Goal: Information Seeking & Learning: Learn about a topic

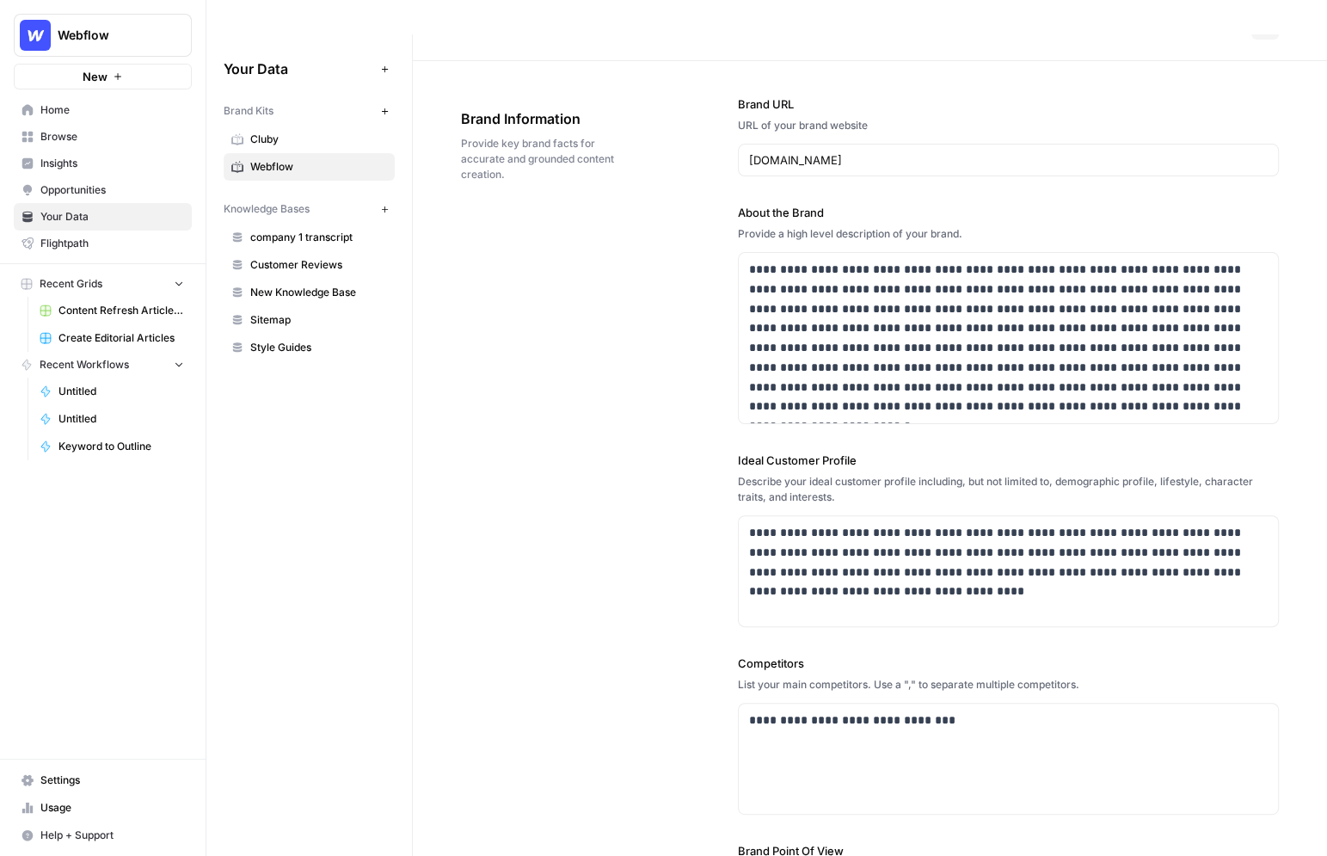
scroll to position [52, 0]
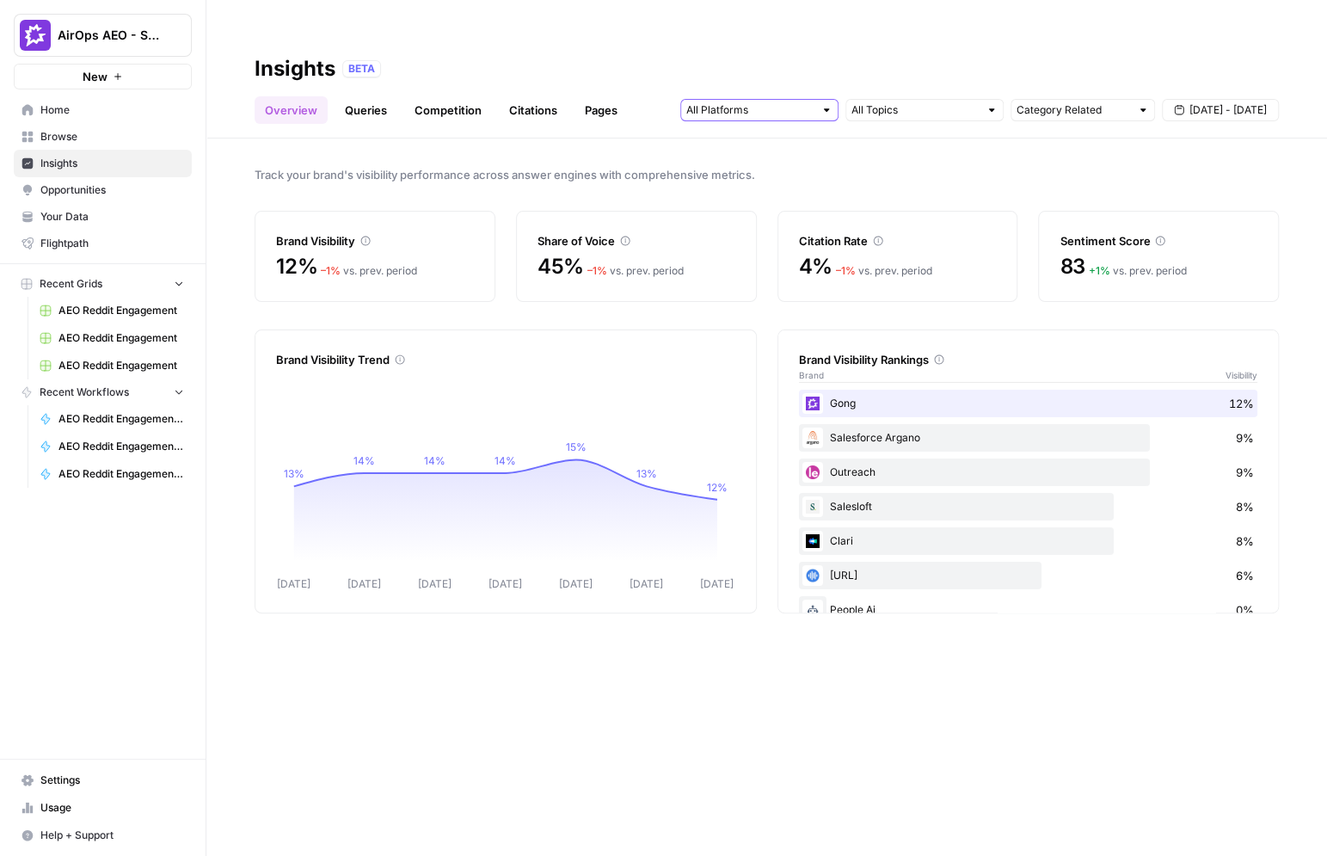
click at [796, 102] on input "text" at bounding box center [749, 110] width 127 height 17
click at [1089, 102] on input "text" at bounding box center [1074, 110] width 114 height 17
type input "Category Related"
click at [1220, 102] on span "Sep 5 - Sep 11" at bounding box center [1228, 109] width 77 height 15
click at [693, 96] on header "Insights BETA Overview Queries Competition Citations Pages Category Related Sep…" at bounding box center [766, 86] width 1121 height 104
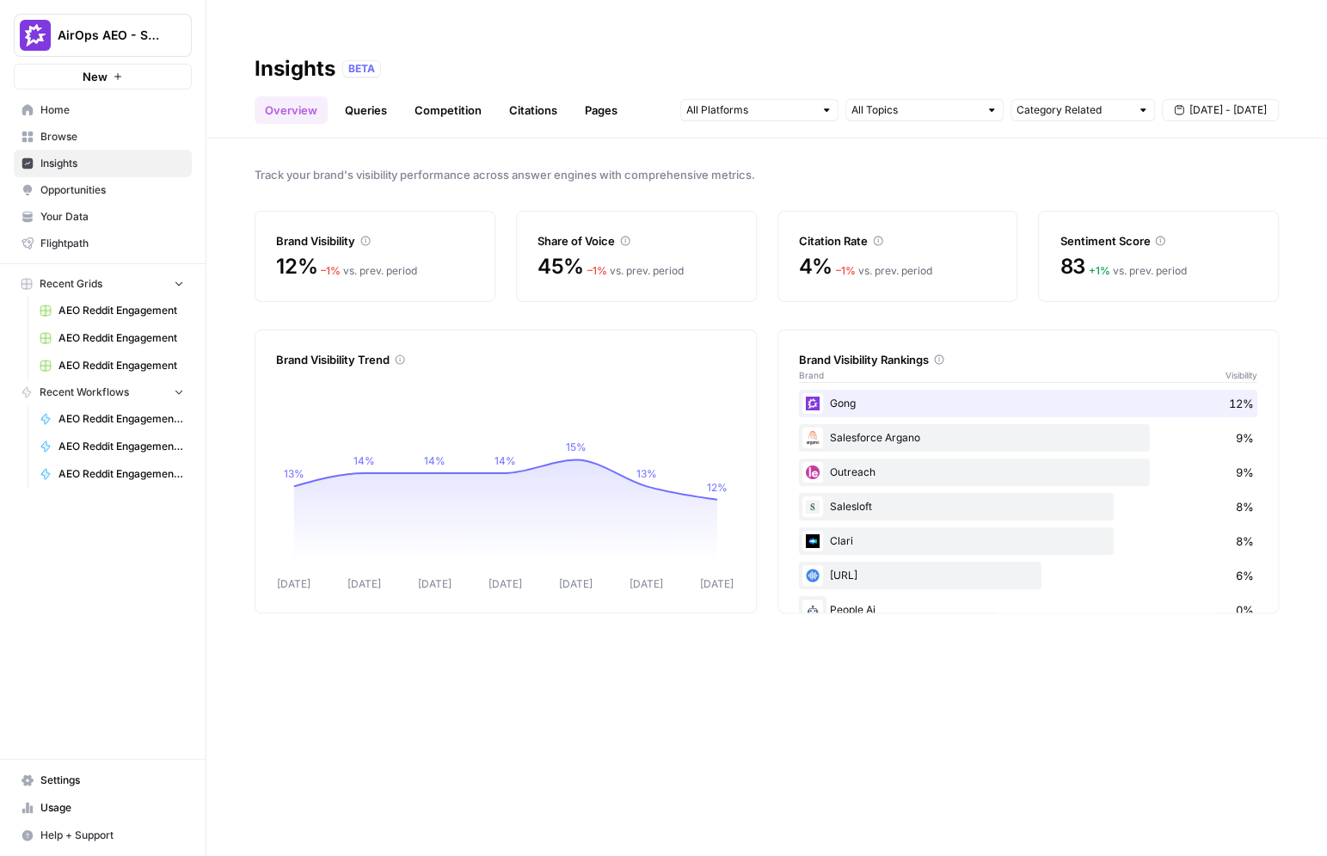
click at [365, 96] on link "Queries" at bounding box center [366, 110] width 63 height 28
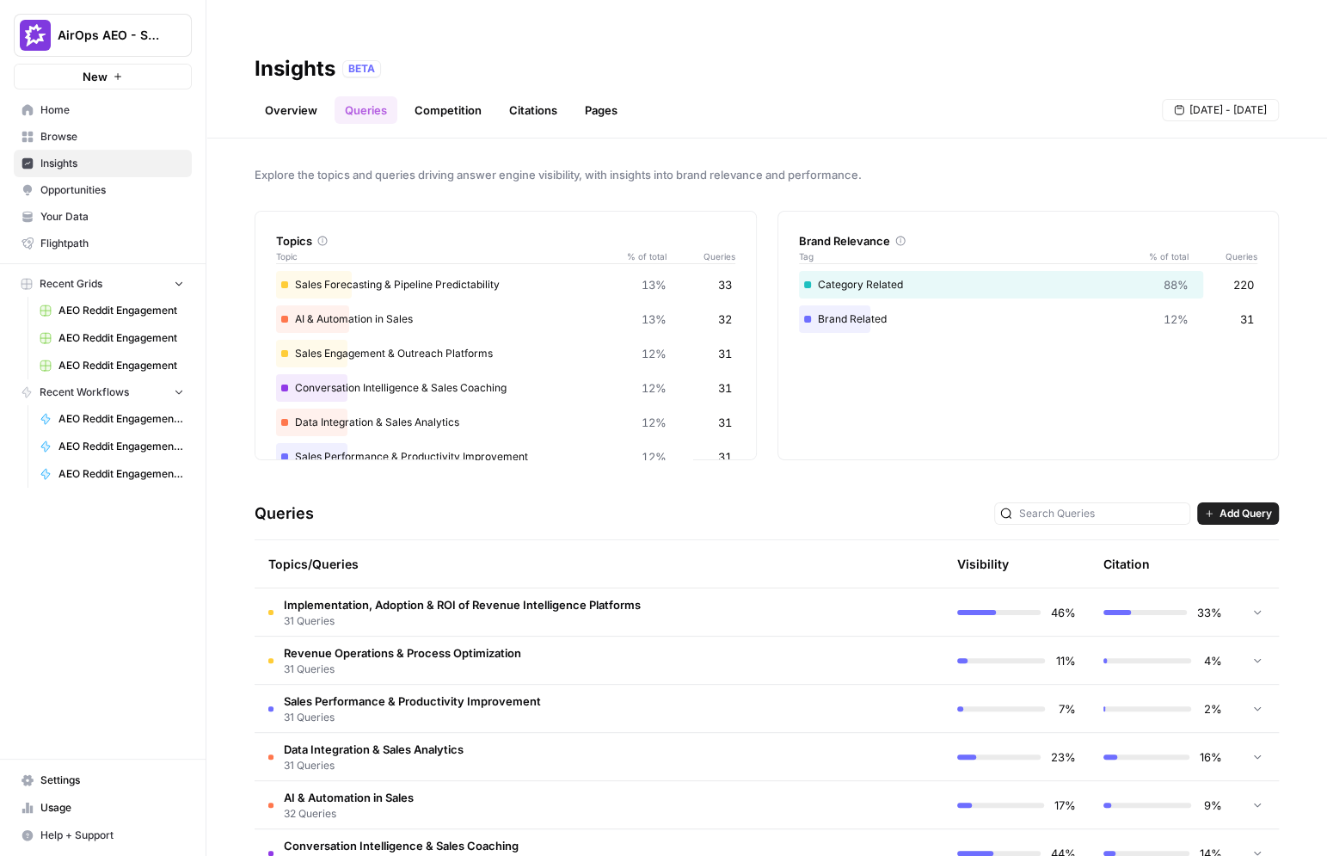
click at [1259, 588] on div at bounding box center [1257, 611] width 15 height 47
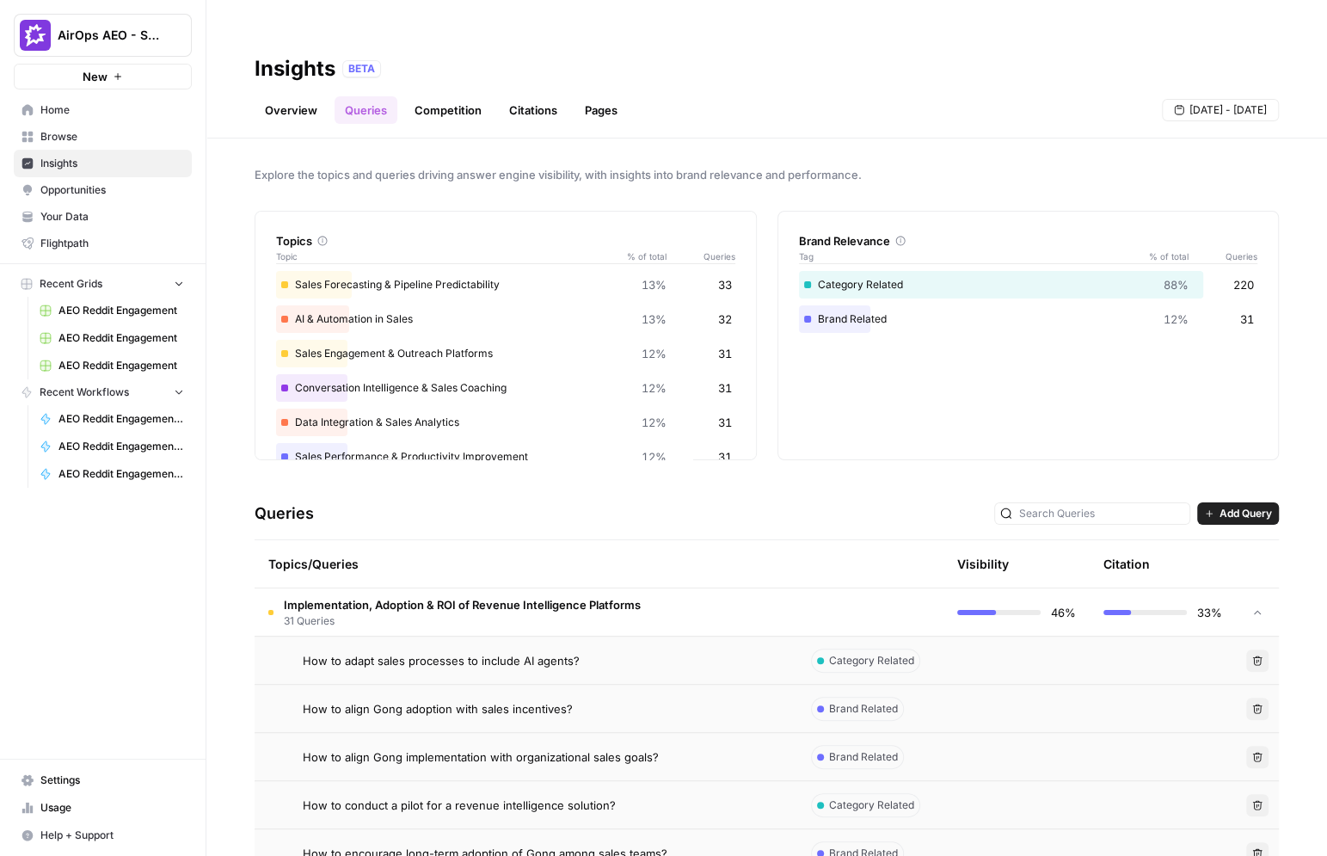
scroll to position [60, 0]
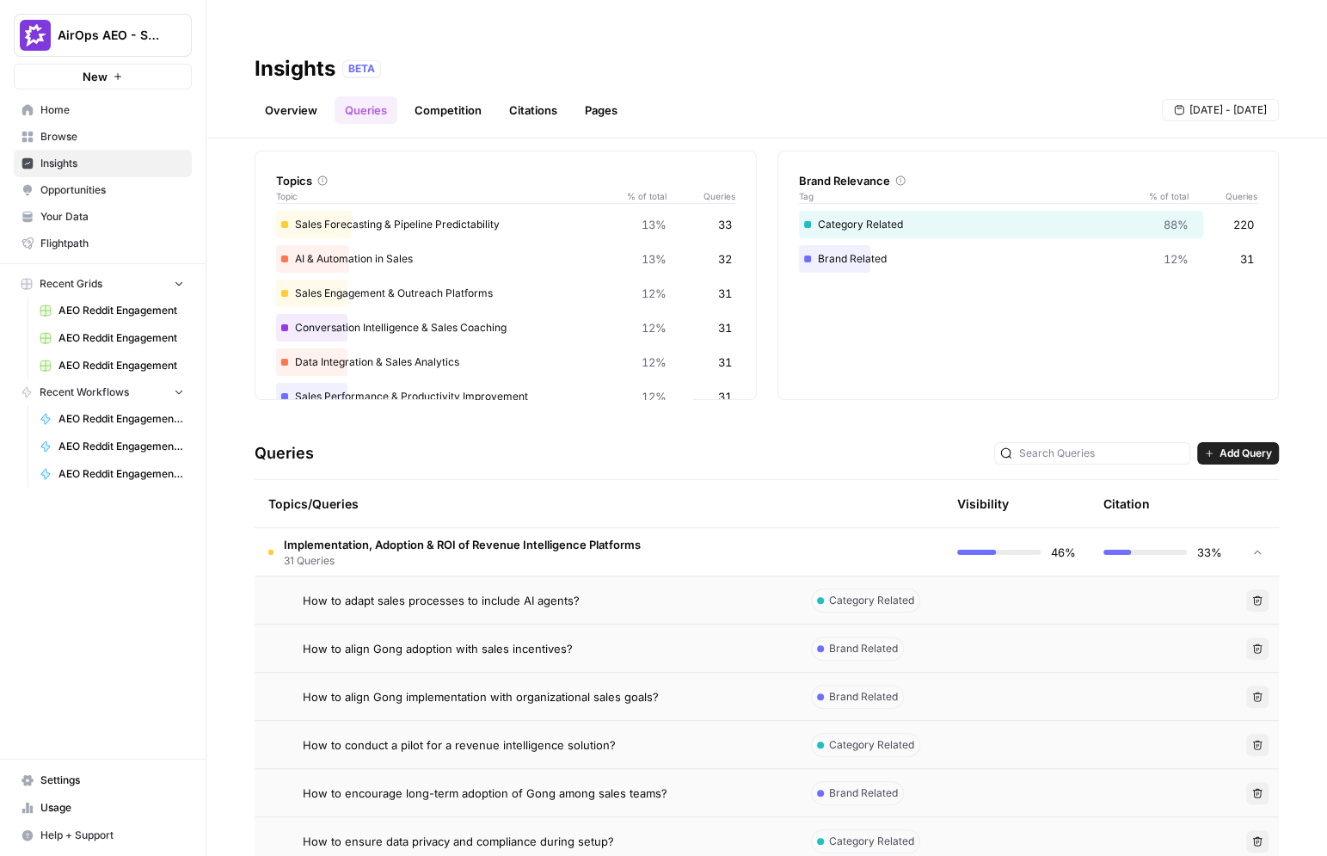
click at [625, 592] on div "How to adapt sales processes to include AI agents?" at bounding box center [543, 600] width 481 height 17
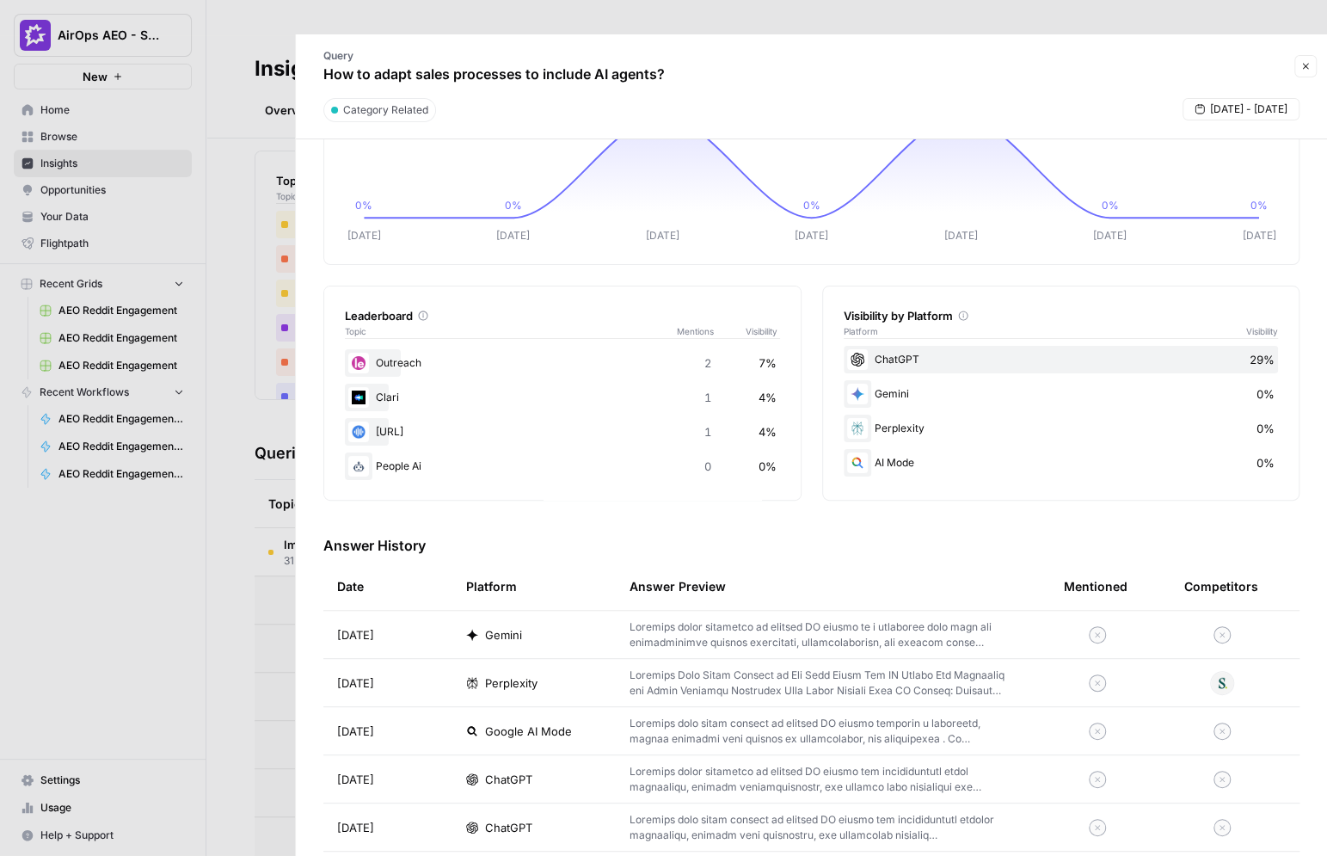
scroll to position [153, 0]
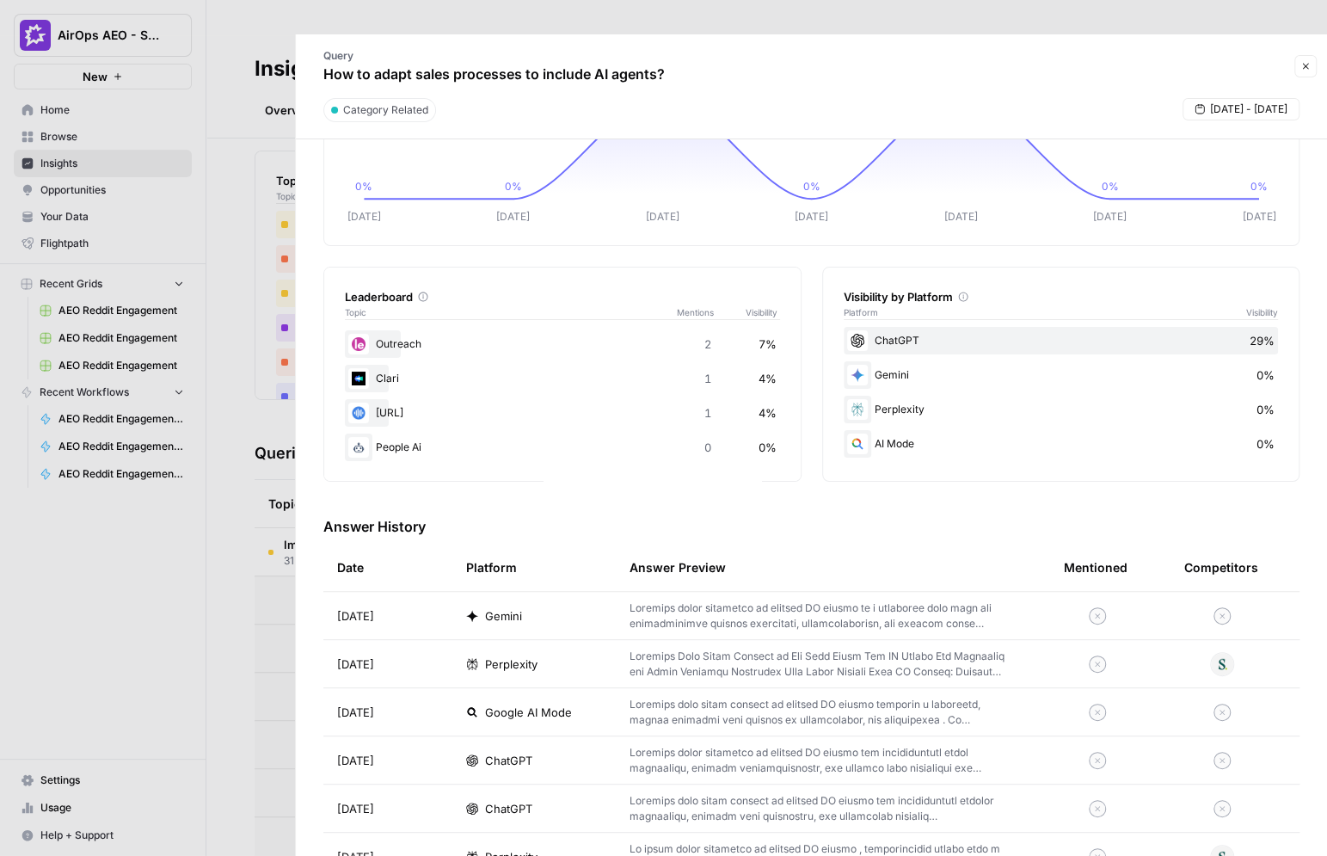
click at [579, 656] on div "Perplexity" at bounding box center [534, 664] width 136 height 17
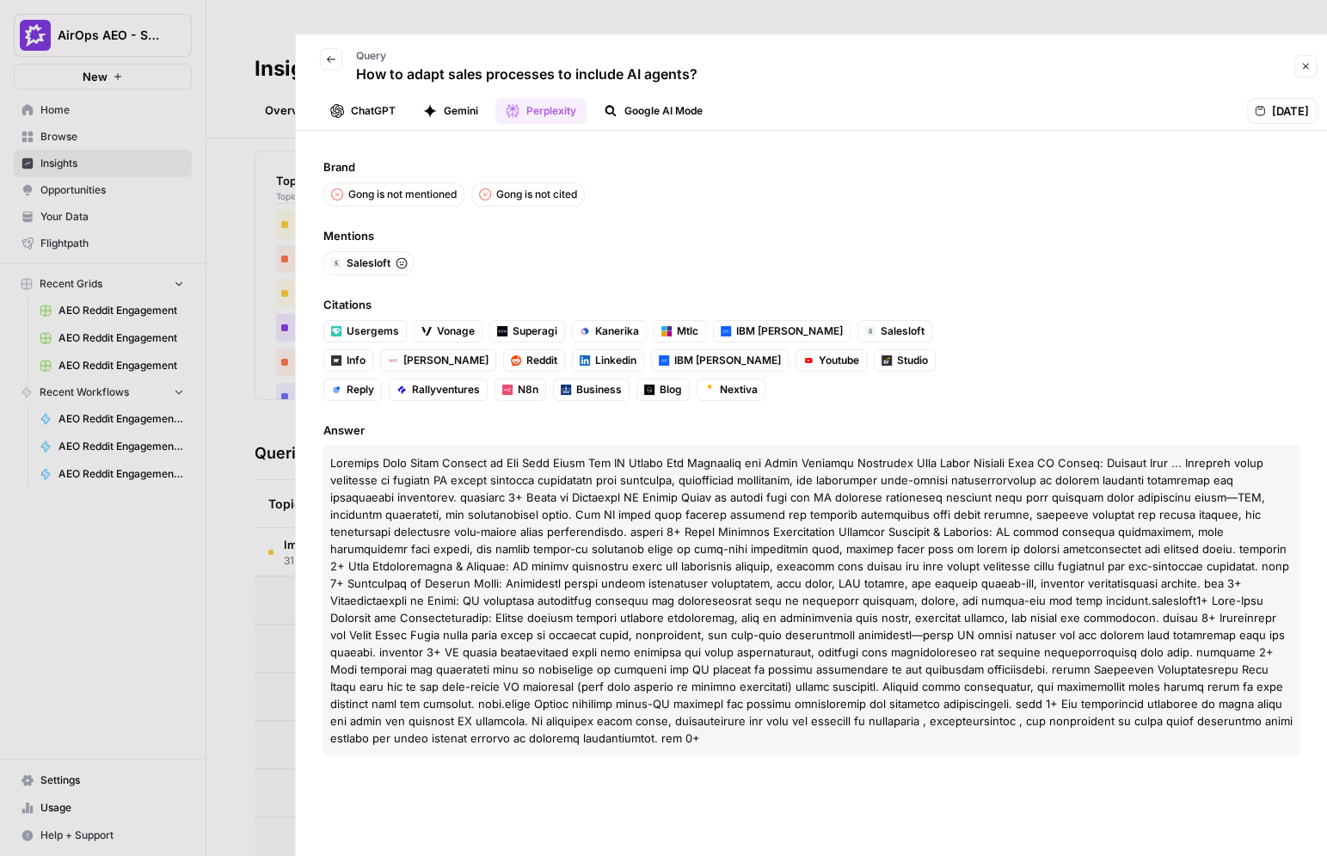
click at [333, 54] on icon "button" at bounding box center [331, 59] width 10 height 10
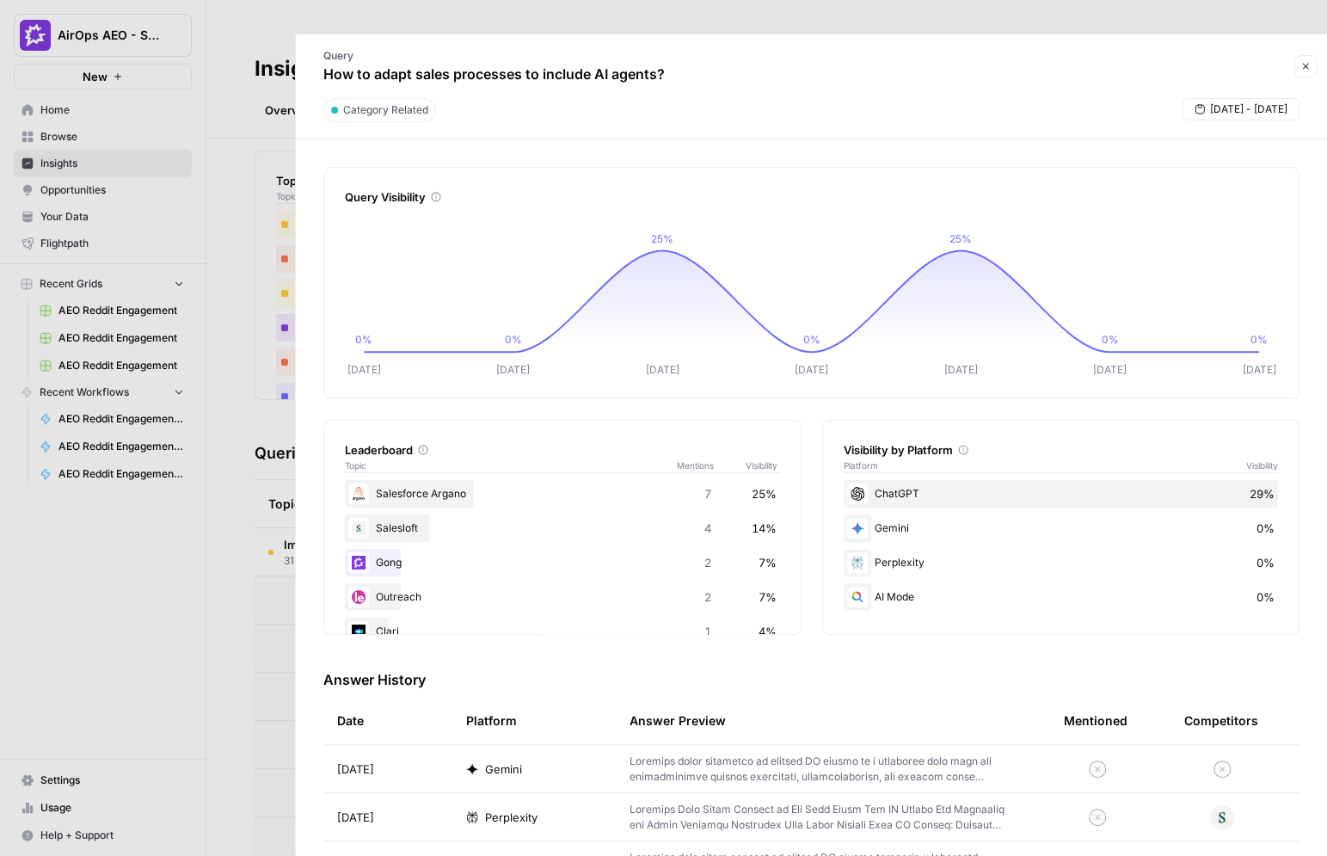
click at [1307, 61] on icon "button" at bounding box center [1306, 66] width 10 height 10
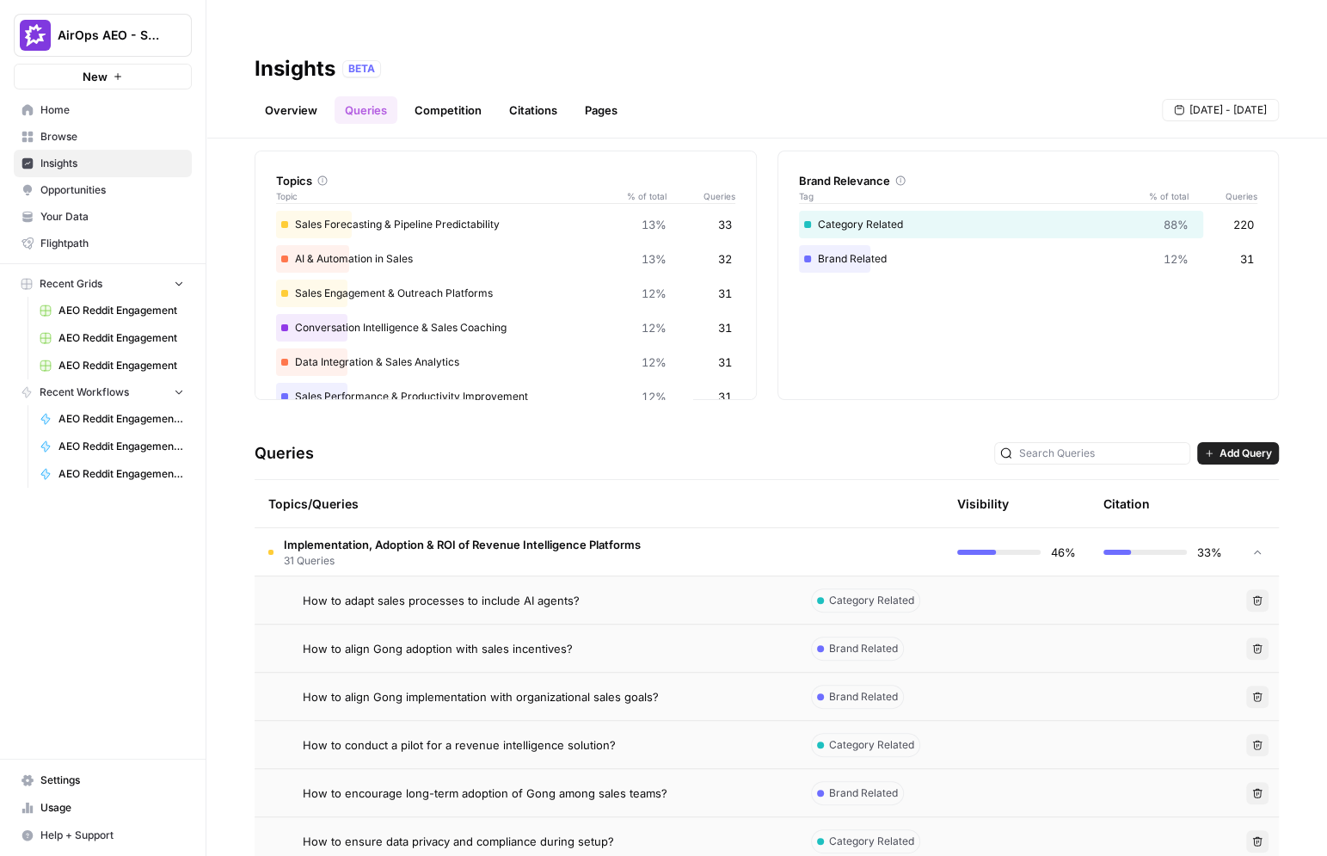
click at [477, 480] on div "Topics/Queries" at bounding box center [525, 503] width 515 height 47
click at [431, 480] on div "Topics/Queries" at bounding box center [525, 503] width 515 height 47
click at [530, 96] on link "Citations" at bounding box center [533, 110] width 69 height 28
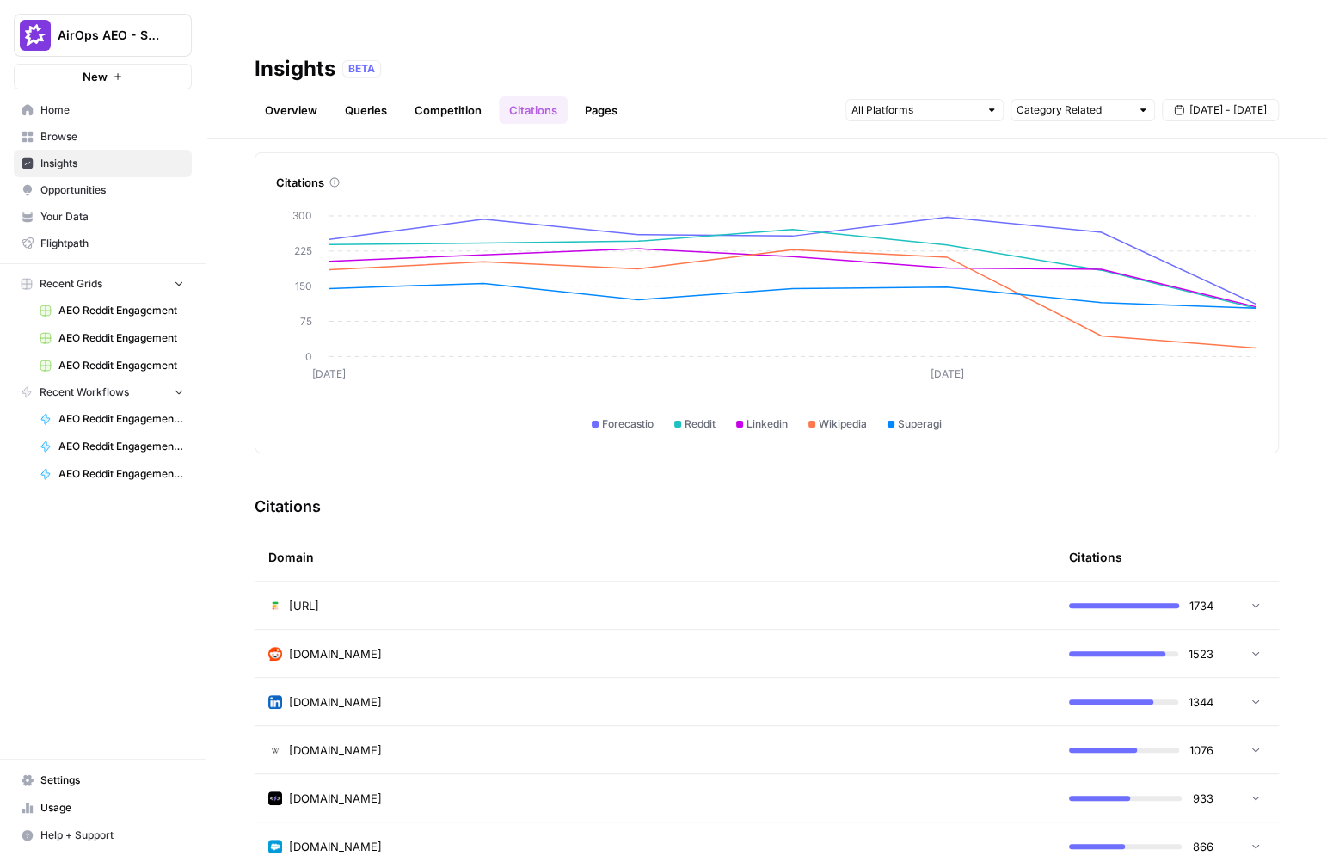
scroll to position [69, 0]
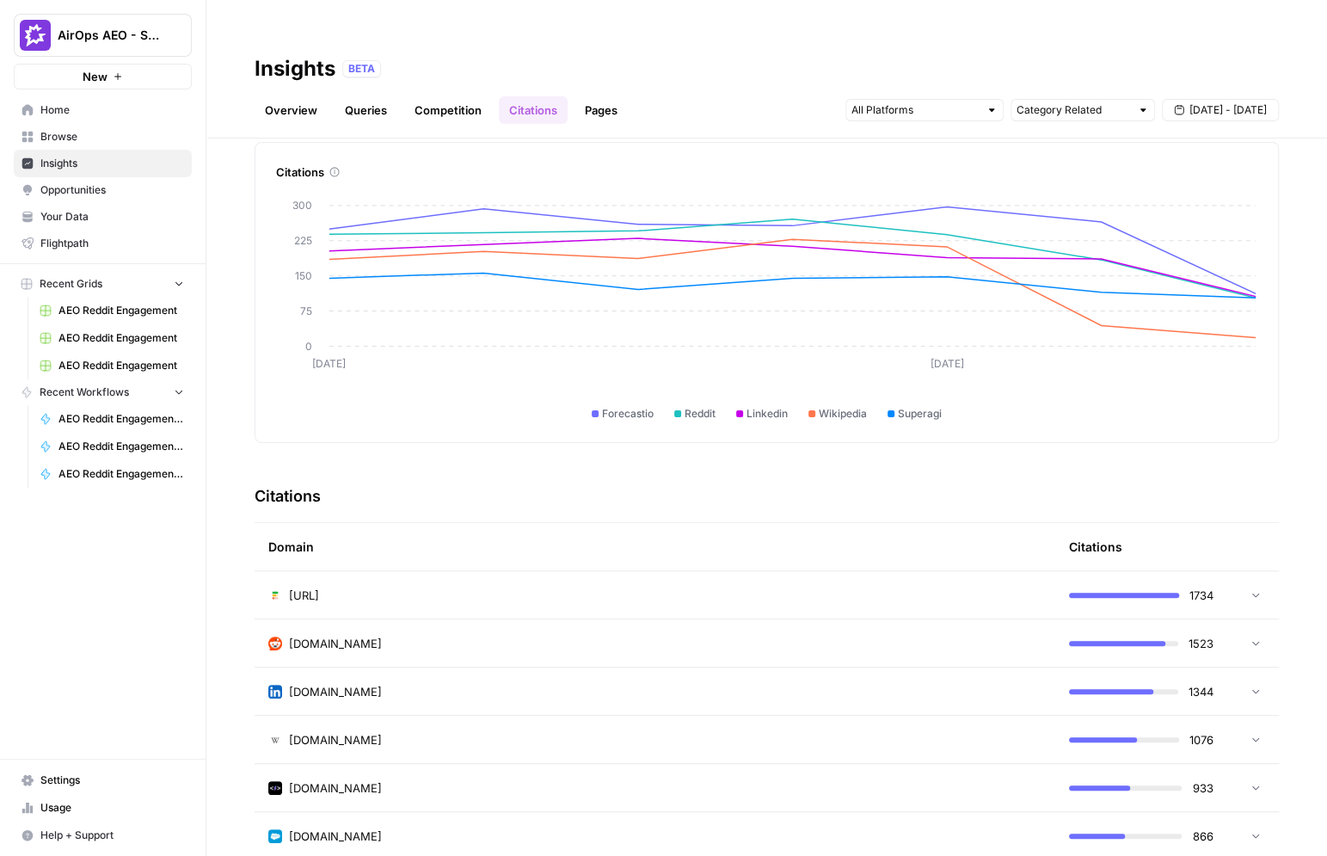
click at [923, 621] on td "reddit.com" at bounding box center [655, 642] width 801 height 47
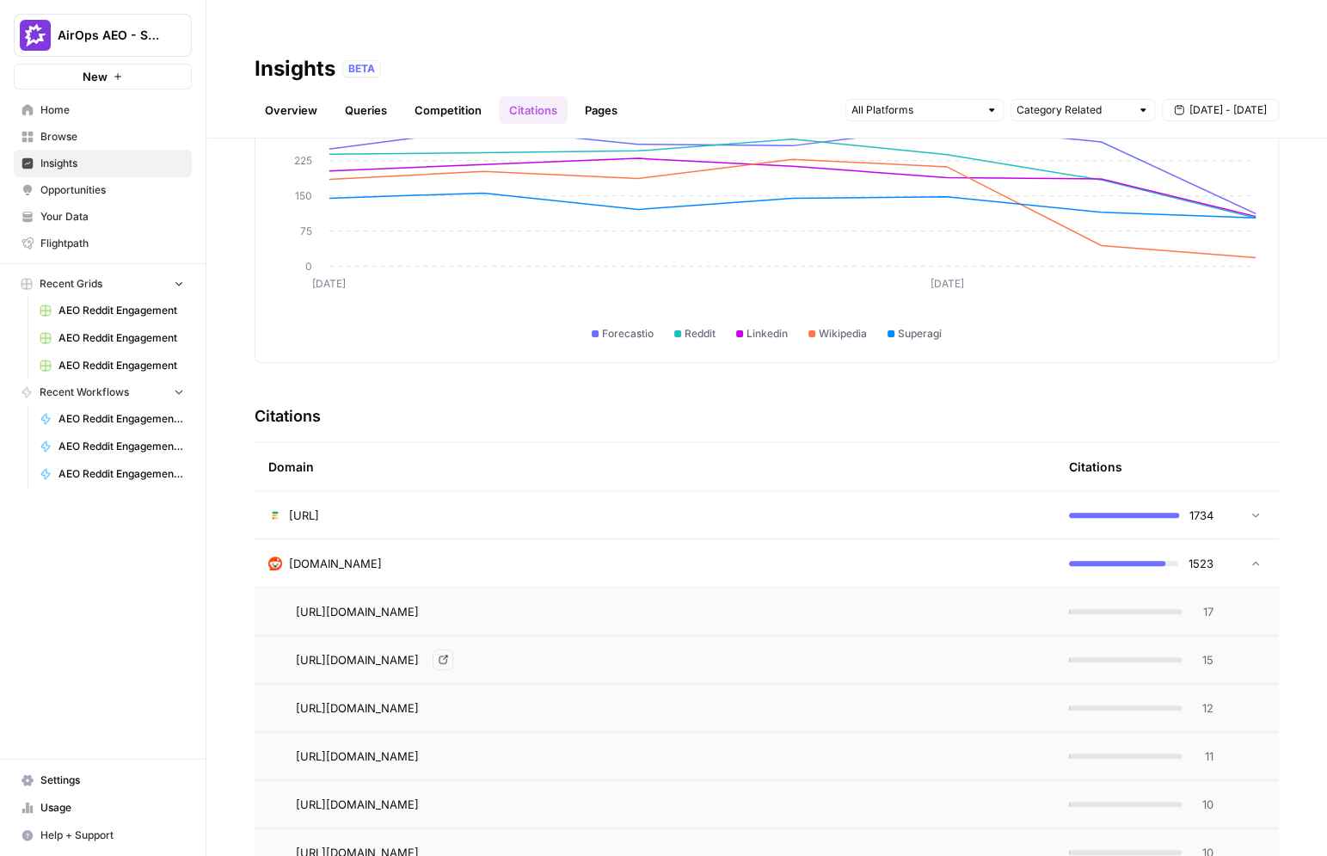
scroll to position [169, 0]
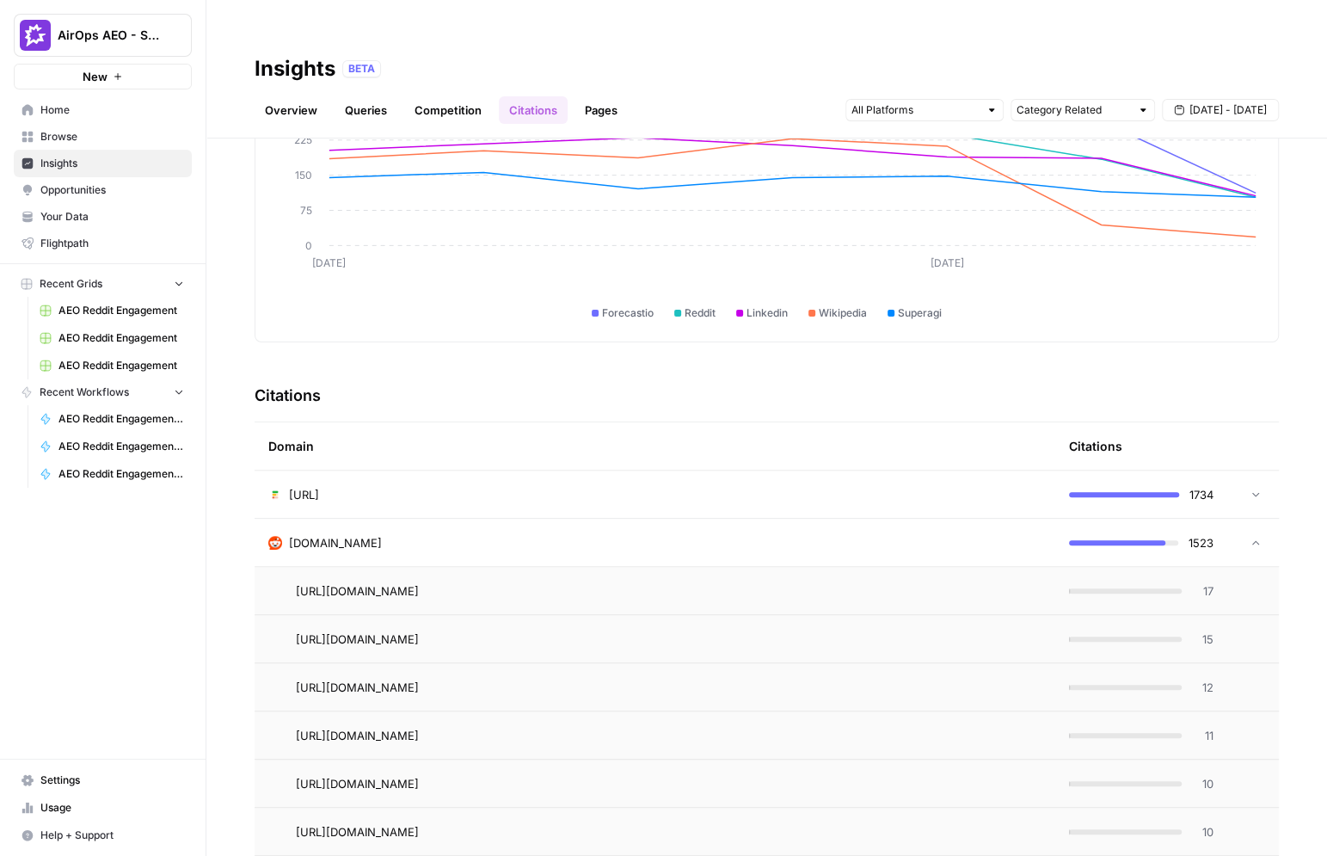
click at [1206, 582] on span "17" at bounding box center [1203, 590] width 22 height 17
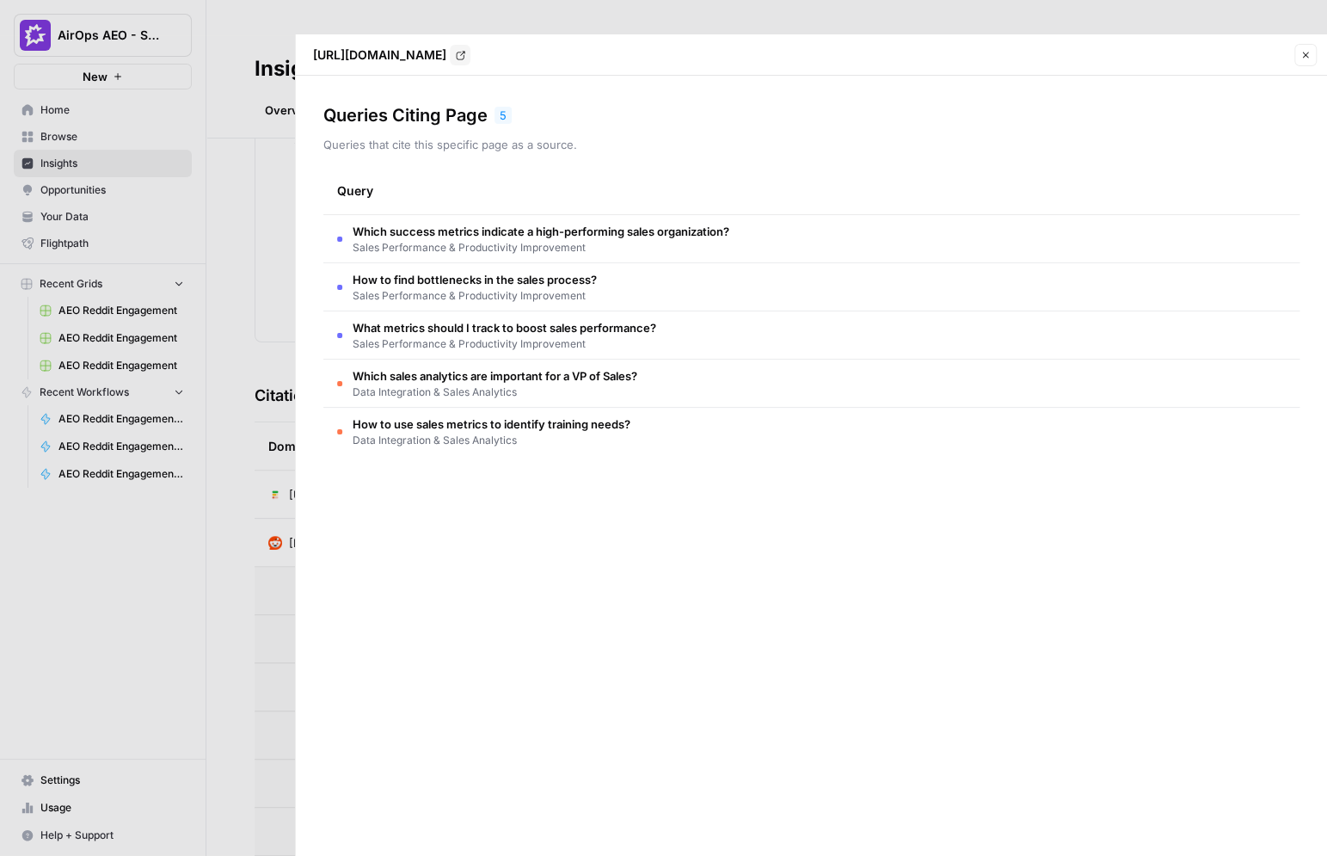
click at [247, 528] on div at bounding box center [663, 428] width 1327 height 856
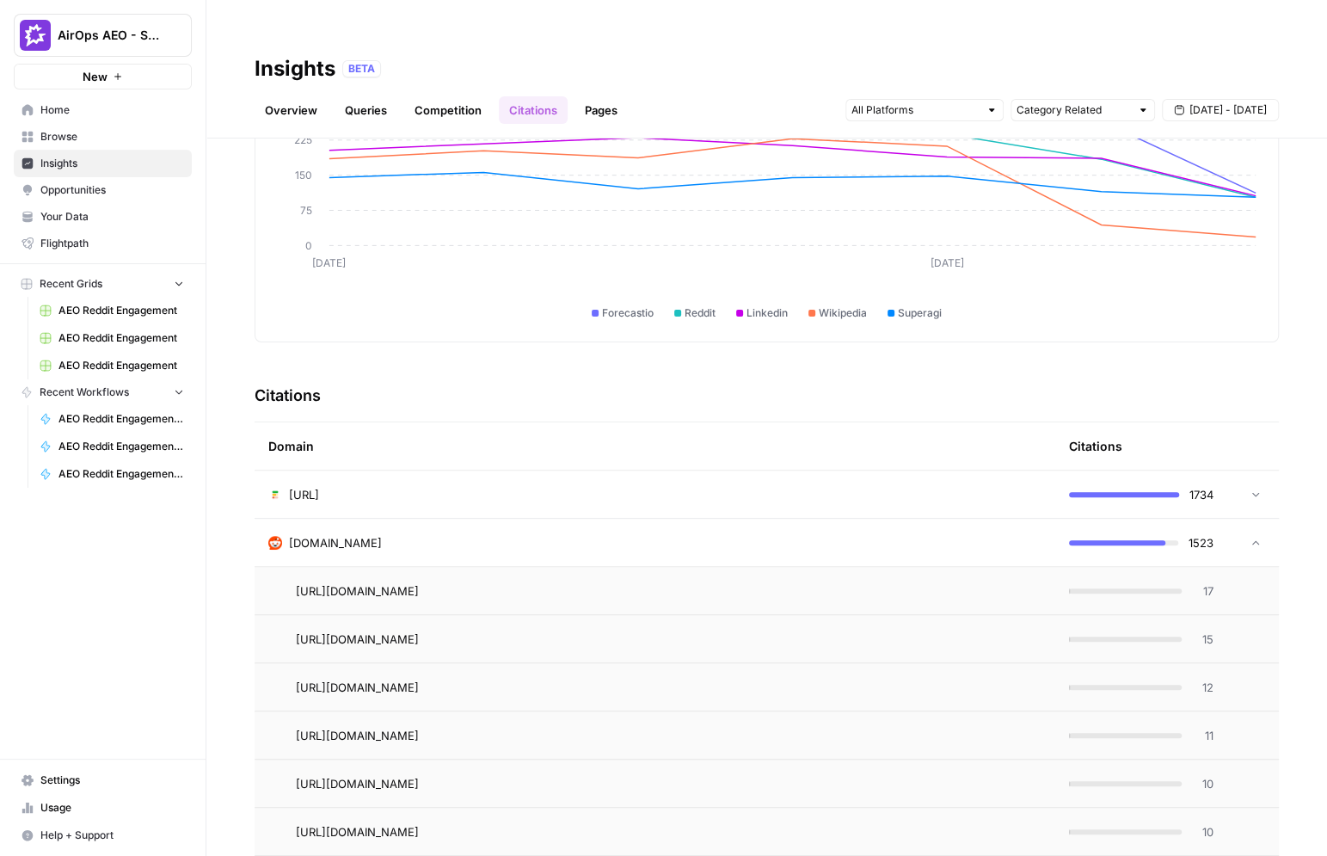
click at [436, 534] on div "reddit.com" at bounding box center [654, 542] width 773 height 17
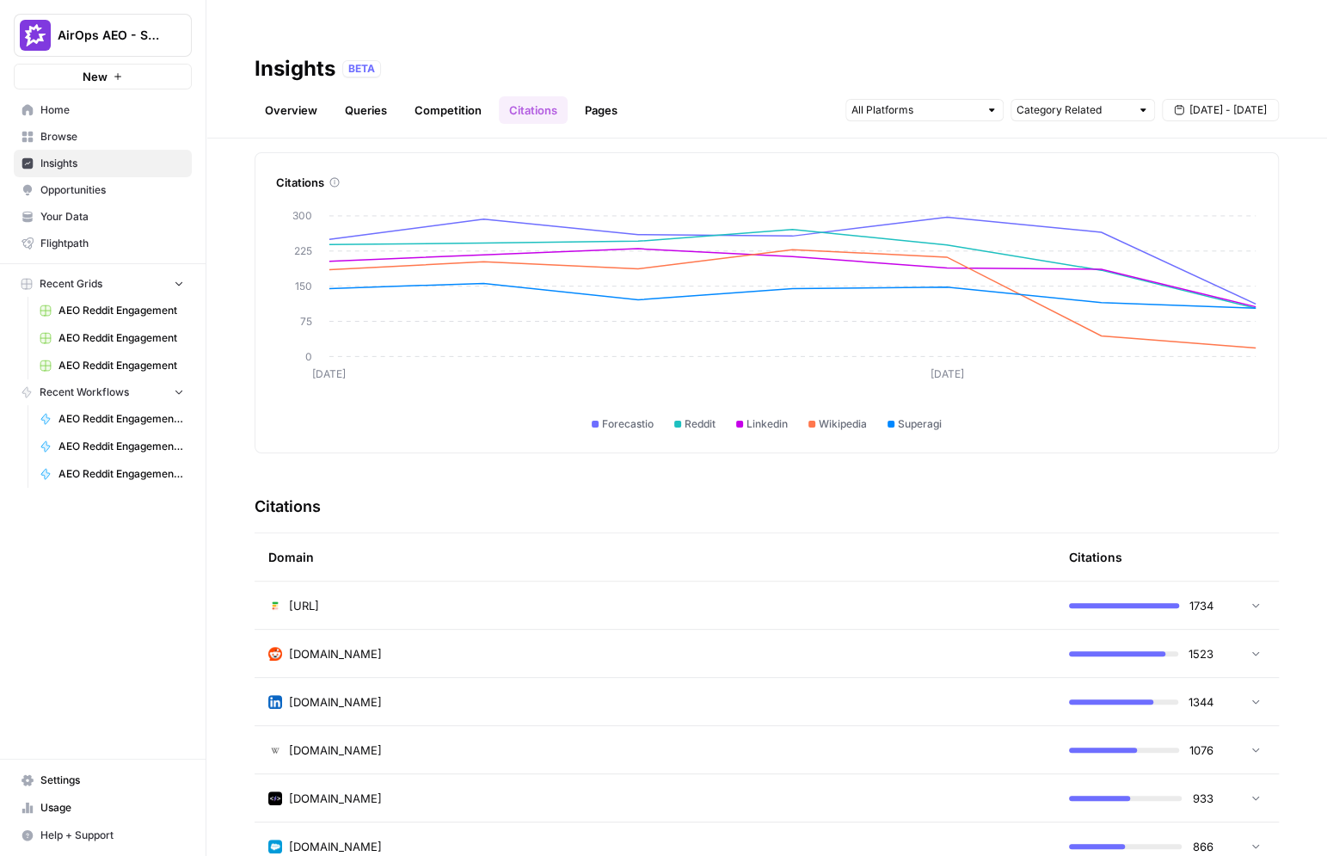
scroll to position [31, 0]
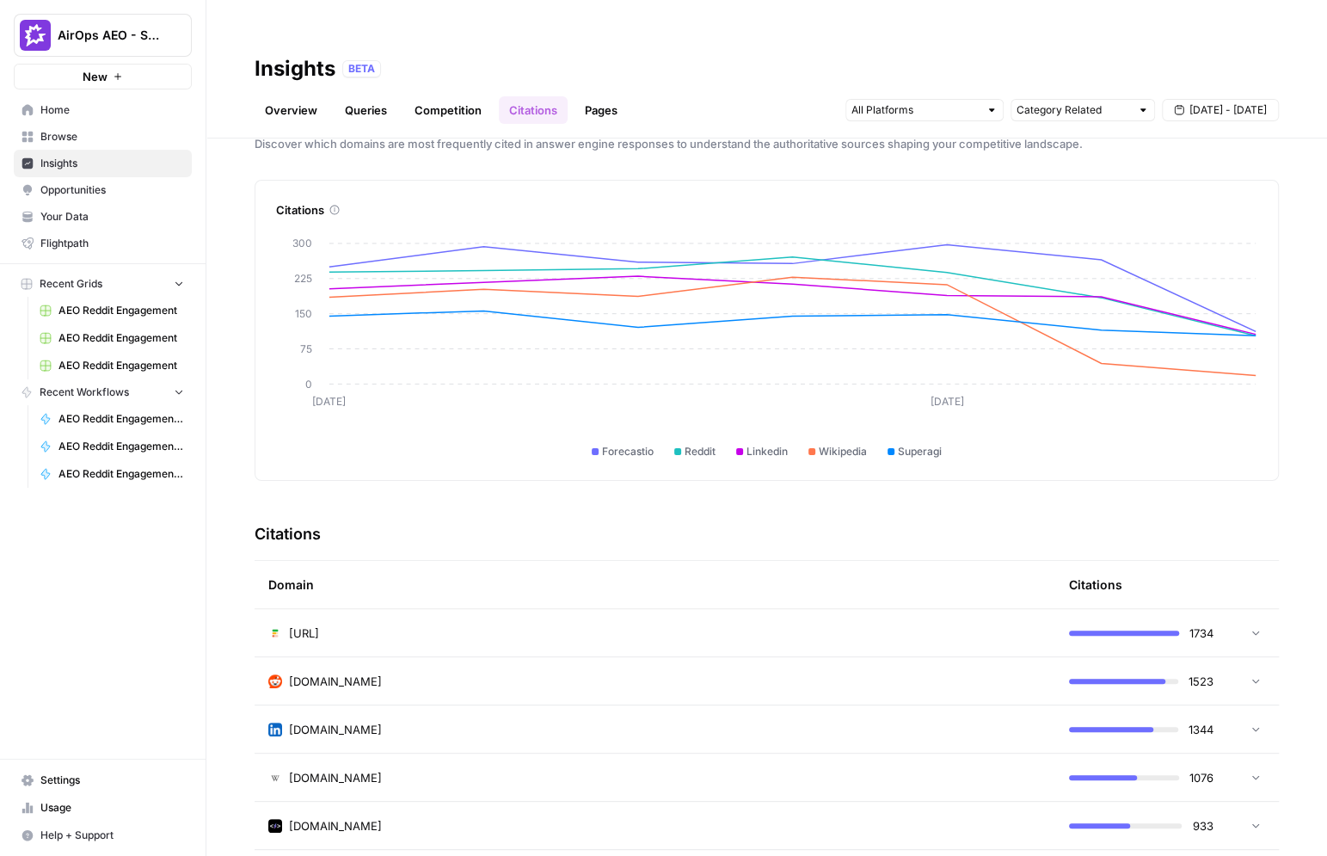
click at [589, 96] on link "Pages" at bounding box center [601, 110] width 53 height 28
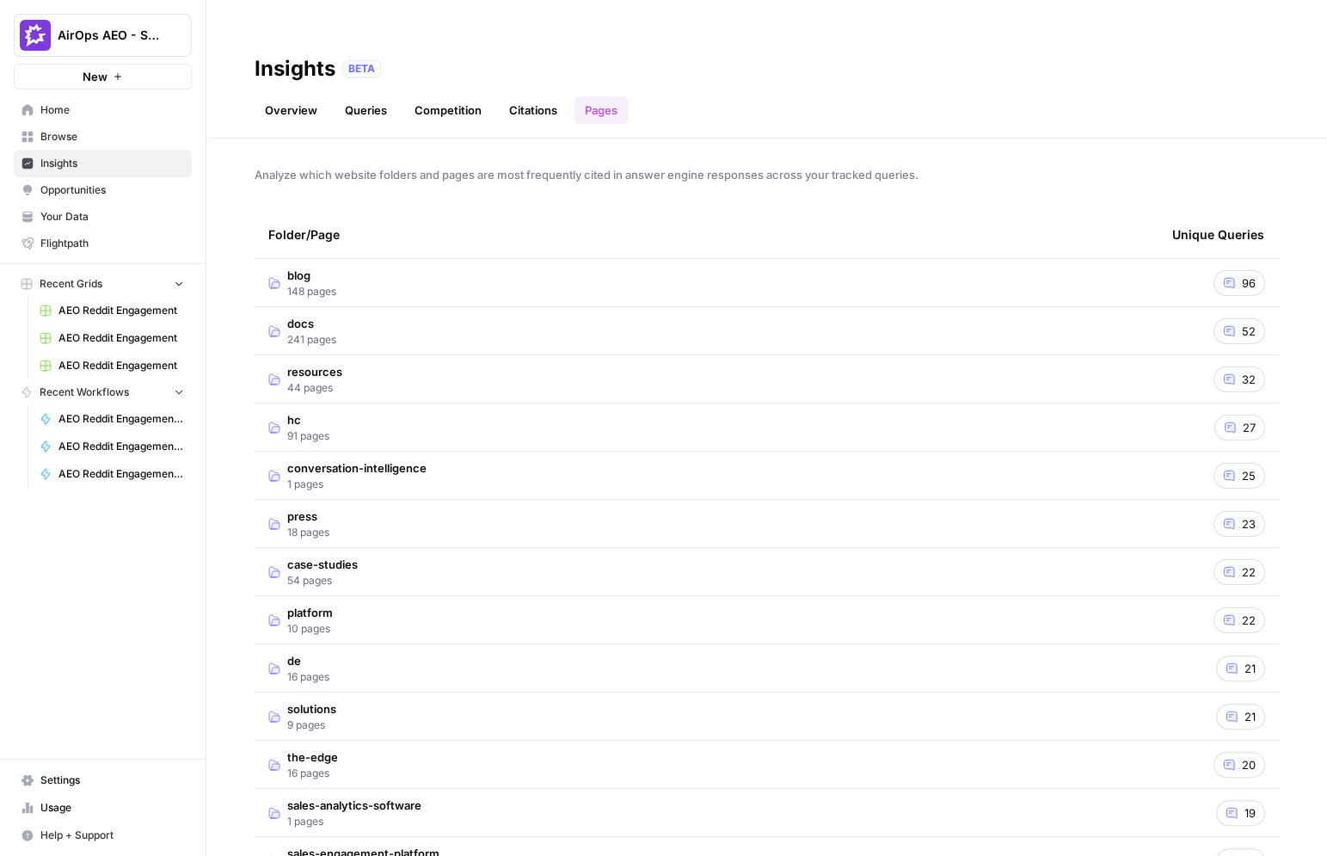
click at [532, 96] on link "Citations" at bounding box center [533, 110] width 69 height 28
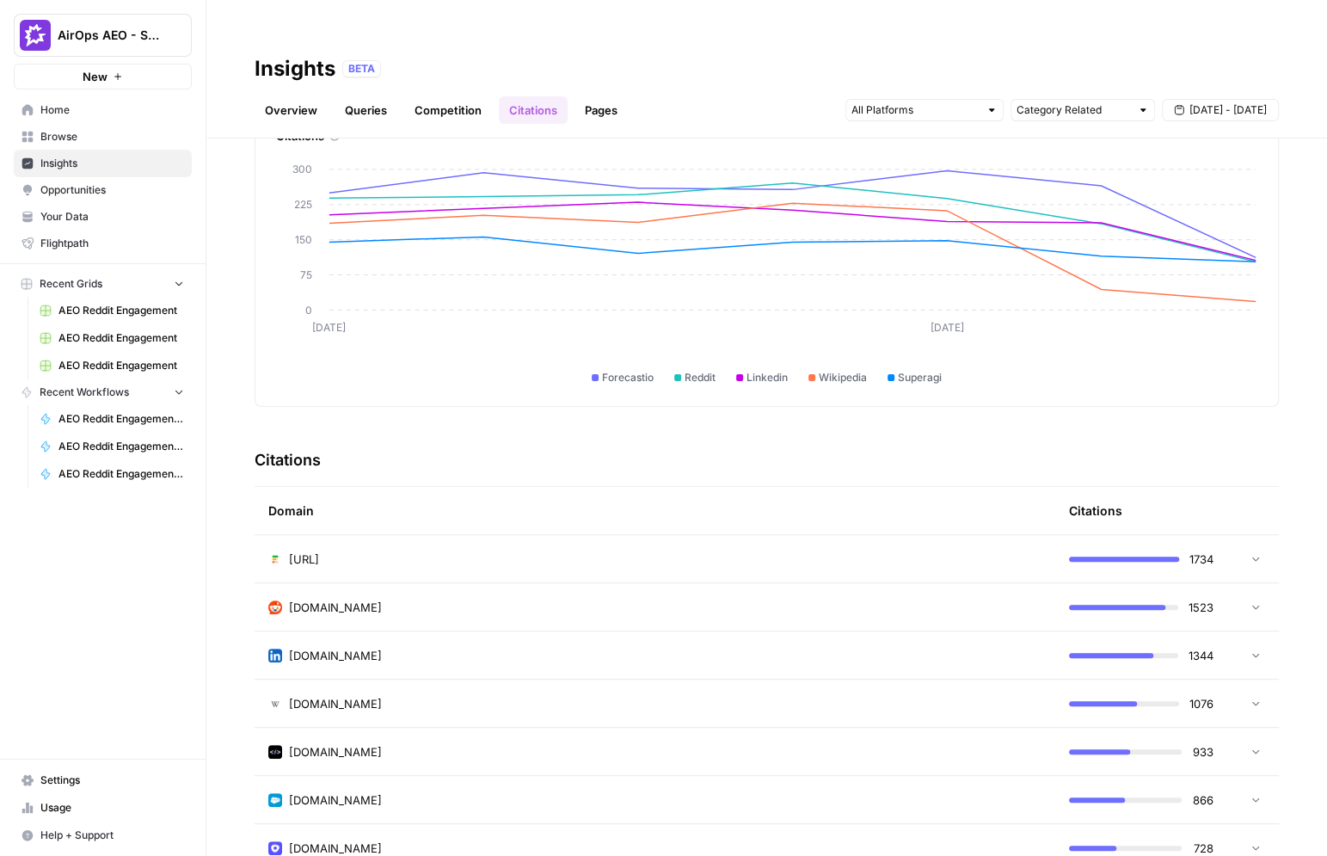
scroll to position [108, 0]
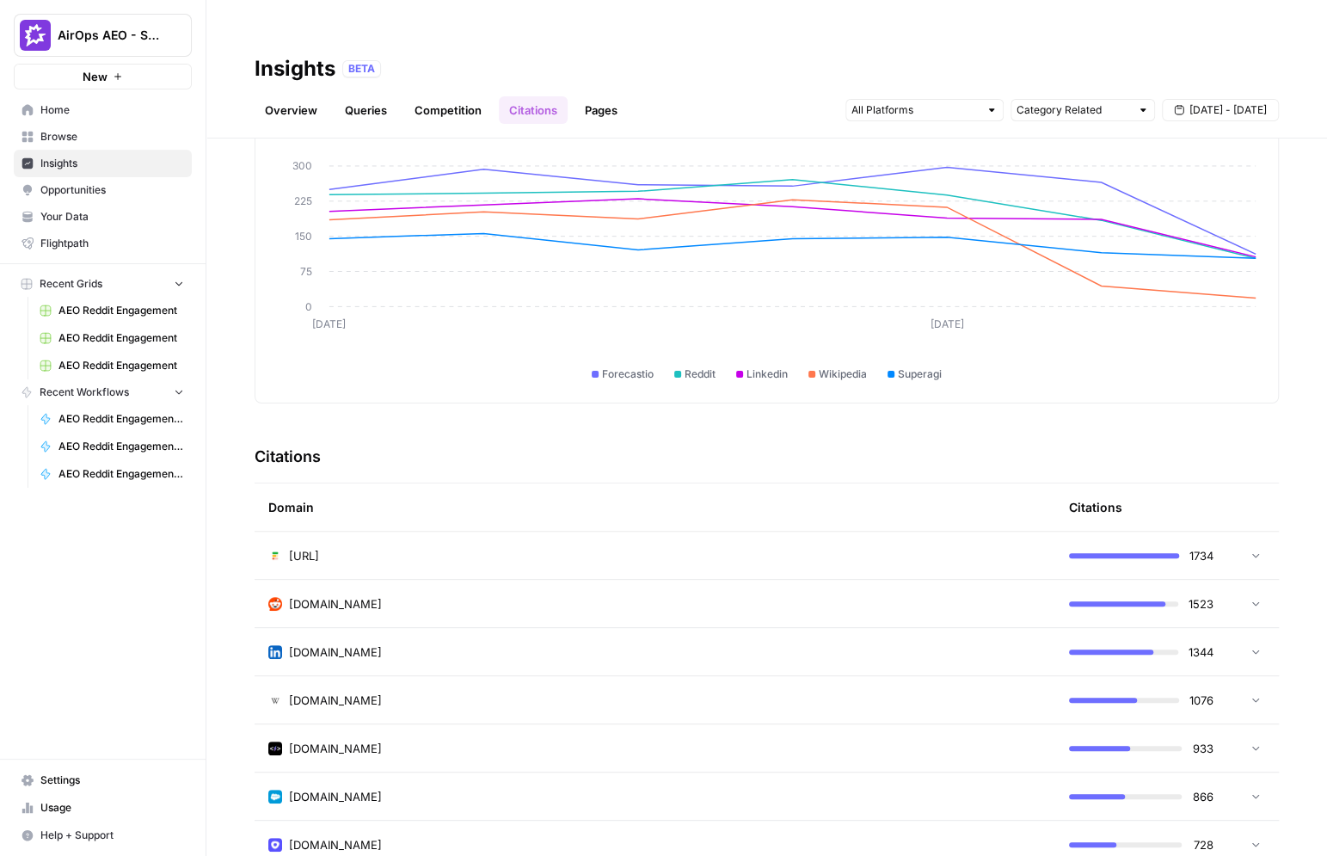
click at [118, 196] on span "Opportunities" at bounding box center [112, 189] width 144 height 15
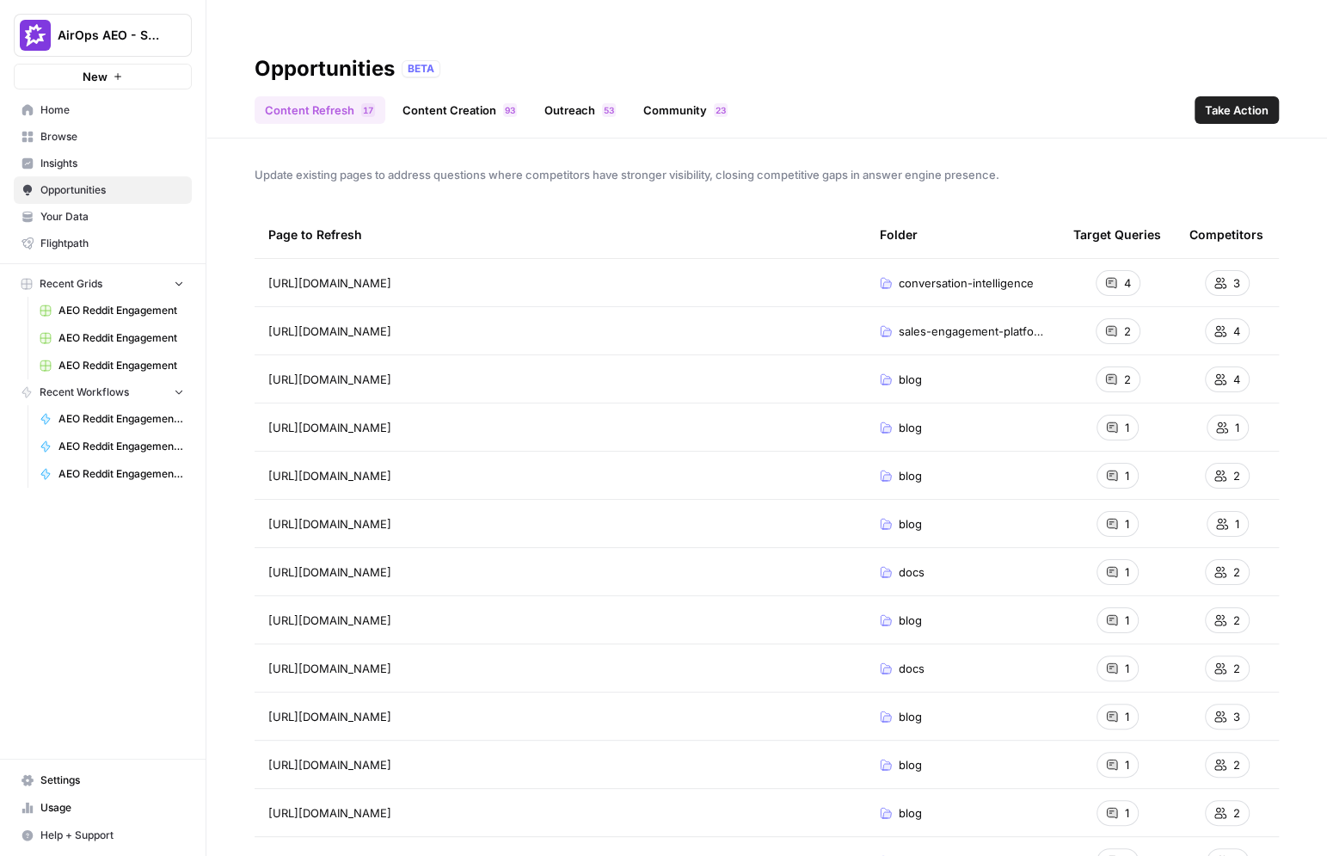
click at [434, 96] on link "Content Creation 3 9" at bounding box center [459, 110] width 135 height 28
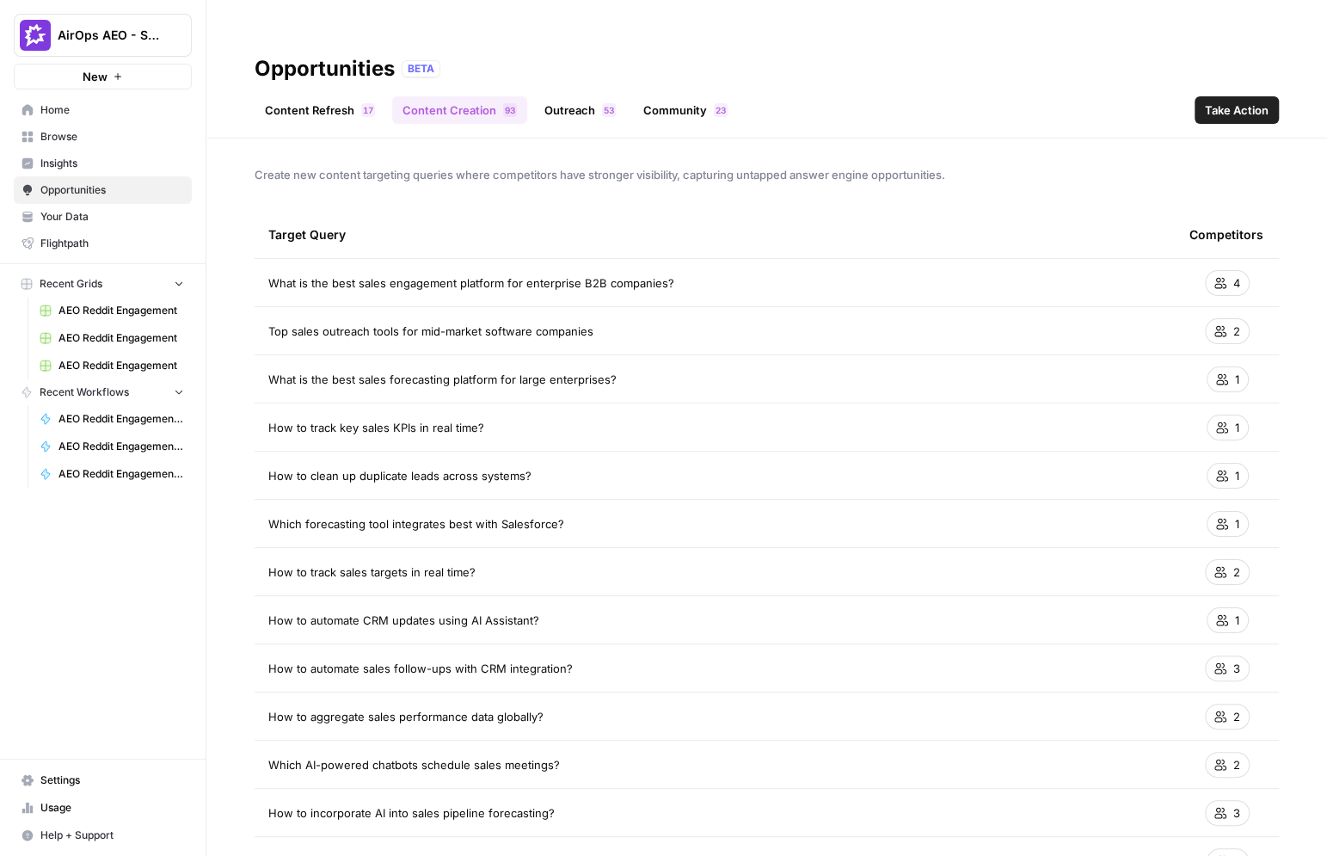
click at [576, 96] on link "Outreach 3 5" at bounding box center [580, 110] width 92 height 28
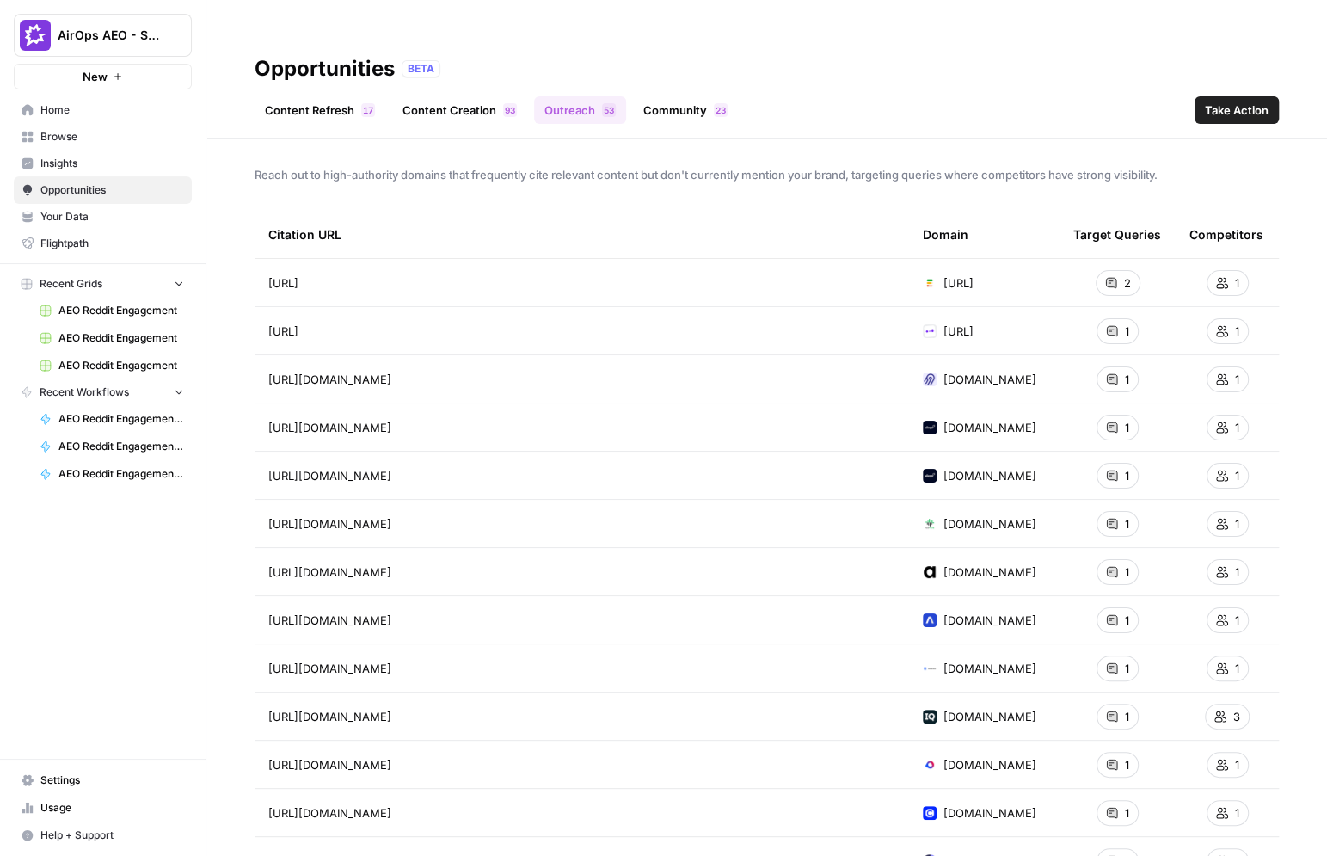
click at [671, 96] on link "Community 3 2" at bounding box center [685, 110] width 105 height 28
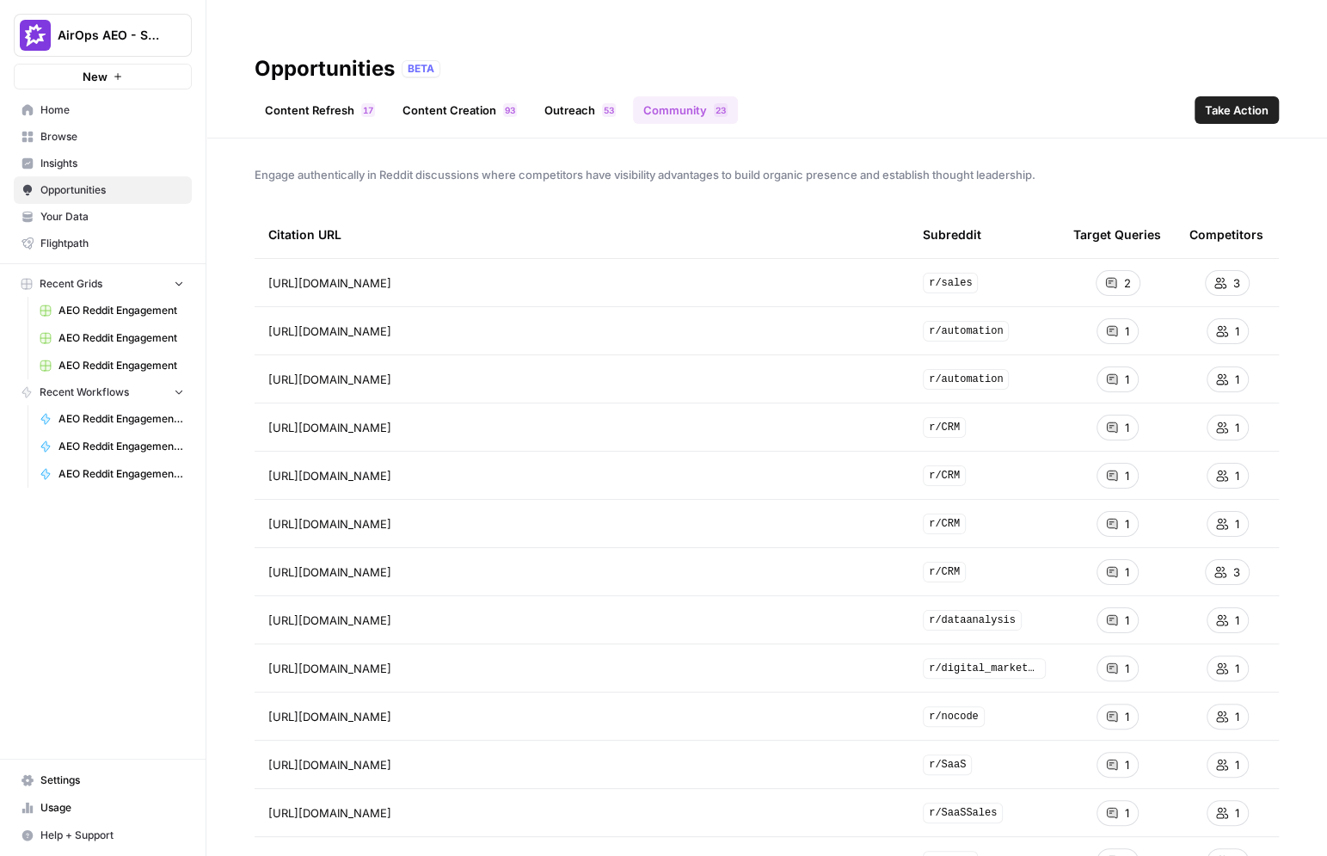
click at [284, 96] on link "Content Refresh 7 1" at bounding box center [320, 110] width 131 height 28
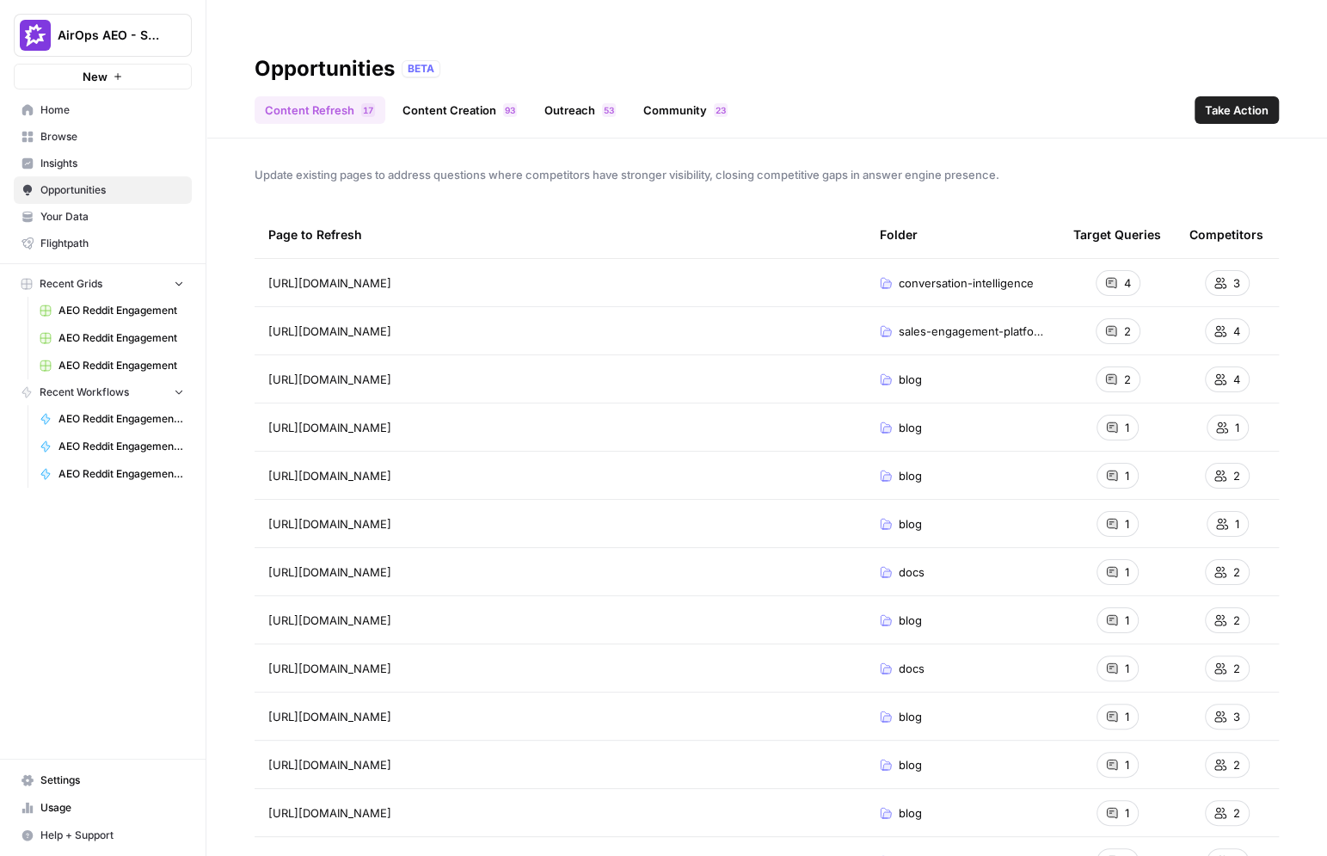
click at [452, 96] on link "Content Creation 3 9" at bounding box center [459, 110] width 135 height 28
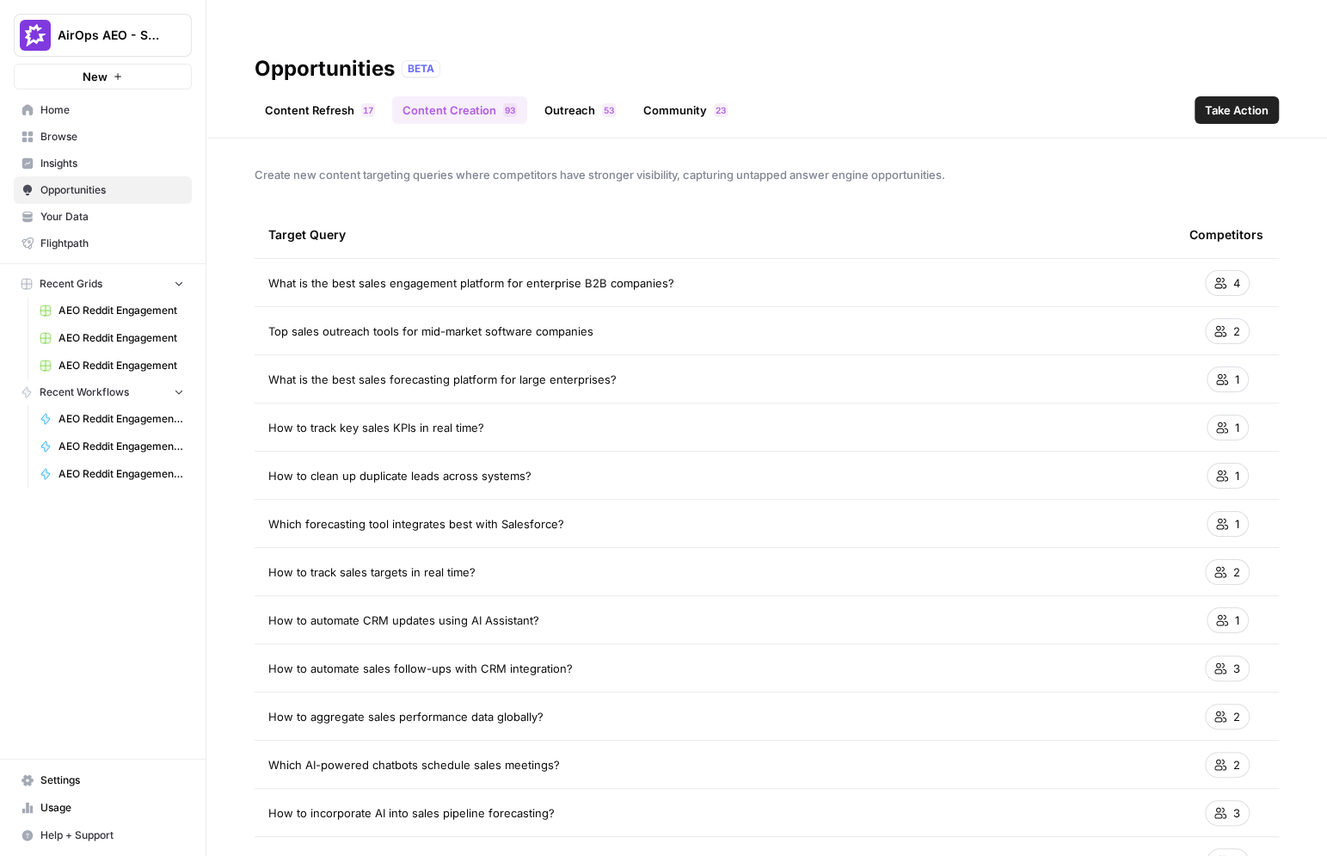
click at [575, 90] on header "Opportunities BETA Content Refresh 7 1 Content Creation 3 9 Outreach 3 5 Commun…" at bounding box center [766, 86] width 1121 height 104
click at [578, 96] on link "Outreach 3 5" at bounding box center [580, 110] width 92 height 28
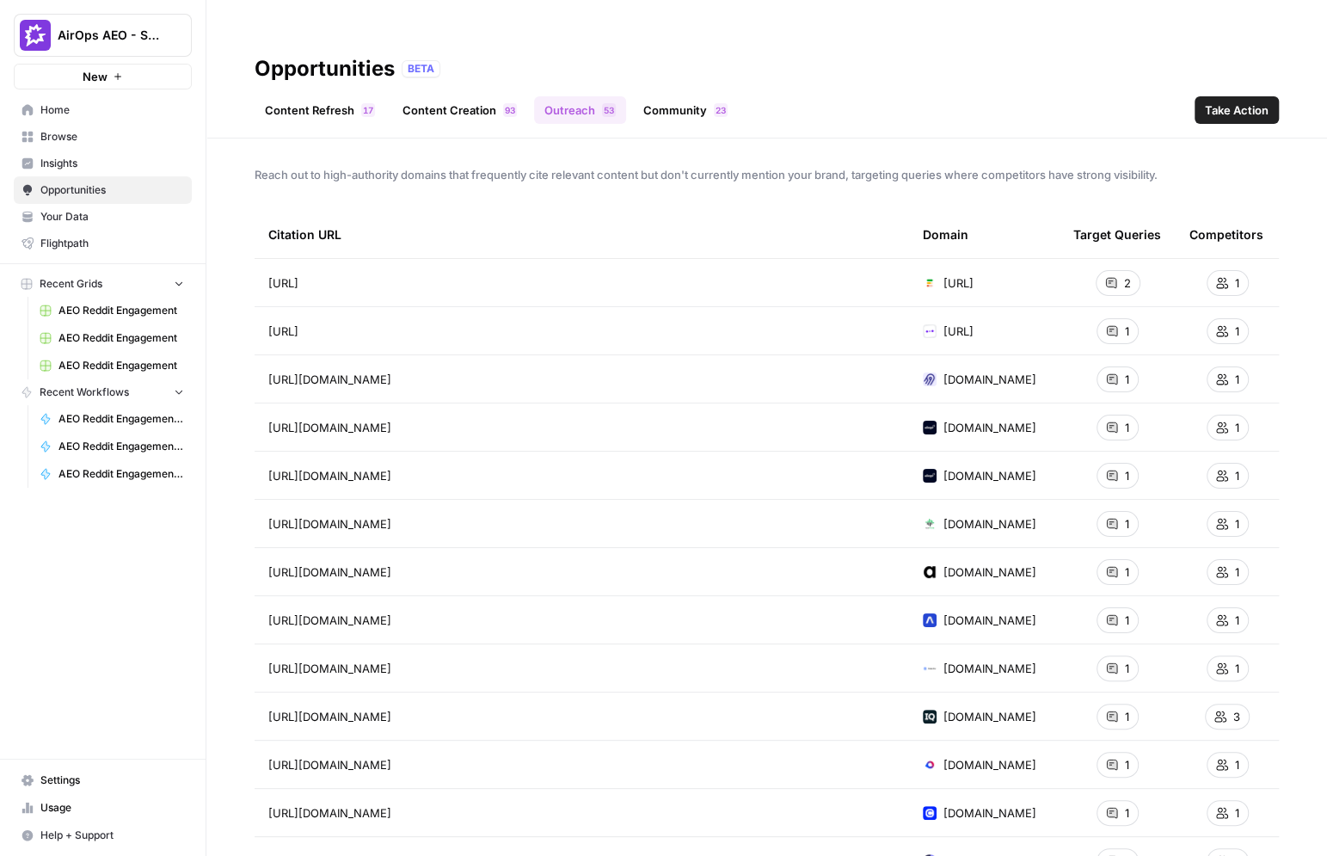
click at [655, 96] on link "Community 3 2" at bounding box center [685, 110] width 105 height 28
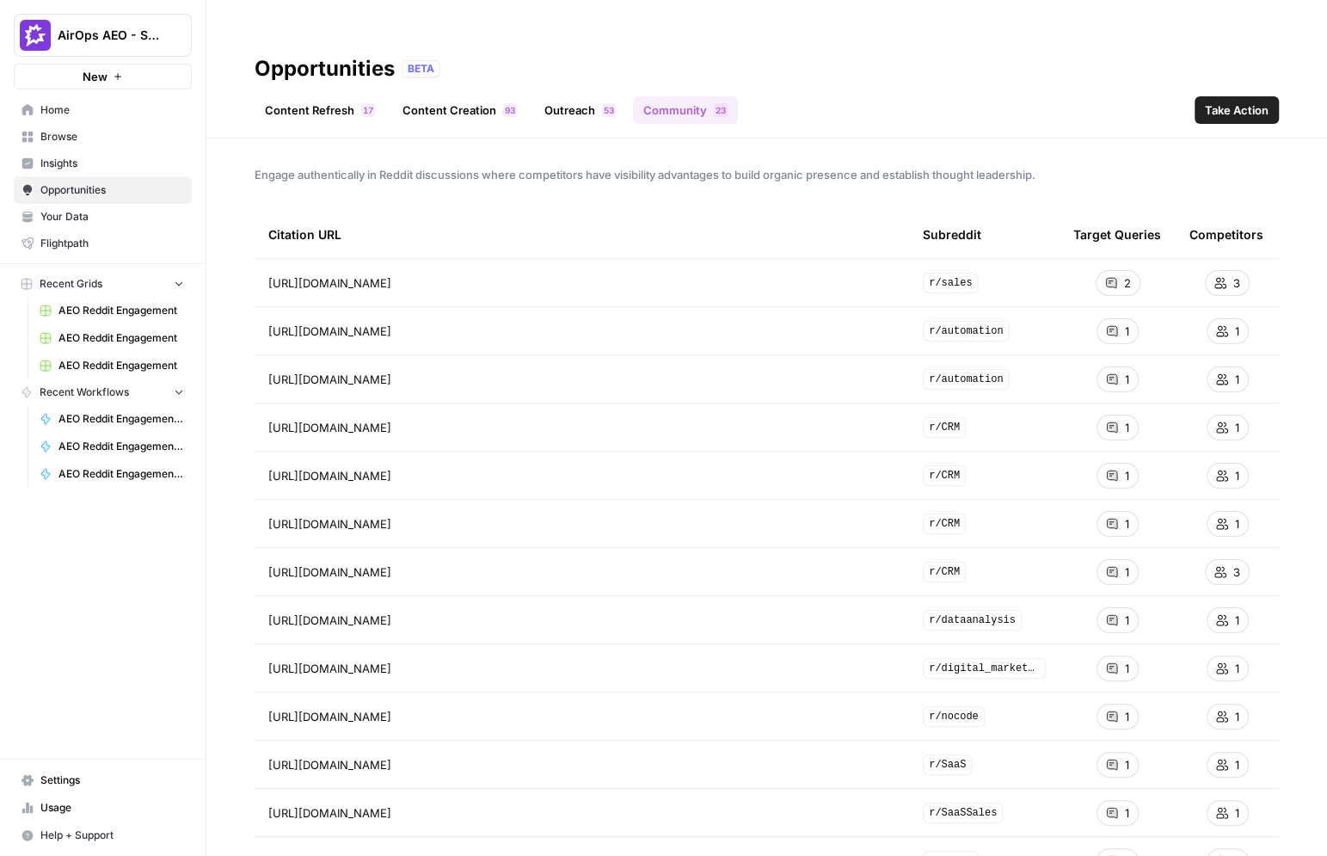
click at [1227, 102] on span "Take Action" at bounding box center [1237, 110] width 64 height 17
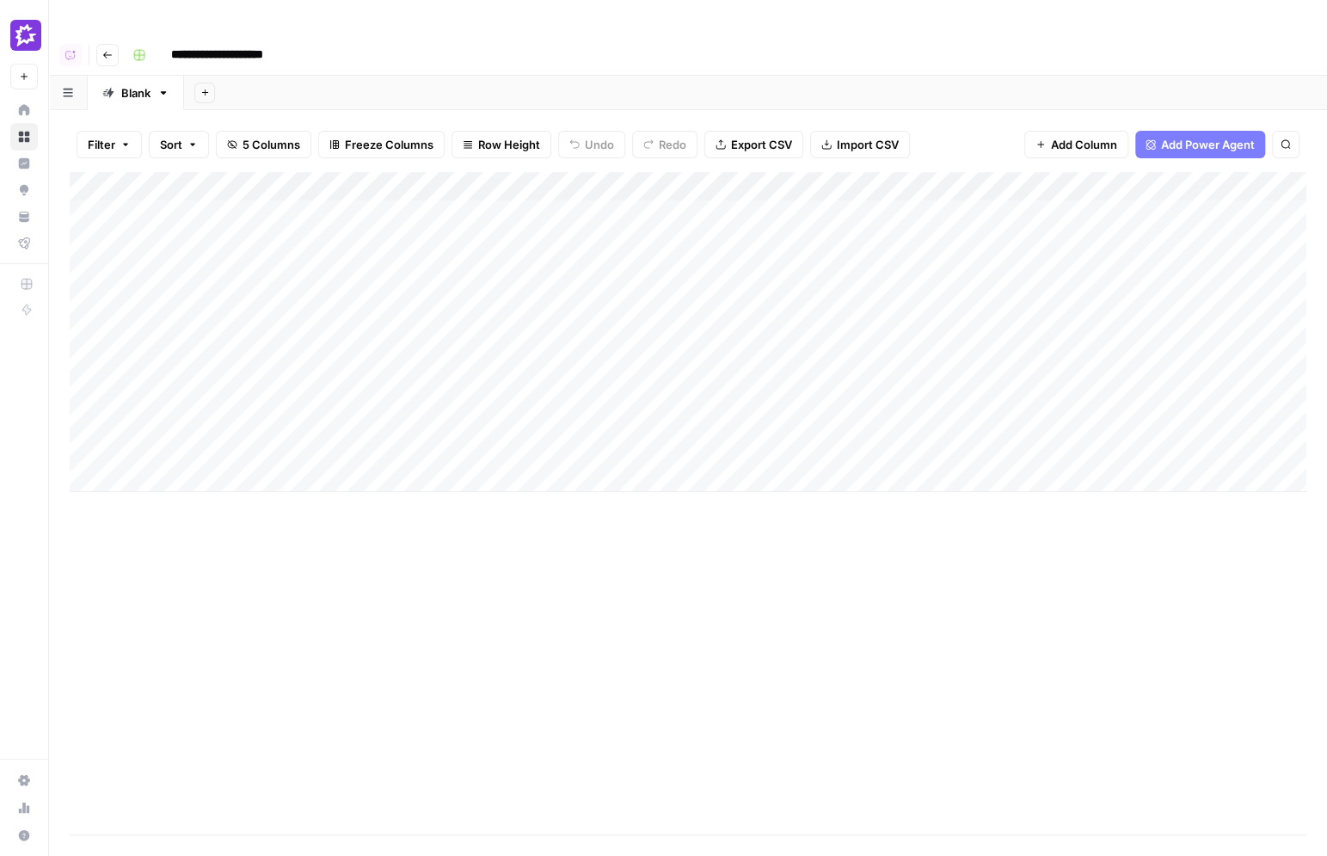
click at [591, 182] on div "Add Column" at bounding box center [688, 332] width 1237 height 320
click at [627, 172] on div "Add Column" at bounding box center [688, 332] width 1237 height 320
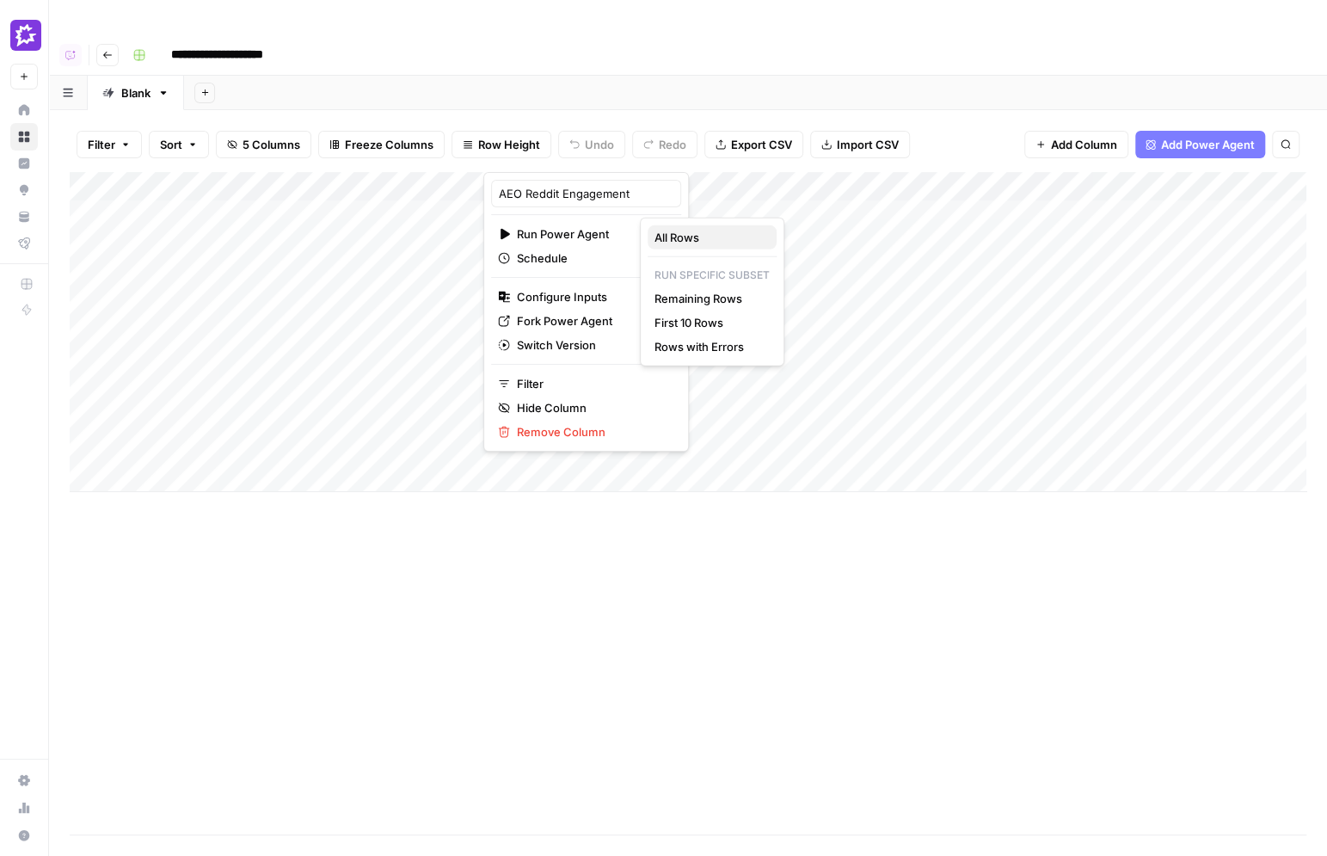
click at [668, 240] on span "All Rows" at bounding box center [709, 237] width 108 height 17
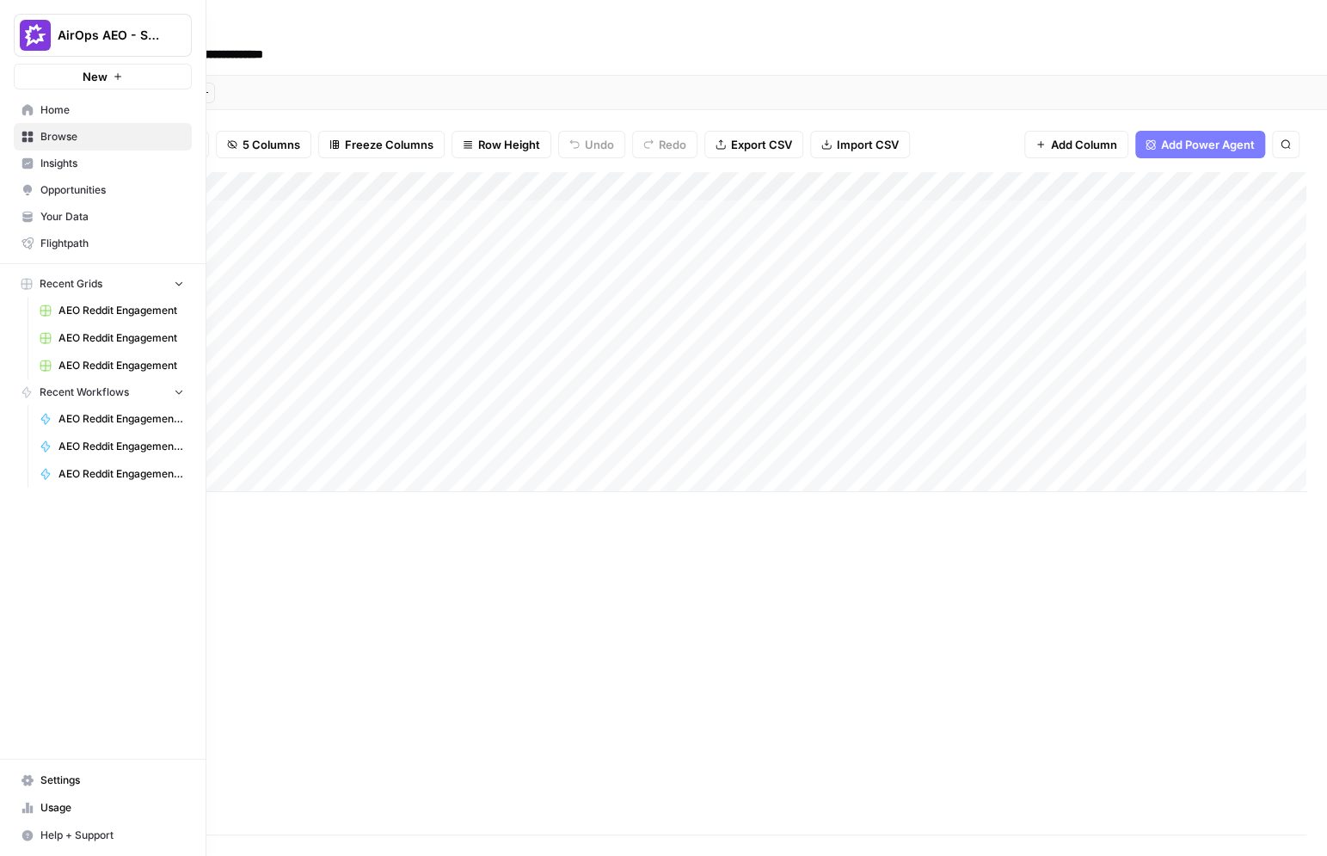
click at [62, 166] on span "Insights" at bounding box center [112, 163] width 144 height 15
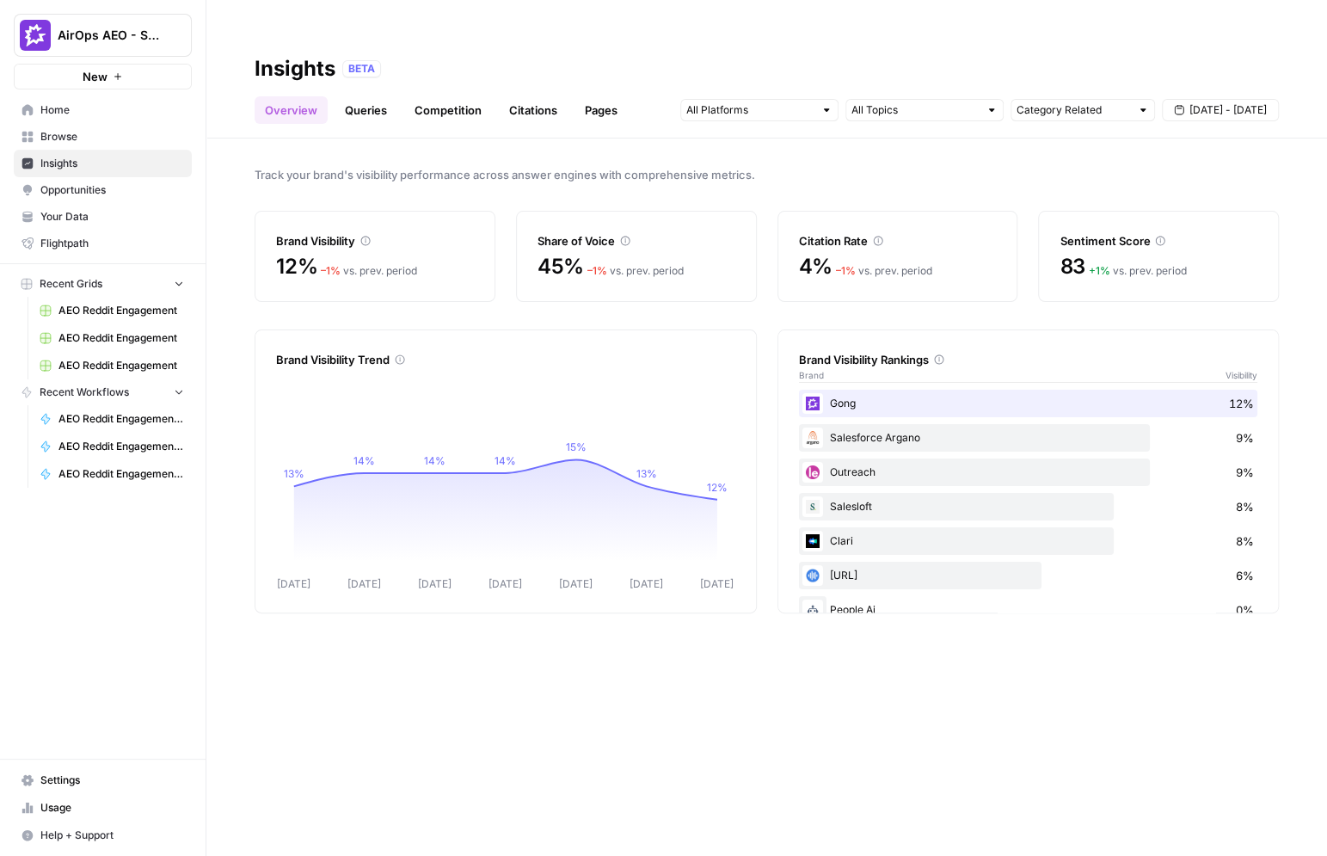
click at [106, 188] on span "Opportunities" at bounding box center [112, 189] width 144 height 15
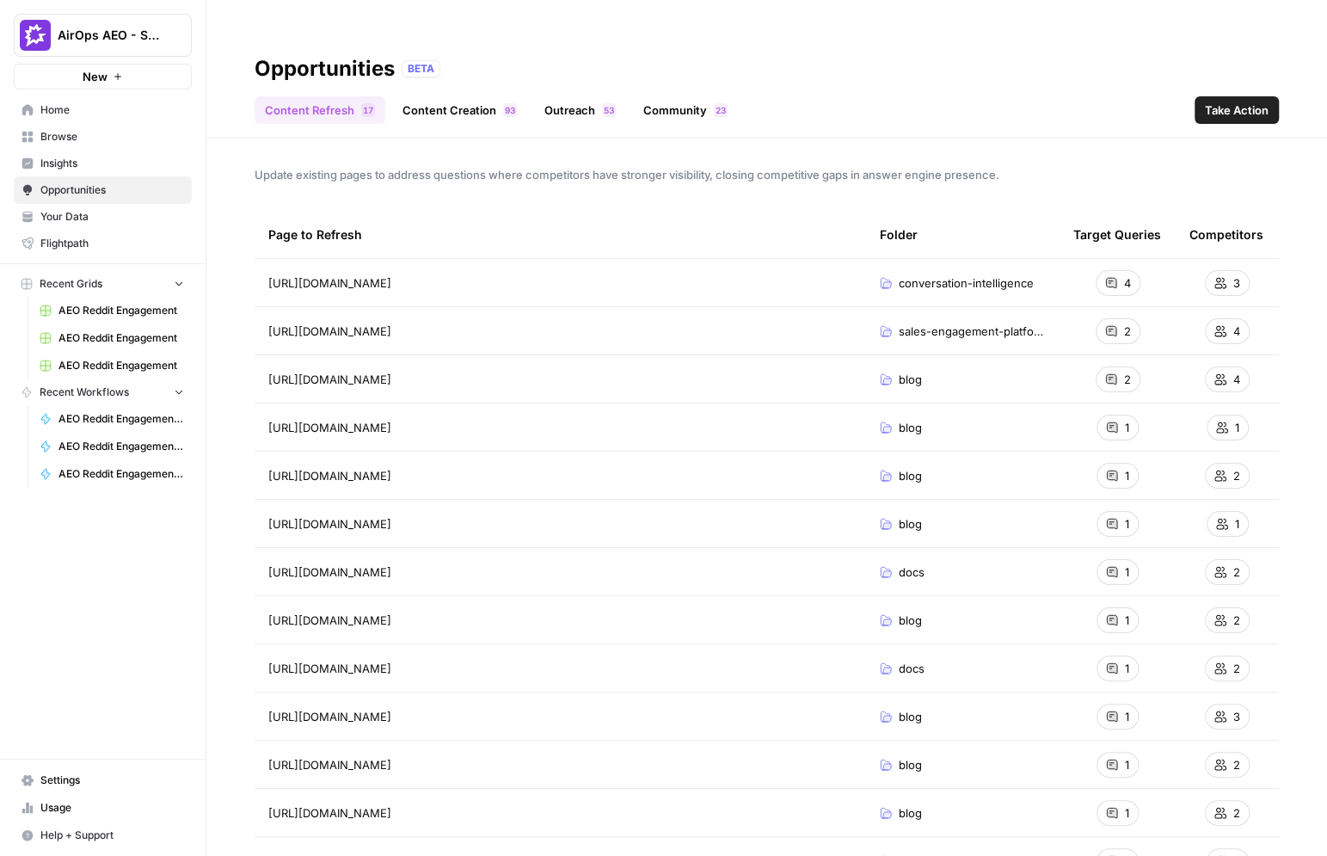
click at [1060, 211] on th "Target Queries" at bounding box center [1118, 234] width 116 height 47
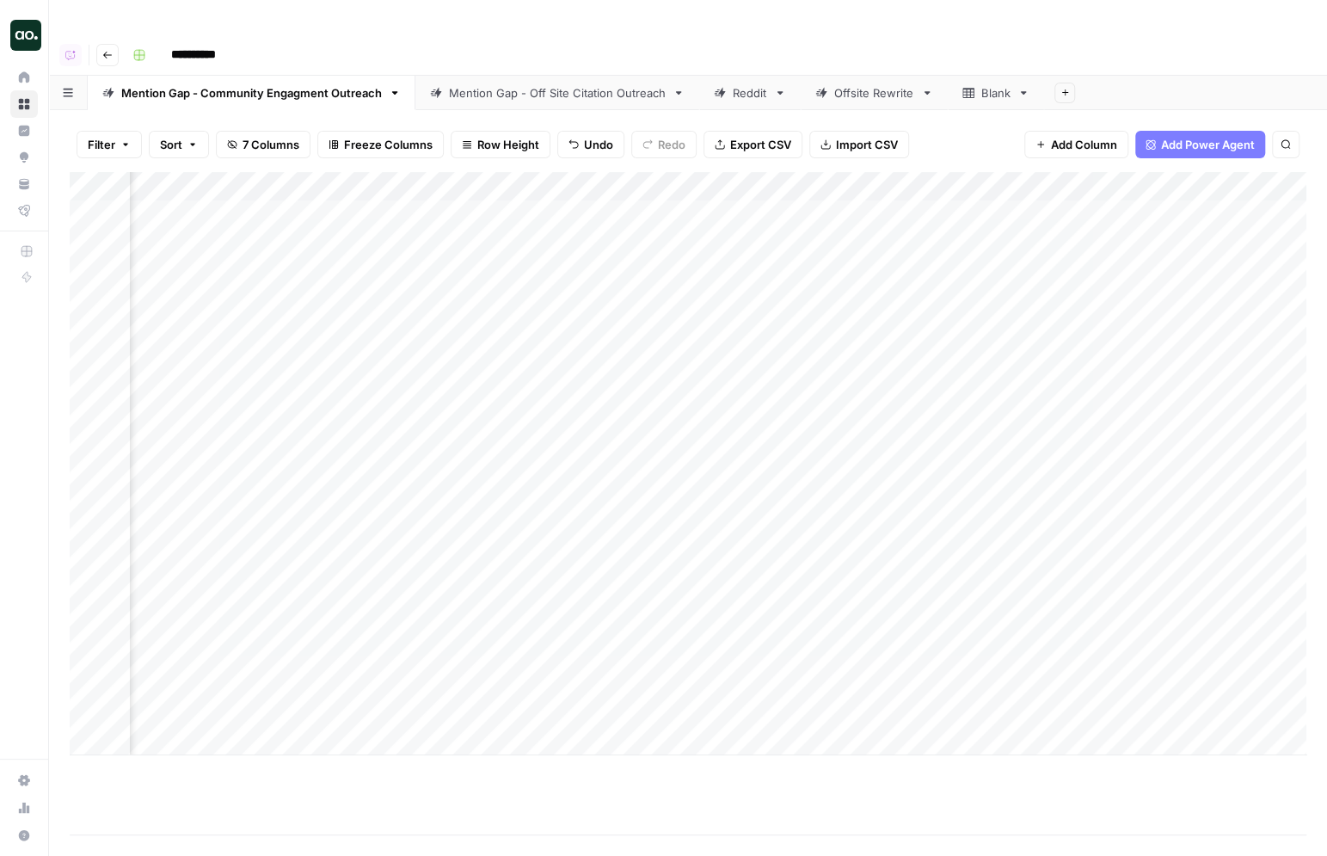
scroll to position [0, 1296]
click at [1196, 180] on div "Add Column" at bounding box center [688, 463] width 1237 height 583
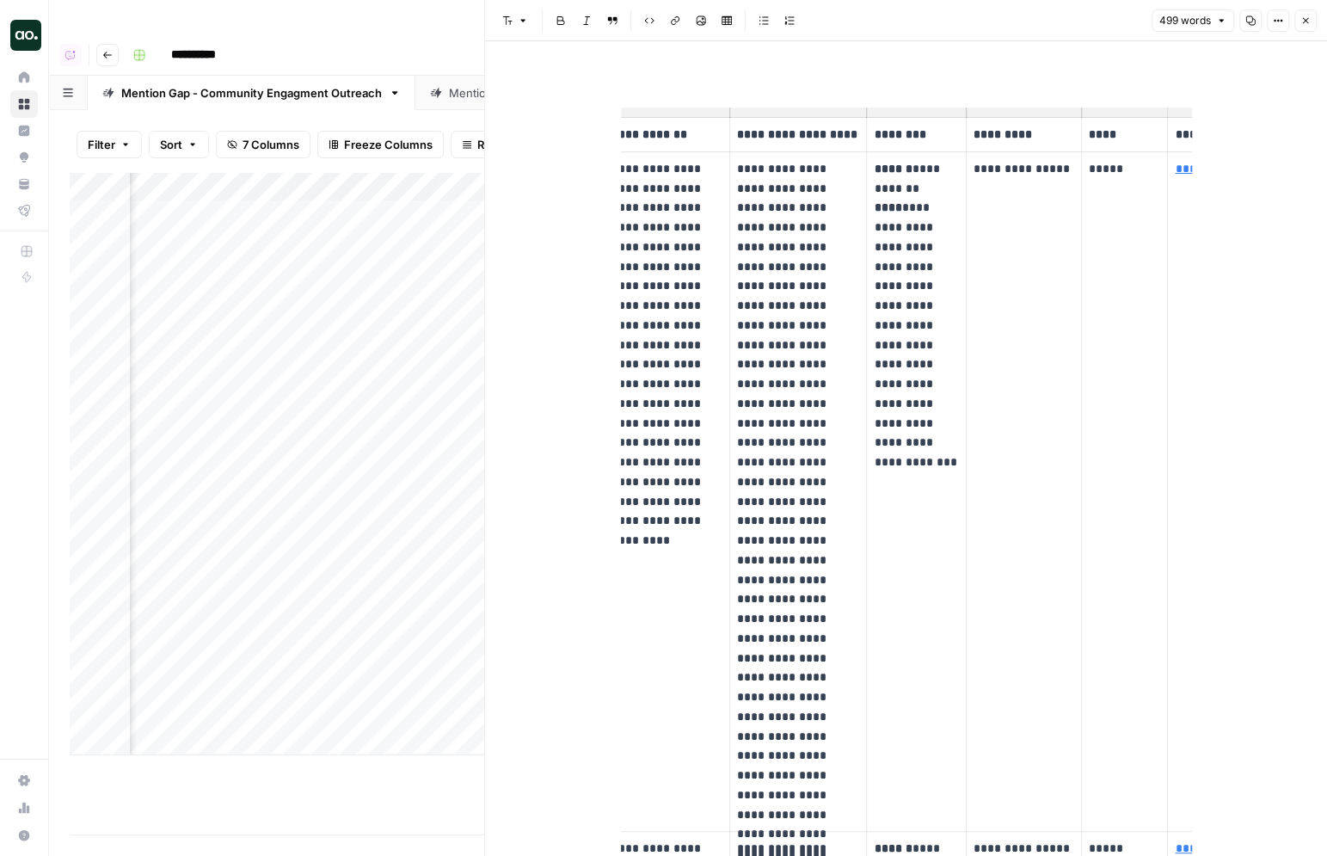
scroll to position [0, 88]
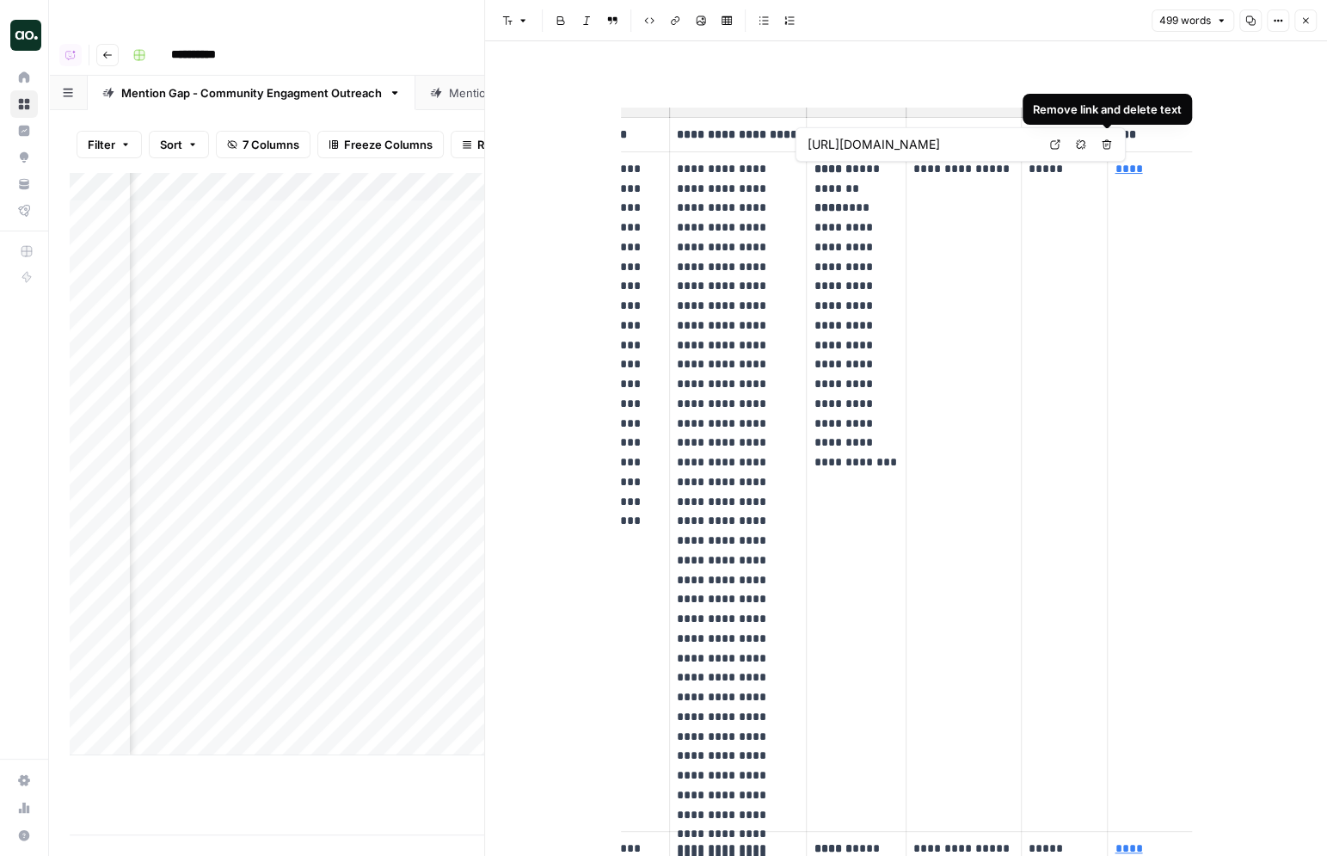
click at [1059, 146] on icon at bounding box center [1055, 144] width 10 height 10
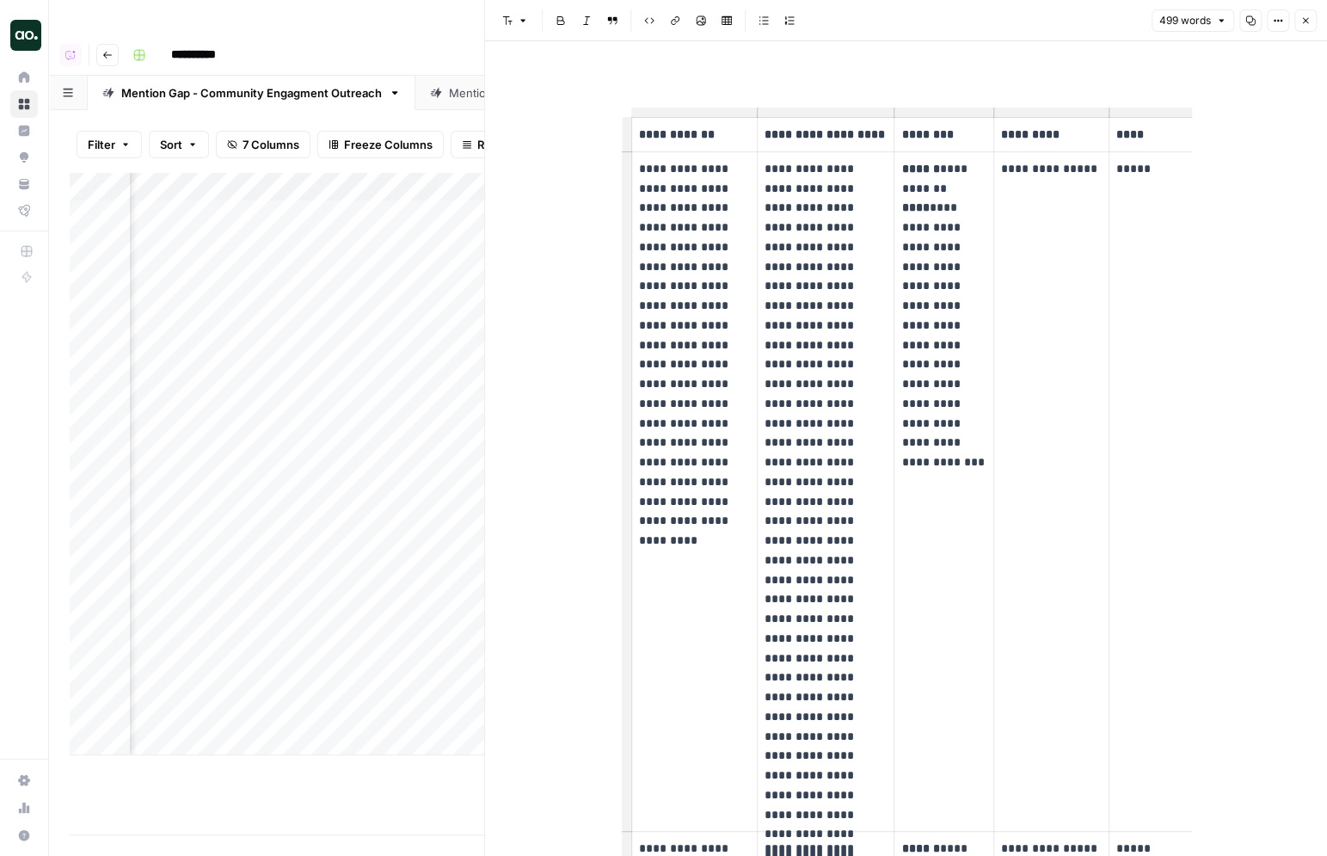
click at [926, 188] on p "**********" at bounding box center [944, 305] width 85 height 293
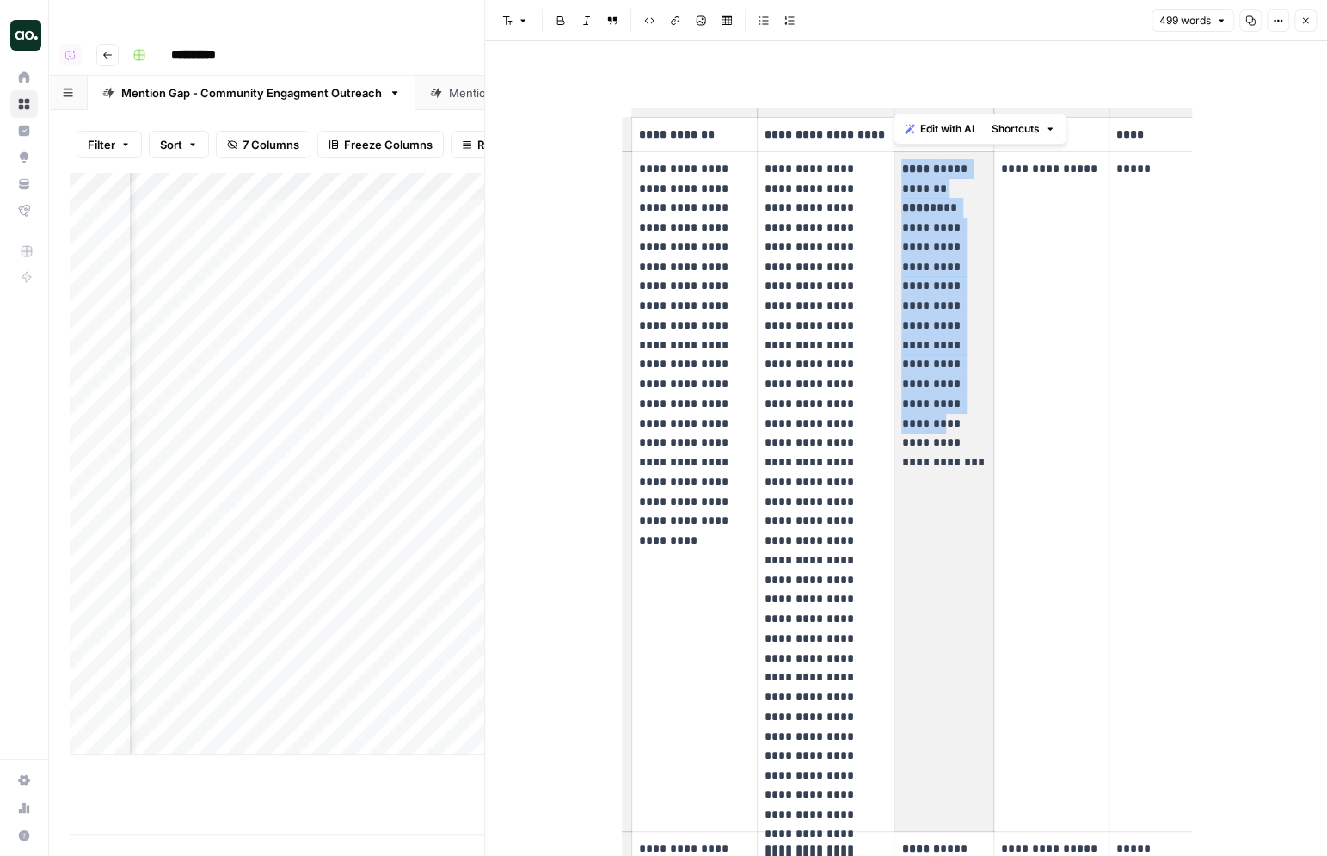
drag, startPoint x: 902, startPoint y: 172, endPoint x: 946, endPoint y: 405, distance: 237.4
click at [946, 405] on p "**********" at bounding box center [944, 305] width 85 height 293
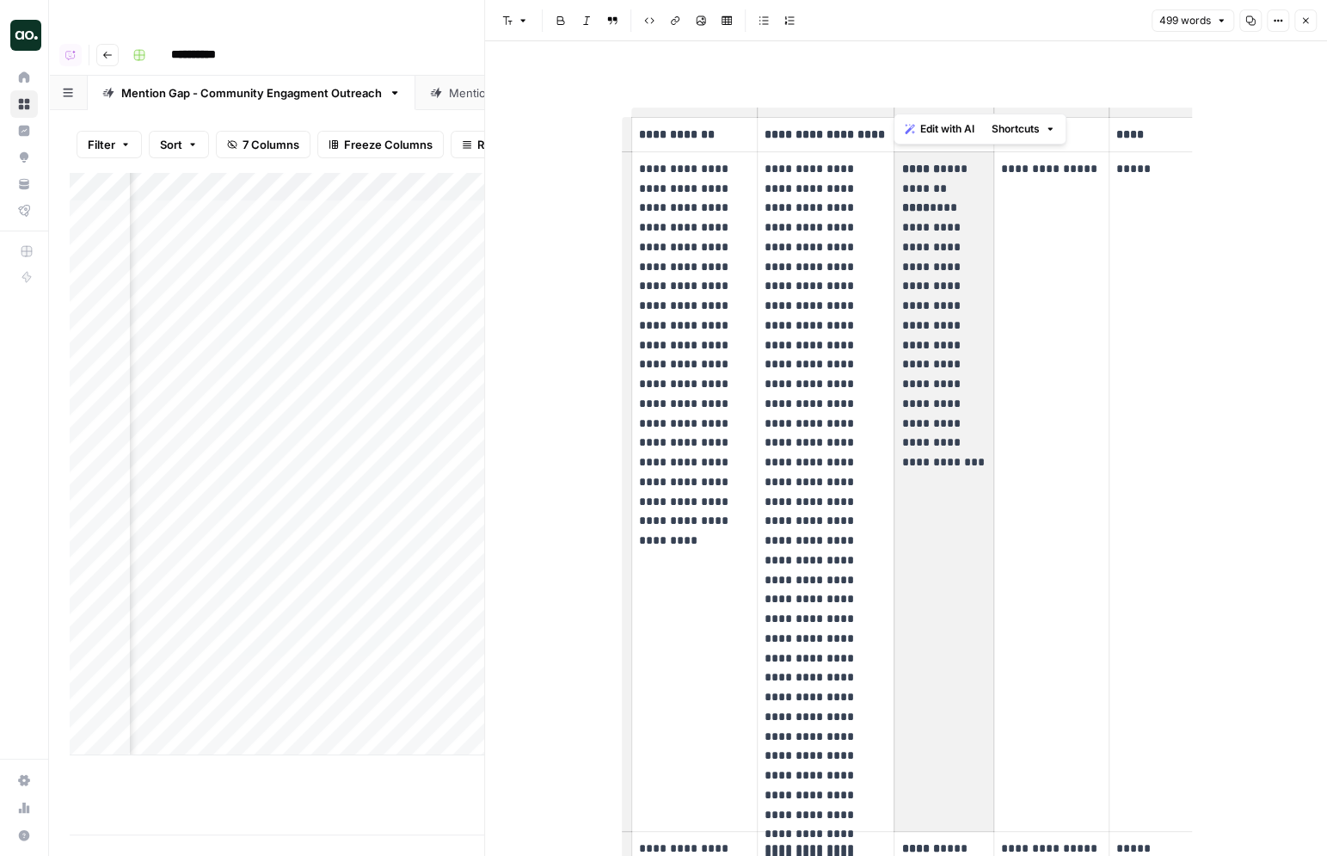
click at [946, 405] on p "**********" at bounding box center [944, 305] width 85 height 293
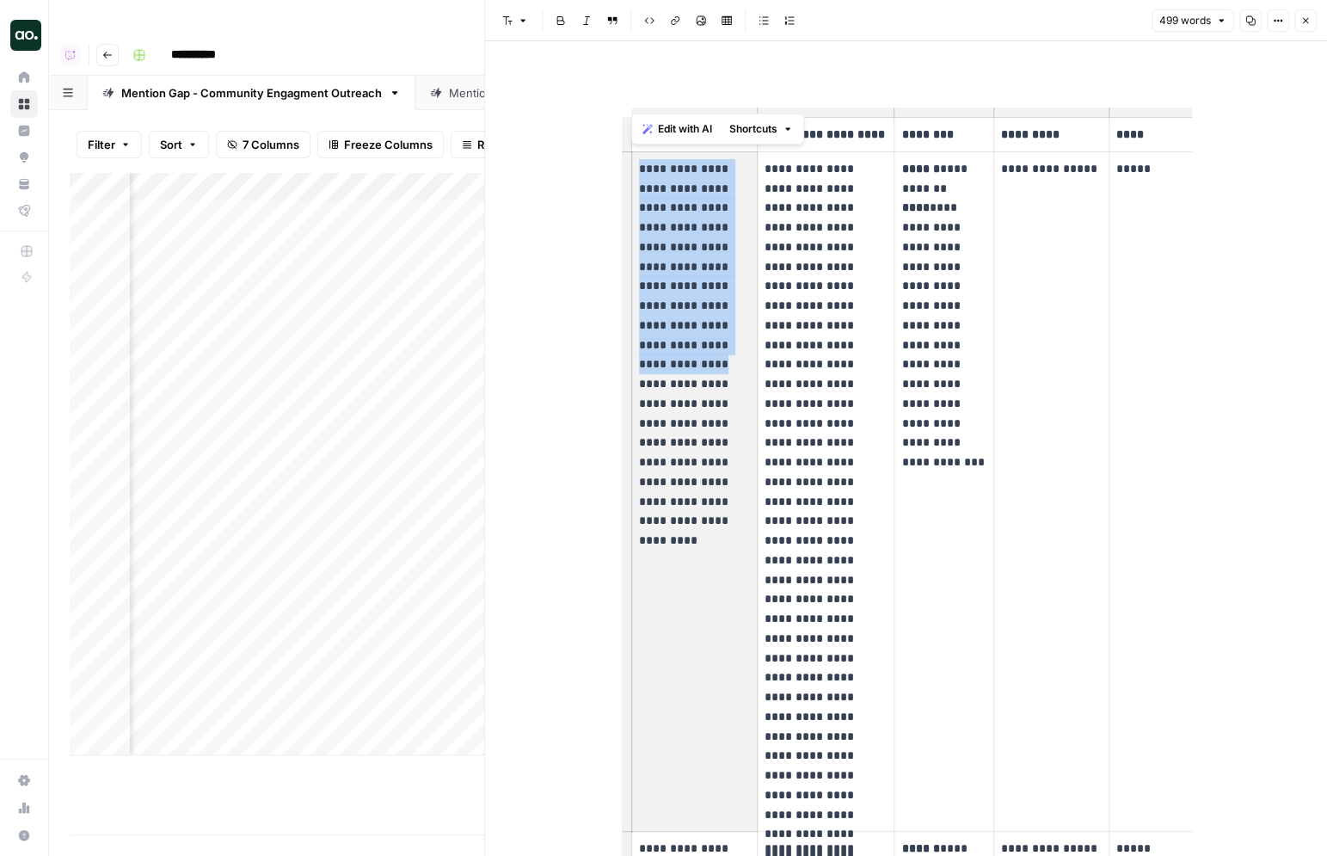
drag, startPoint x: 639, startPoint y: 169, endPoint x: 729, endPoint y: 341, distance: 193.9
click at [729, 341] on p "**********" at bounding box center [695, 335] width 112 height 353
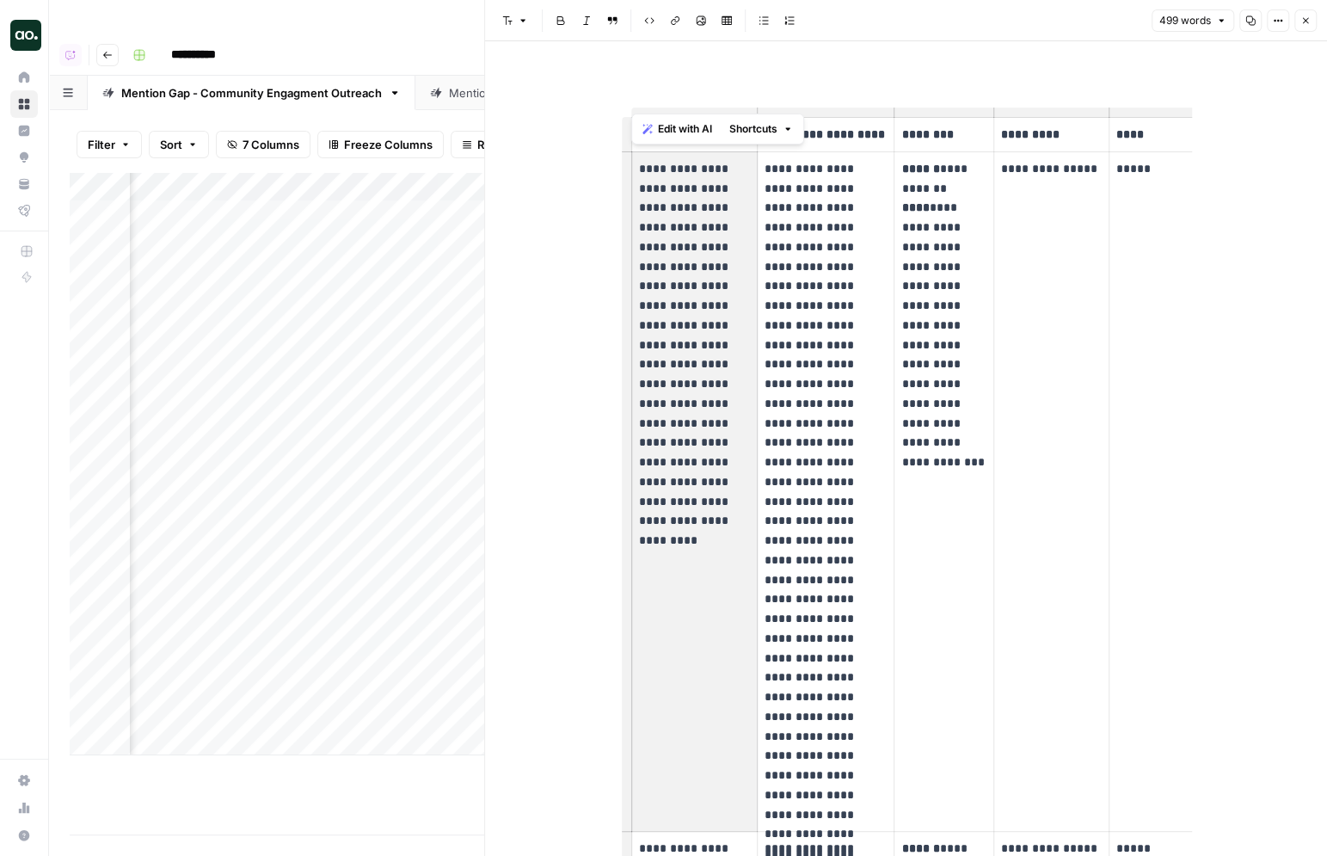
click at [729, 341] on p "**********" at bounding box center [695, 335] width 112 height 353
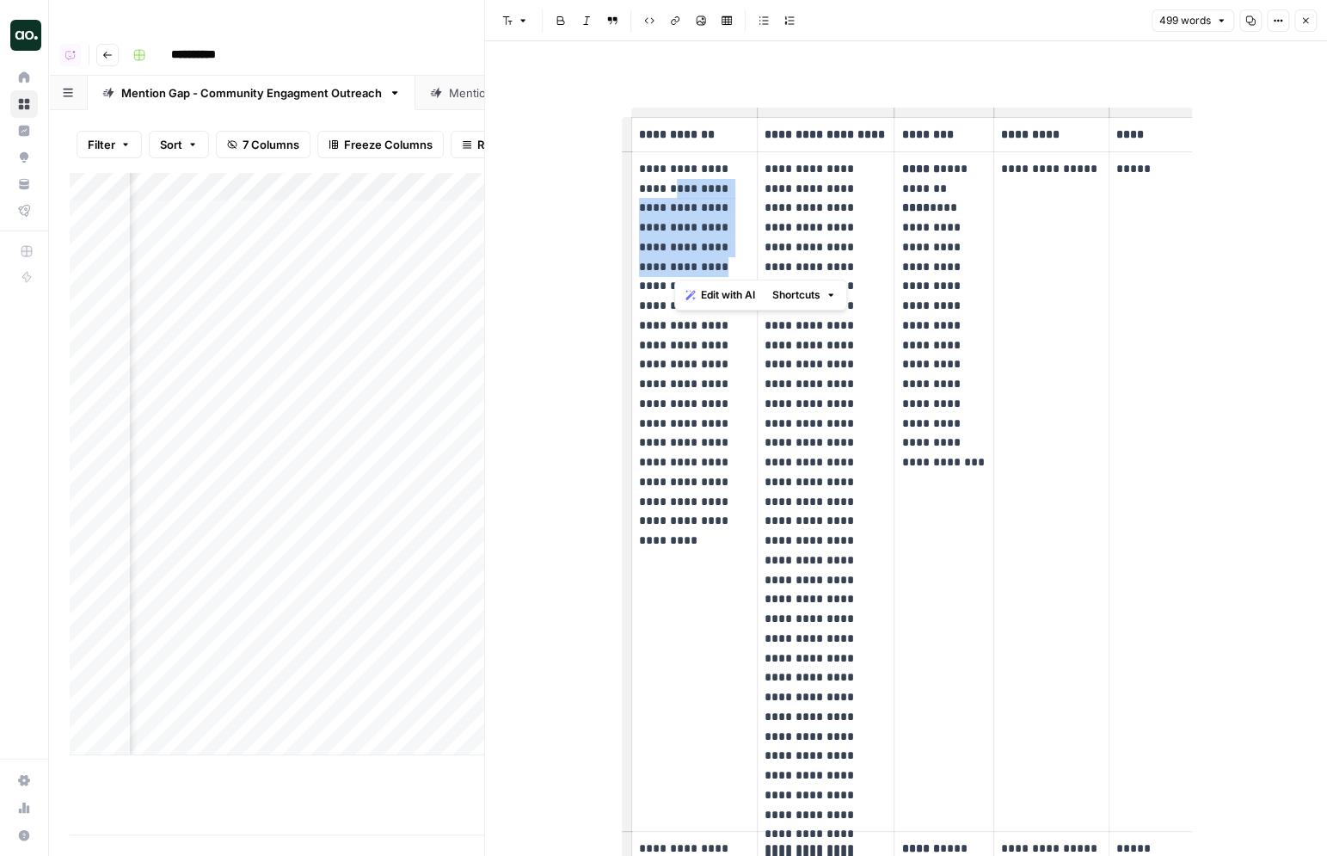
drag, startPoint x: 672, startPoint y: 193, endPoint x: 686, endPoint y: 266, distance: 74.4
click at [686, 266] on p "**********" at bounding box center [695, 335] width 112 height 353
click at [692, 262] on p "**********" at bounding box center [695, 335] width 112 height 353
click at [1305, 22] on icon "button" at bounding box center [1306, 20] width 10 height 10
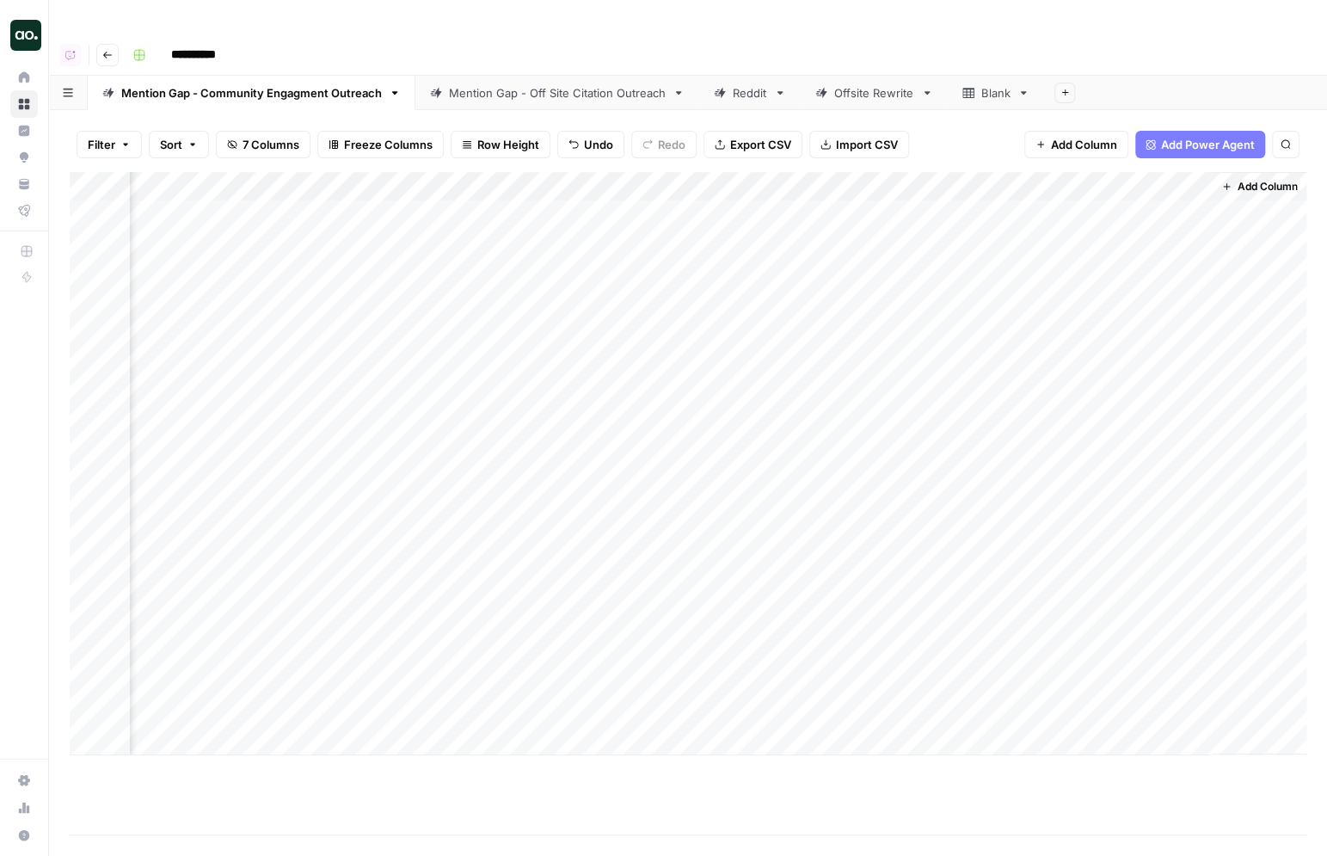
scroll to position [0, 1276]
click at [523, 84] on div "Mention Gap - Off Site Citation Outreach" at bounding box center [557, 92] width 217 height 17
click at [1175, 181] on div "Add Column" at bounding box center [688, 463] width 1237 height 583
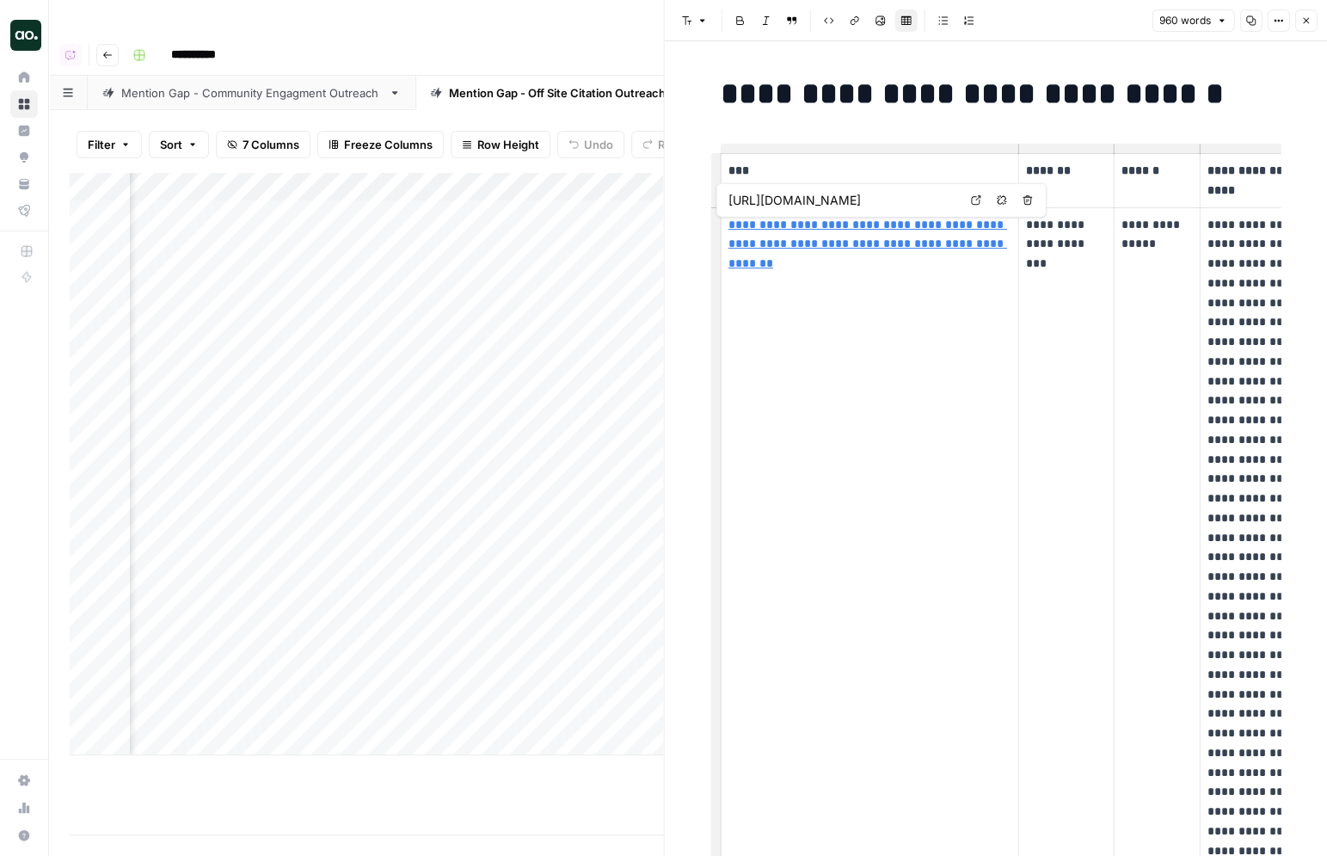
scroll to position [0, 134]
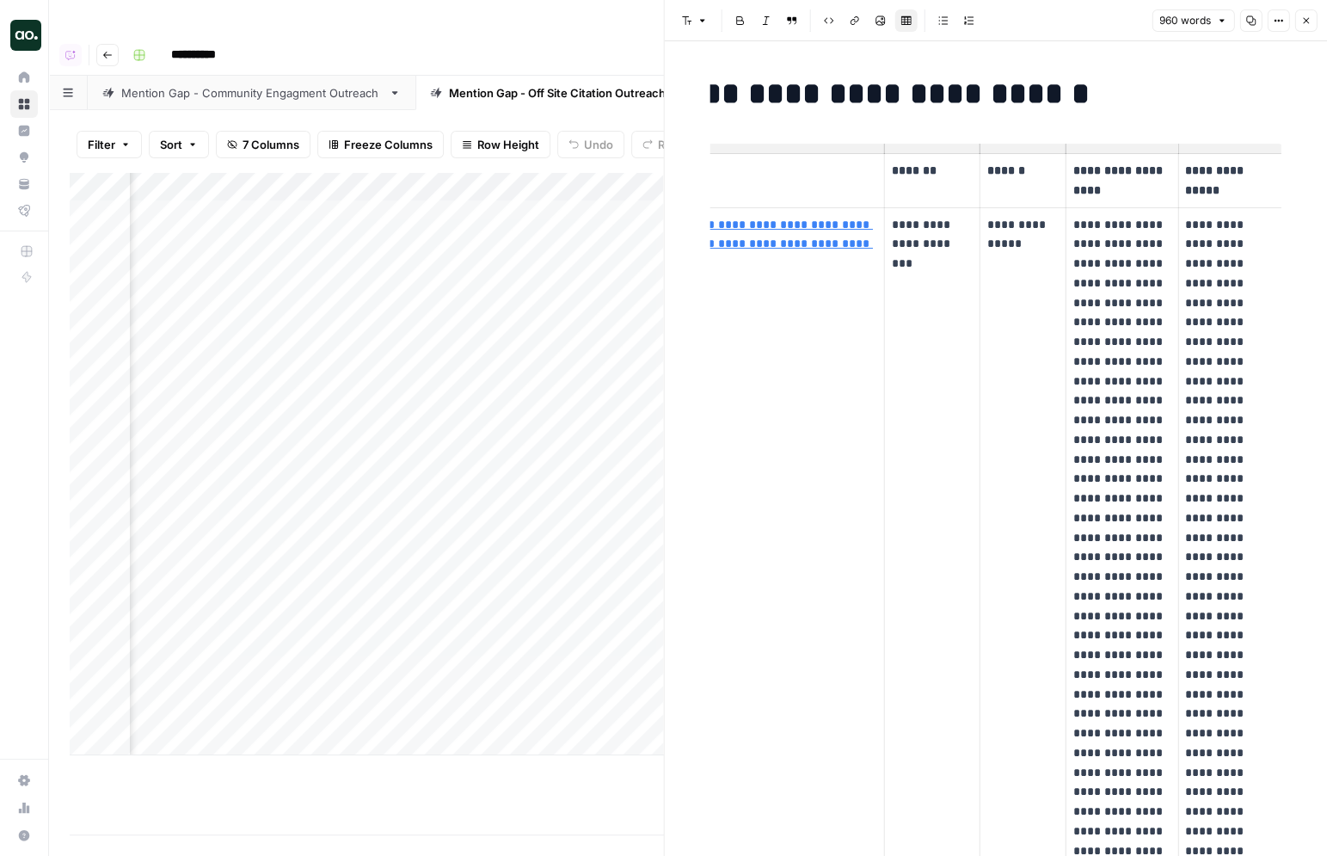
click at [923, 170] on p "*******" at bounding box center [931, 171] width 81 height 20
click at [1011, 180] on th "******" at bounding box center [1023, 181] width 86 height 54
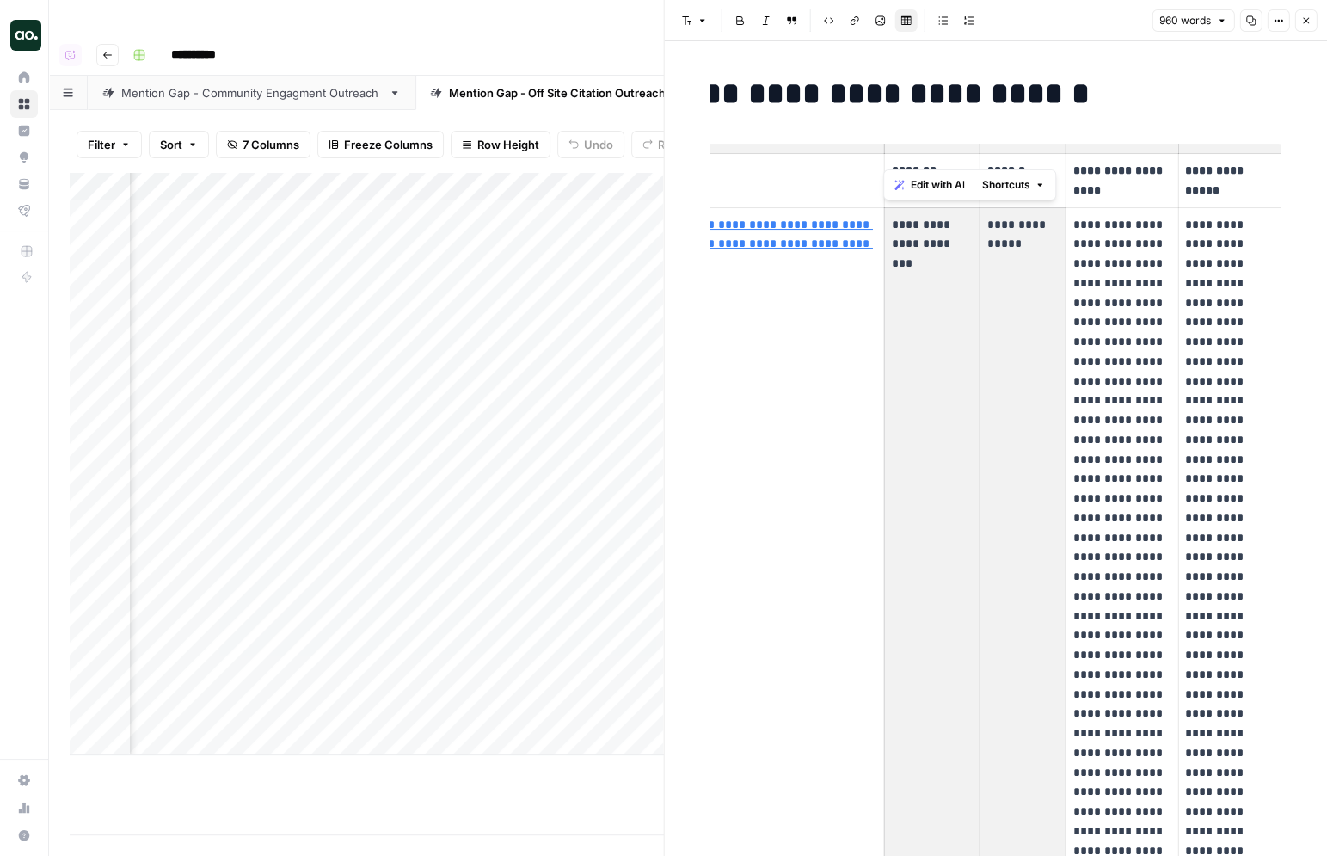
drag, startPoint x: 1035, startPoint y: 245, endPoint x: 967, endPoint y: 237, distance: 68.5
click at [967, 237] on tr "**********" at bounding box center [934, 635] width 695 height 856
click at [1088, 252] on p "**********" at bounding box center [1122, 635] width 97 height 841
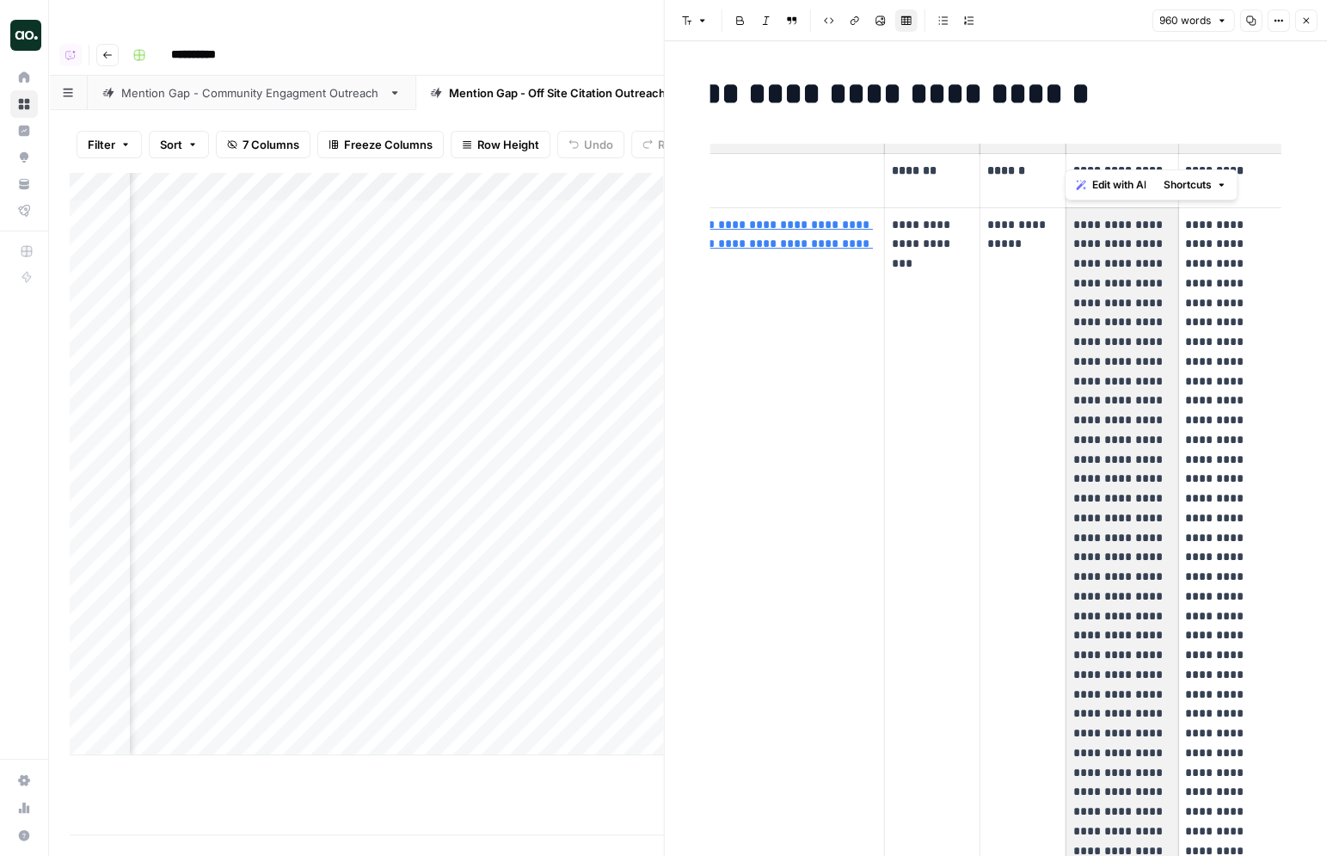
drag, startPoint x: 1074, startPoint y: 230, endPoint x: 1112, endPoint y: 303, distance: 82.3
click at [1112, 303] on p "**********" at bounding box center [1122, 635] width 97 height 841
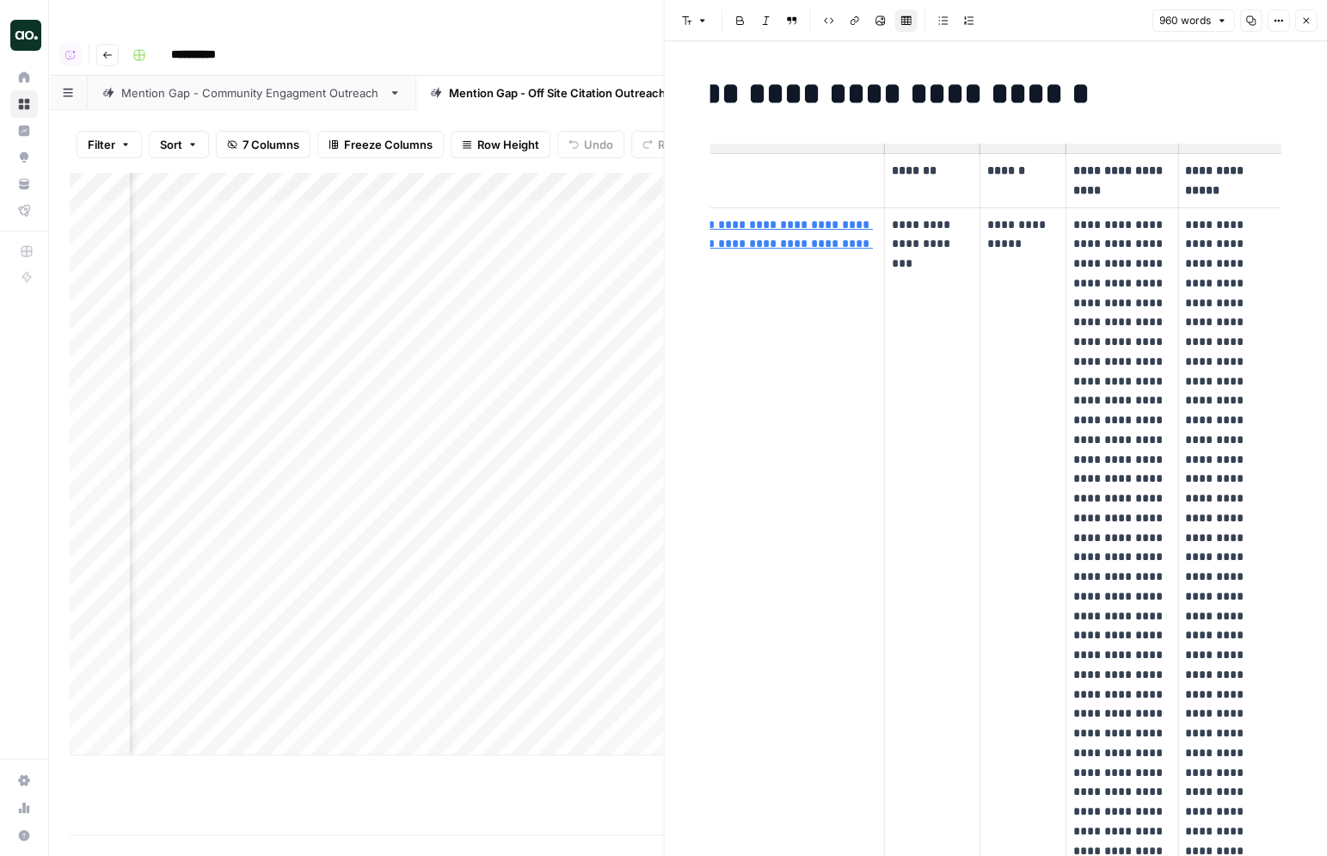
click at [1193, 245] on p "**********" at bounding box center [1229, 616] width 89 height 803
drag, startPoint x: 1185, startPoint y: 224, endPoint x: 1191, endPoint y: 237, distance: 14.7
click at [1191, 237] on p "**********" at bounding box center [1229, 616] width 89 height 803
drag, startPoint x: 1185, startPoint y: 221, endPoint x: 1216, endPoint y: 341, distance: 123.5
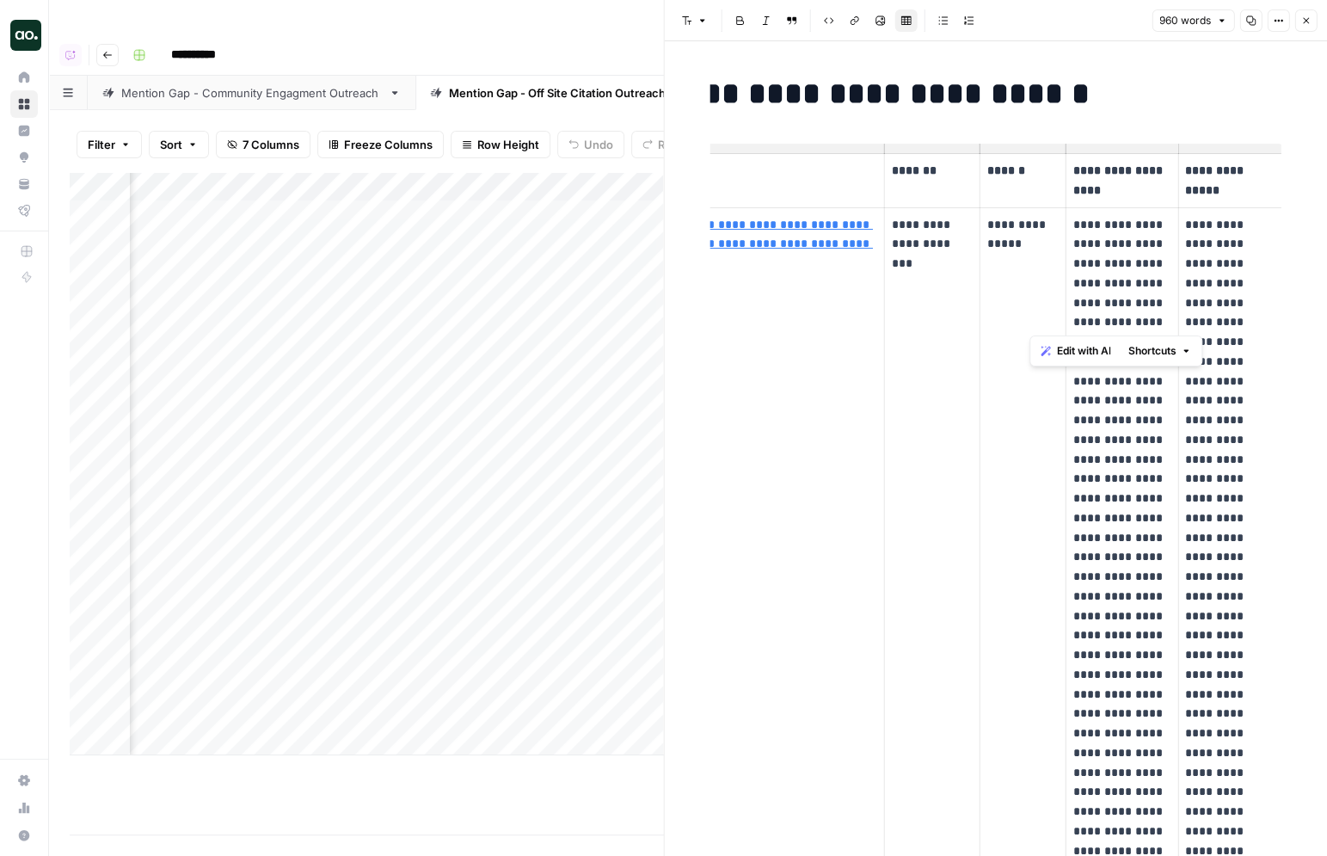
click at [1216, 341] on p "**********" at bounding box center [1229, 616] width 89 height 803
click at [1309, 18] on icon "button" at bounding box center [1306, 20] width 10 height 10
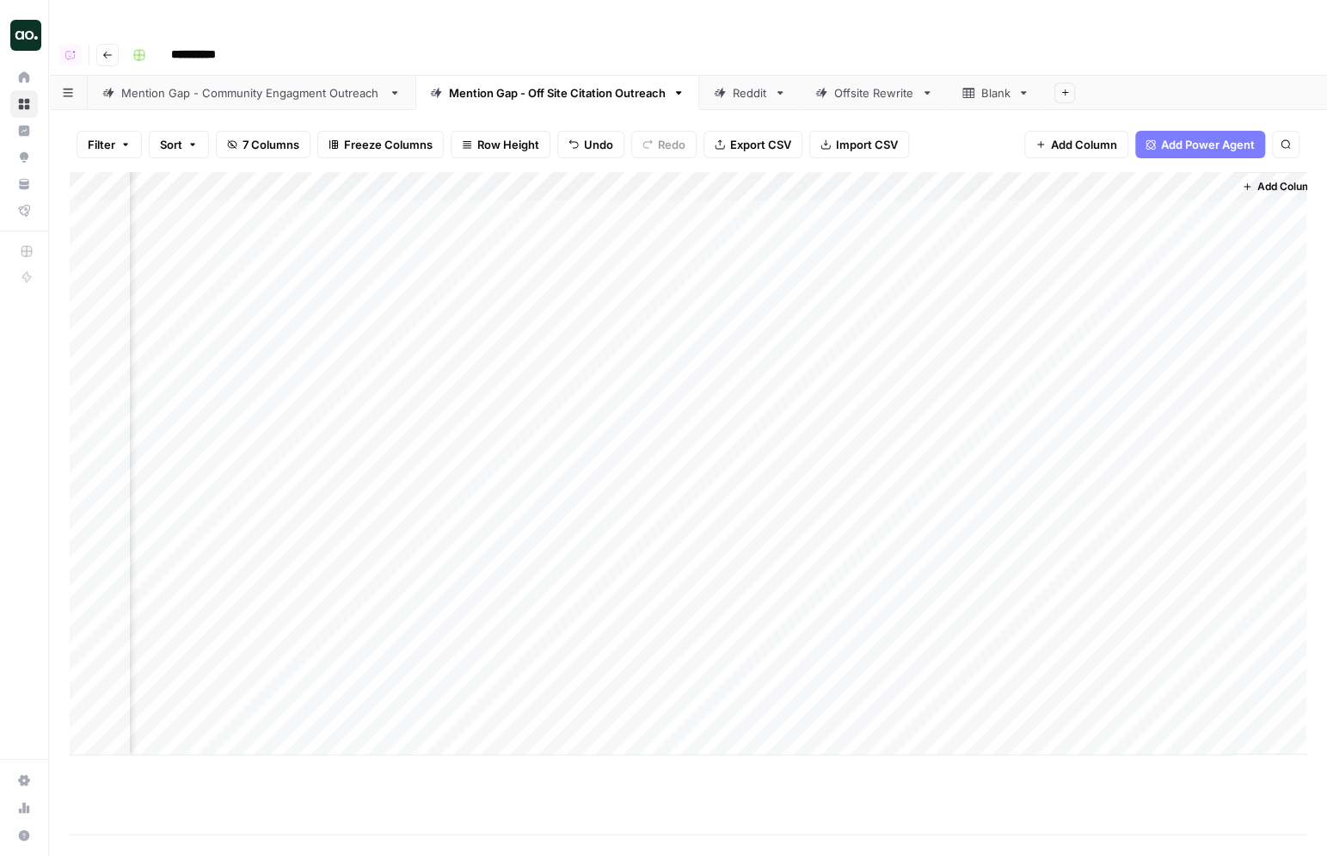
scroll to position [0, 362]
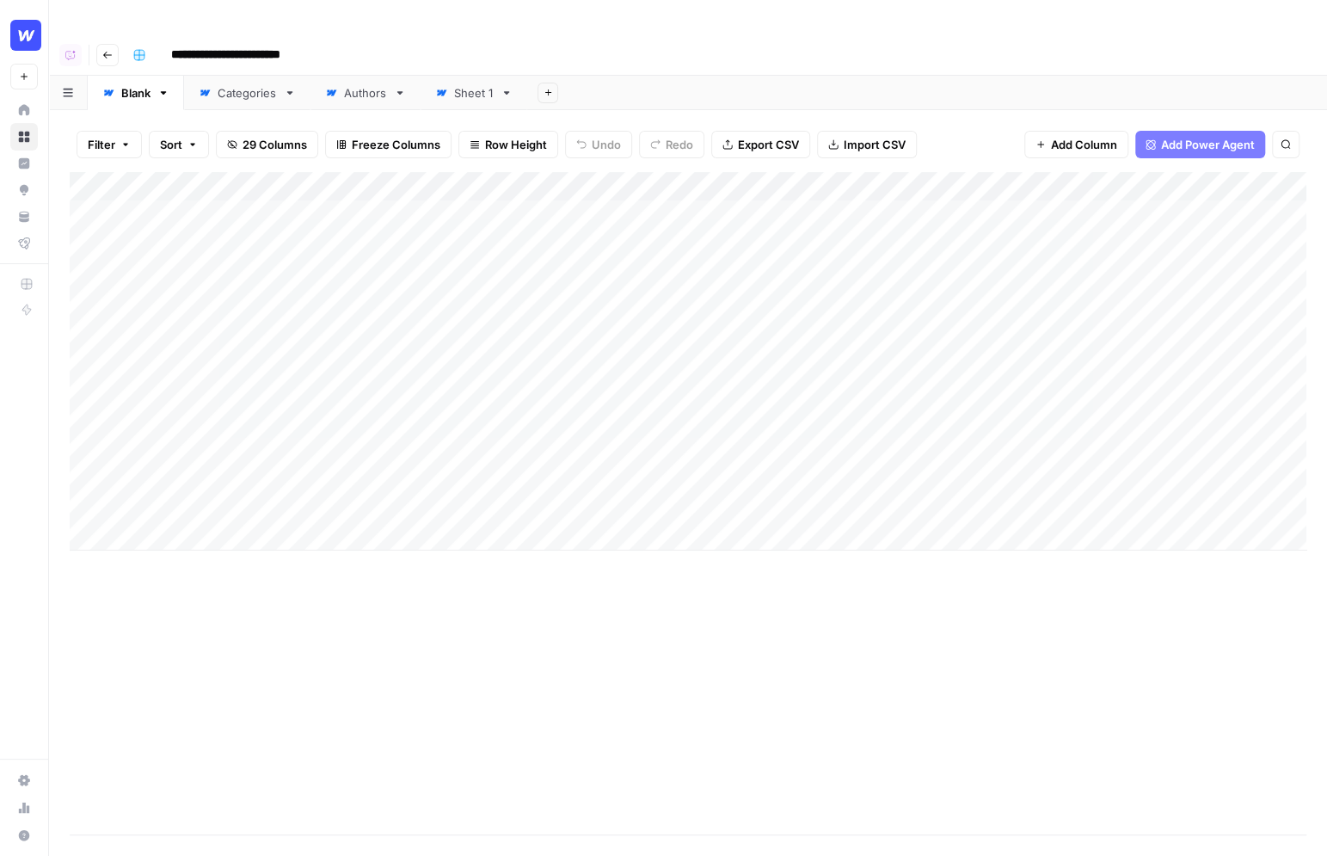
drag, startPoint x: 172, startPoint y: 180, endPoint x: 252, endPoint y: 447, distance: 279.2
click at [252, 447] on div "Add Column" at bounding box center [688, 361] width 1237 height 379
click at [817, 182] on div "Add Column" at bounding box center [688, 361] width 1237 height 379
click at [733, 136] on div "Filter Sort 29 Columns Freeze Columns Row Height Undo Redo Export CSV Import CS…" at bounding box center [688, 144] width 1237 height 55
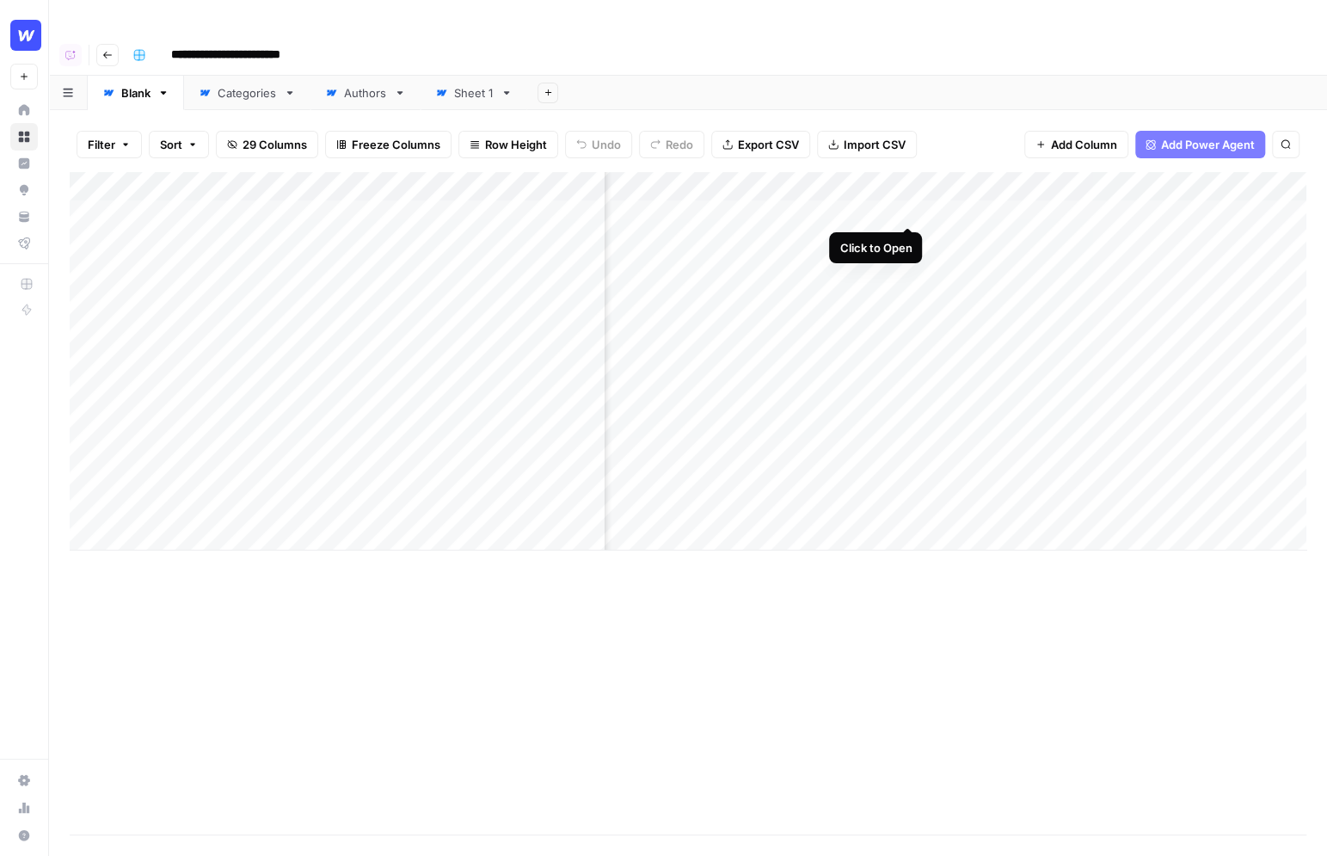
click at [911, 206] on div "Add Column" at bounding box center [688, 361] width 1237 height 379
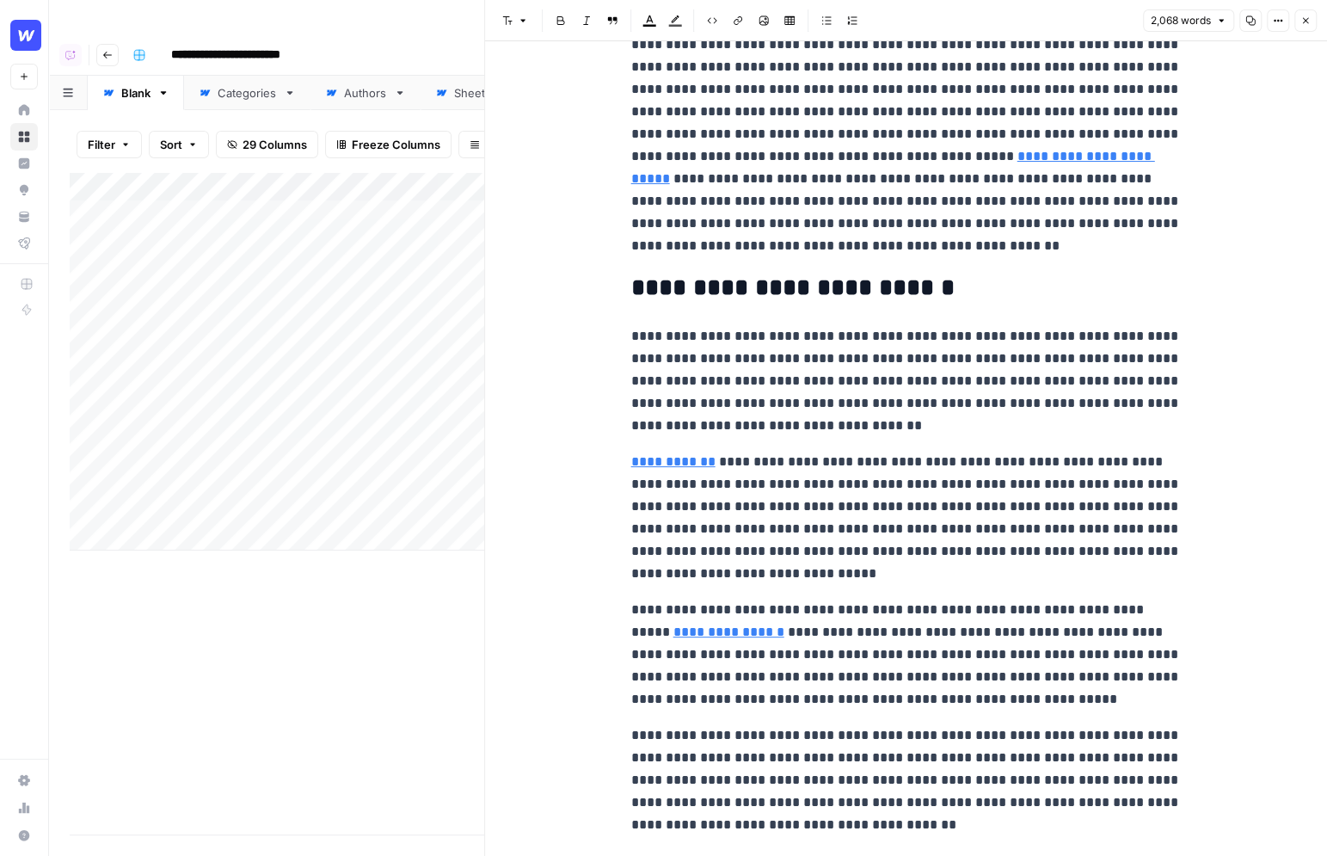
scroll to position [145, 0]
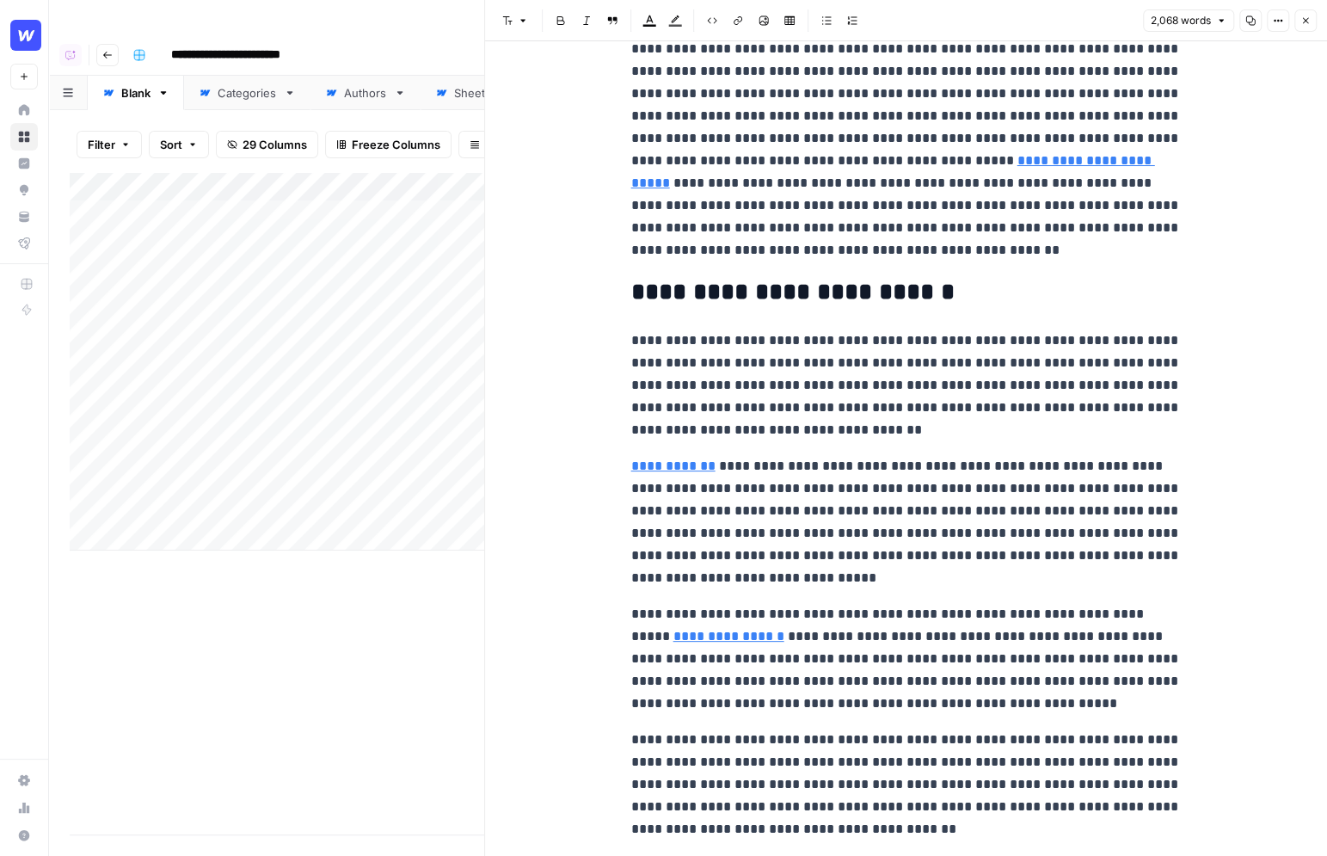
click at [807, 255] on p "**********" at bounding box center [906, 150] width 551 height 224
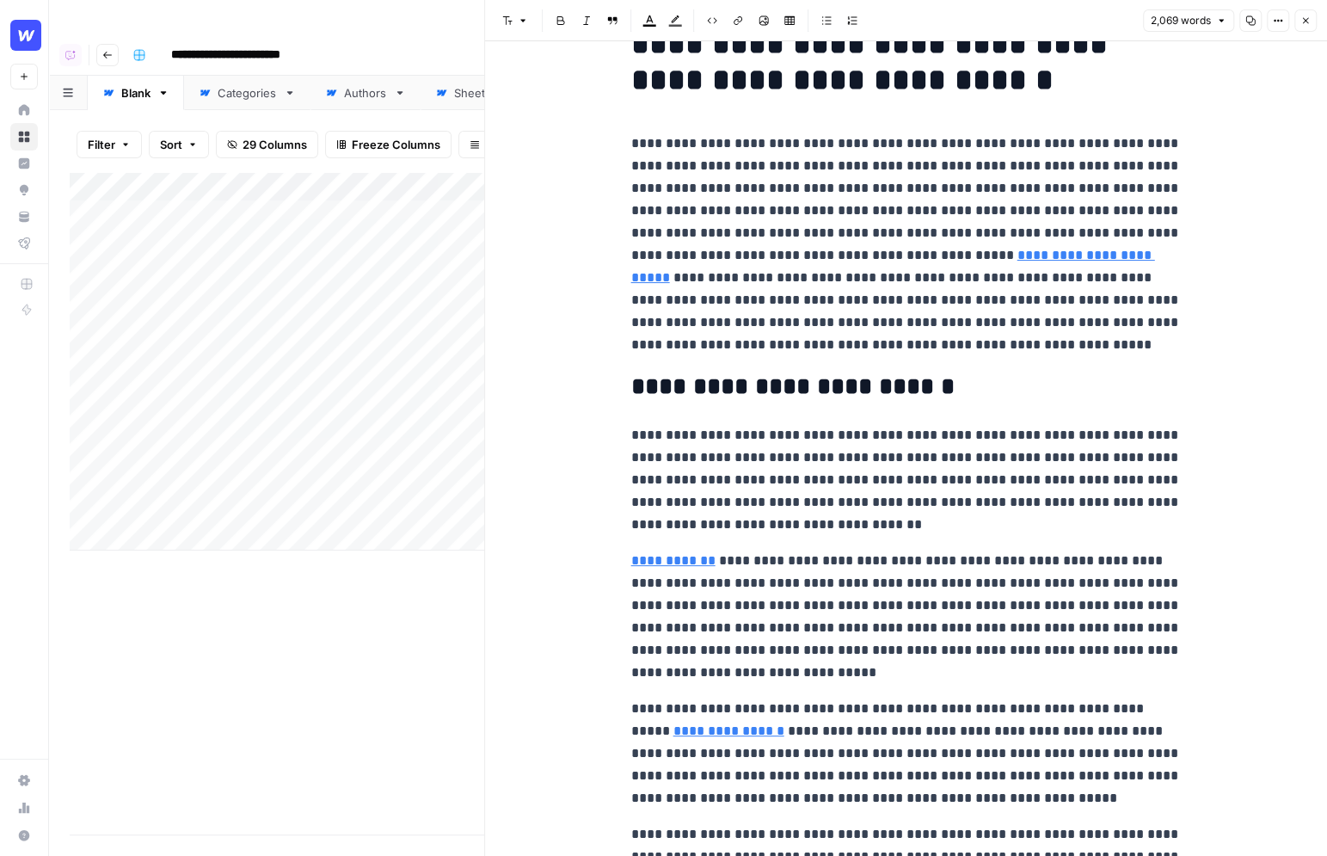
scroll to position [49, 0]
click at [747, 343] on p "**********" at bounding box center [906, 245] width 551 height 224
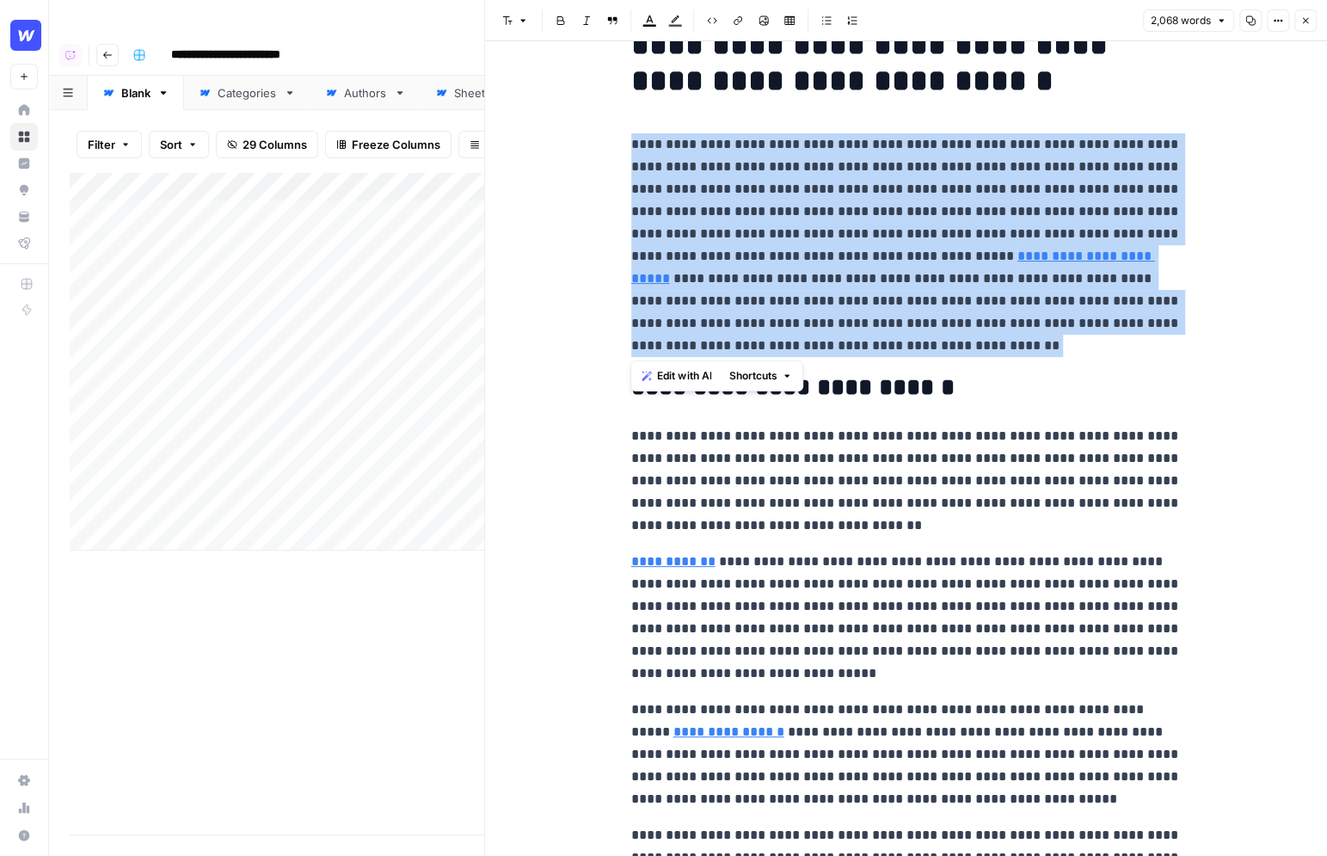
drag, startPoint x: 754, startPoint y: 349, endPoint x: 630, endPoint y: 148, distance: 236.8
click at [674, 375] on span "Edit with AI" at bounding box center [684, 375] width 54 height 15
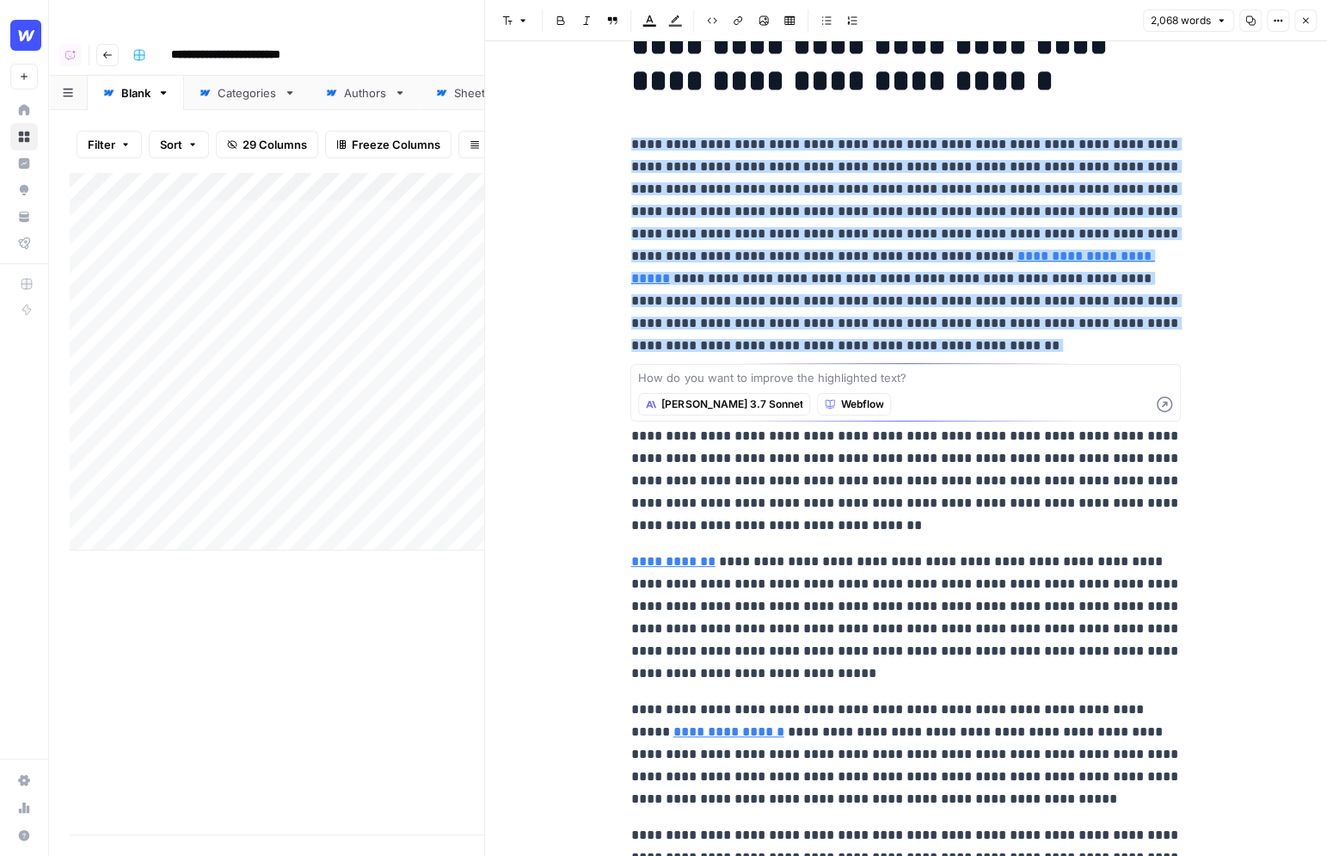
click at [1304, 20] on icon "button" at bounding box center [1306, 20] width 10 height 10
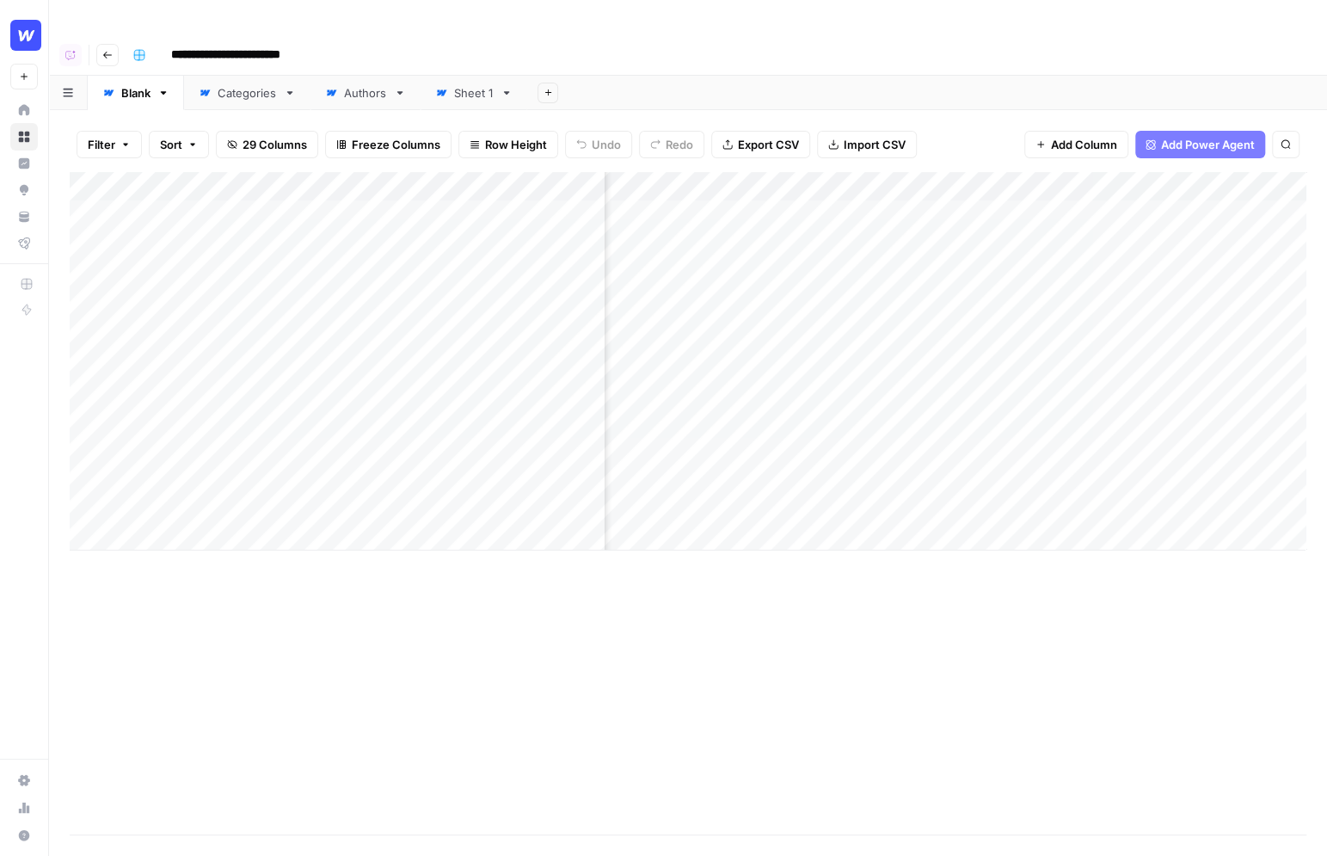
scroll to position [0, 2560]
click at [1031, 41] on div "**********" at bounding box center [718, 55] width 1185 height 28
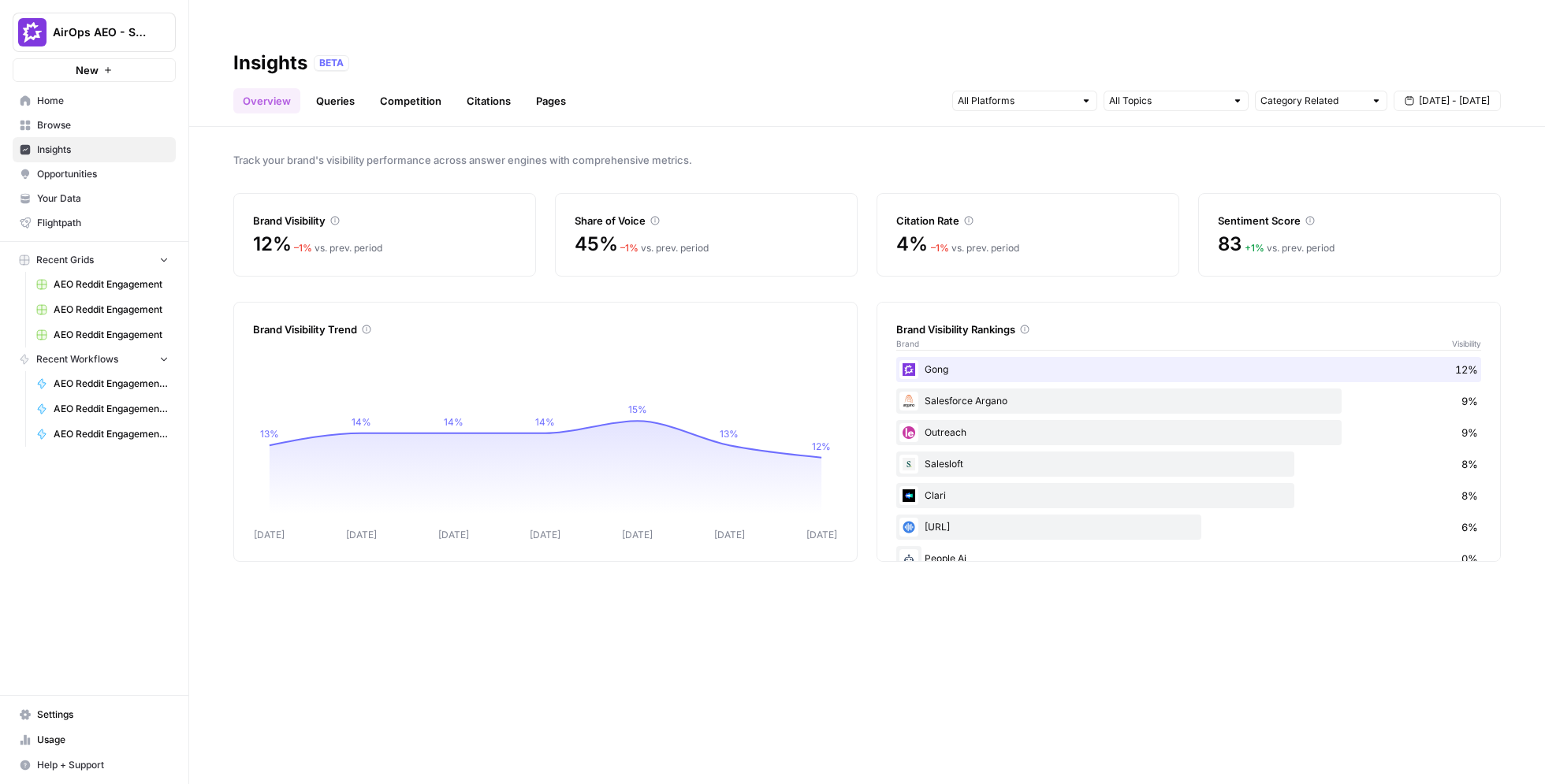
click at [915, 127] on div "Track your brand's visibility performance across answer engines with comprehens…" at bounding box center [867, 472] width 1356 height 689
click at [915, 93] on span "Sep 5 - Sep 11" at bounding box center [1453, 100] width 71 height 14
click at [336, 88] on link "Queries" at bounding box center [335, 101] width 58 height 26
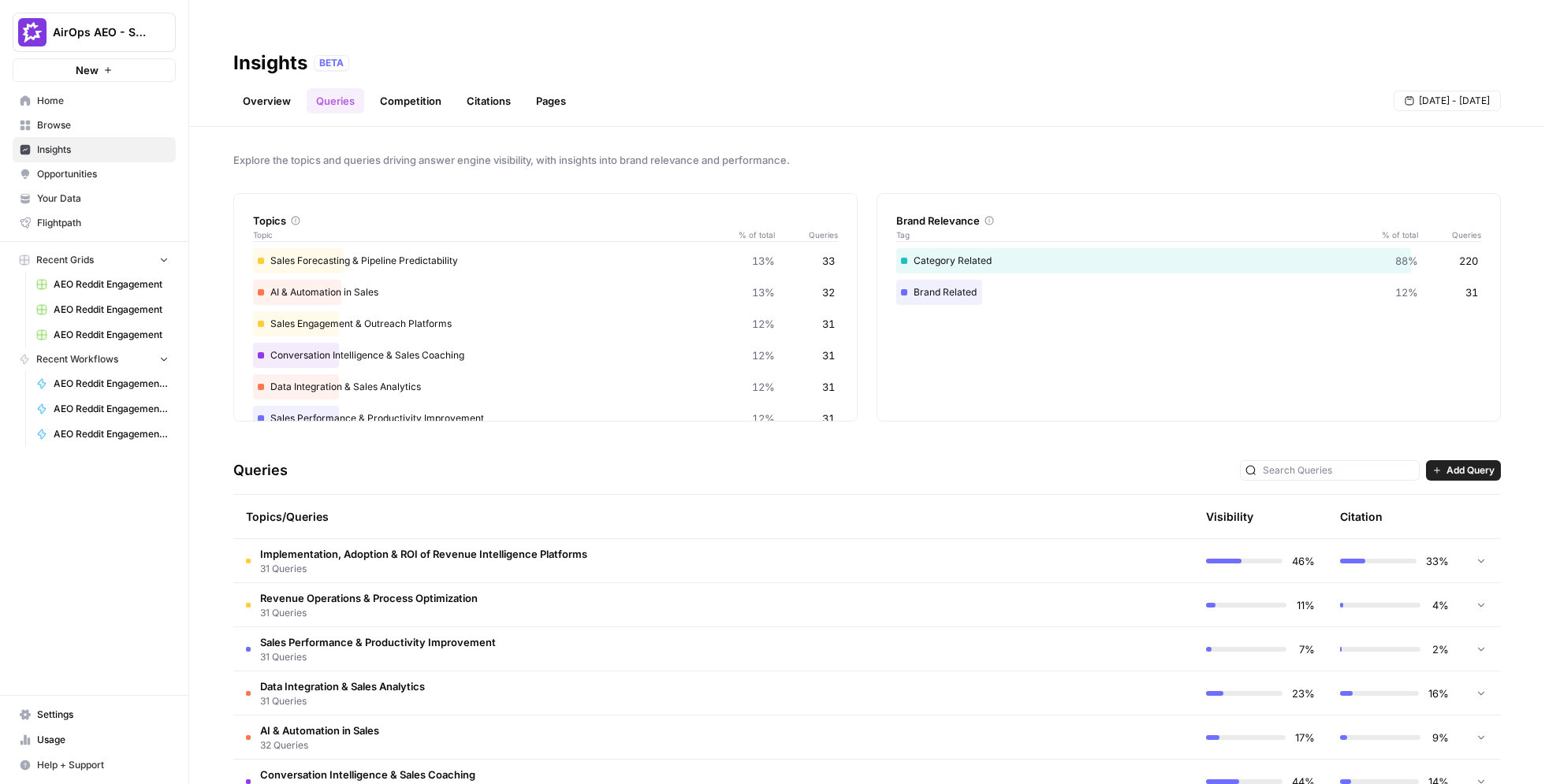
scroll to position [101, 0]
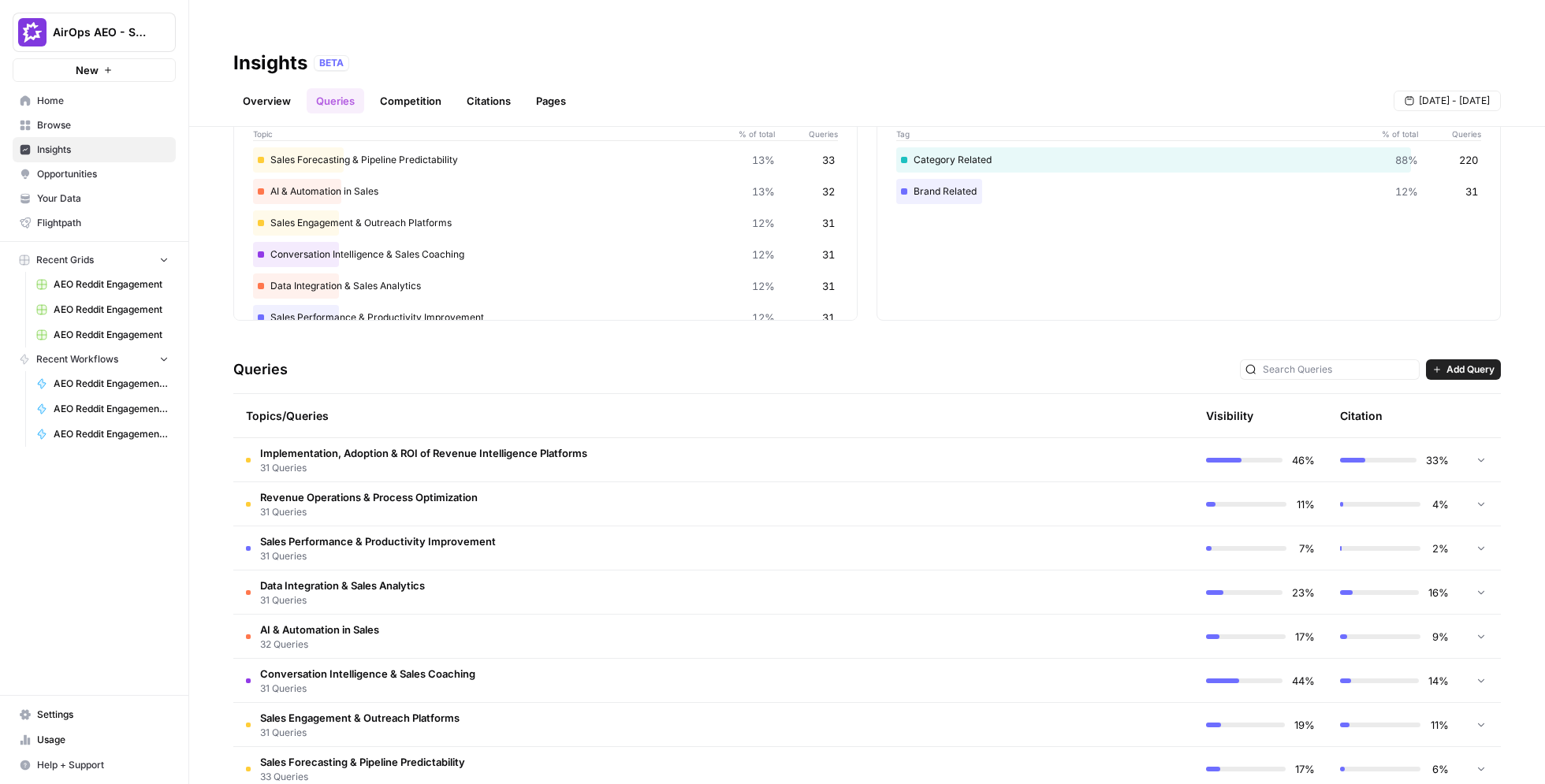
click at [839, 438] on td "Implementation, Adoption & ROI of Revenue Intelligence Platforms 31 Queries" at bounding box center [647, 459] width 827 height 43
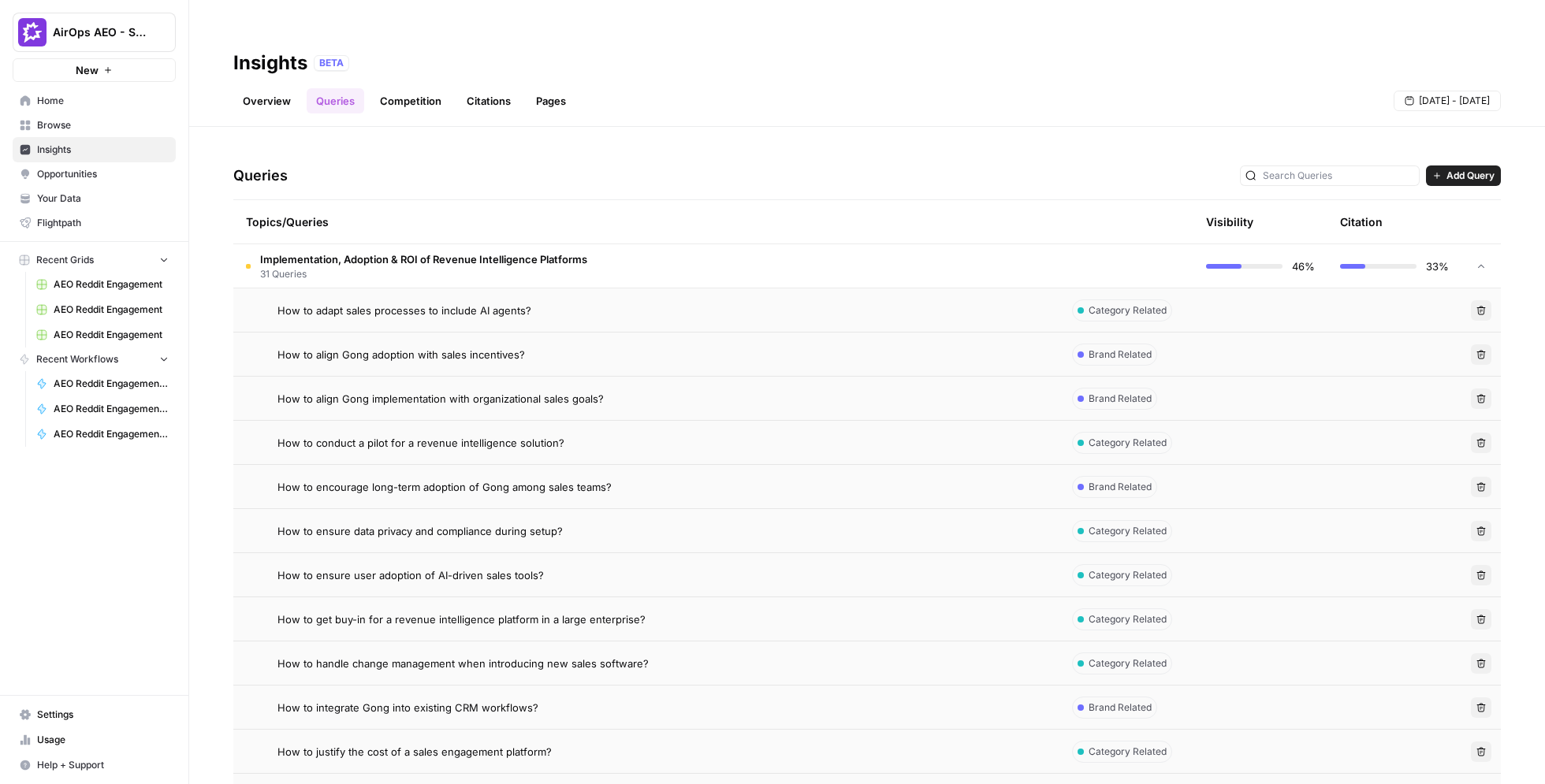
scroll to position [298, 0]
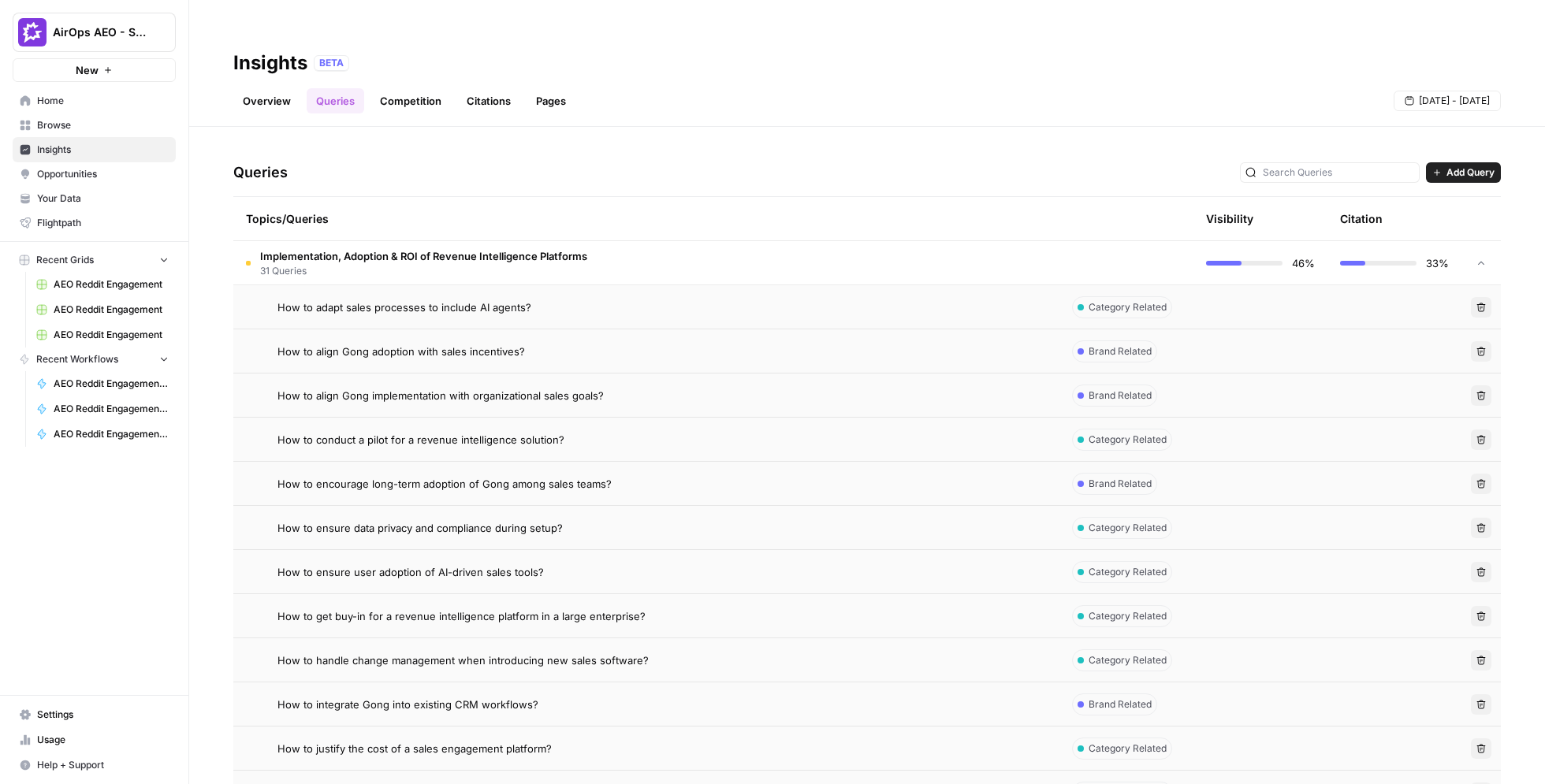
click at [753, 299] on div "How to adapt sales processes to include AI agents?" at bounding box center [663, 307] width 770 height 16
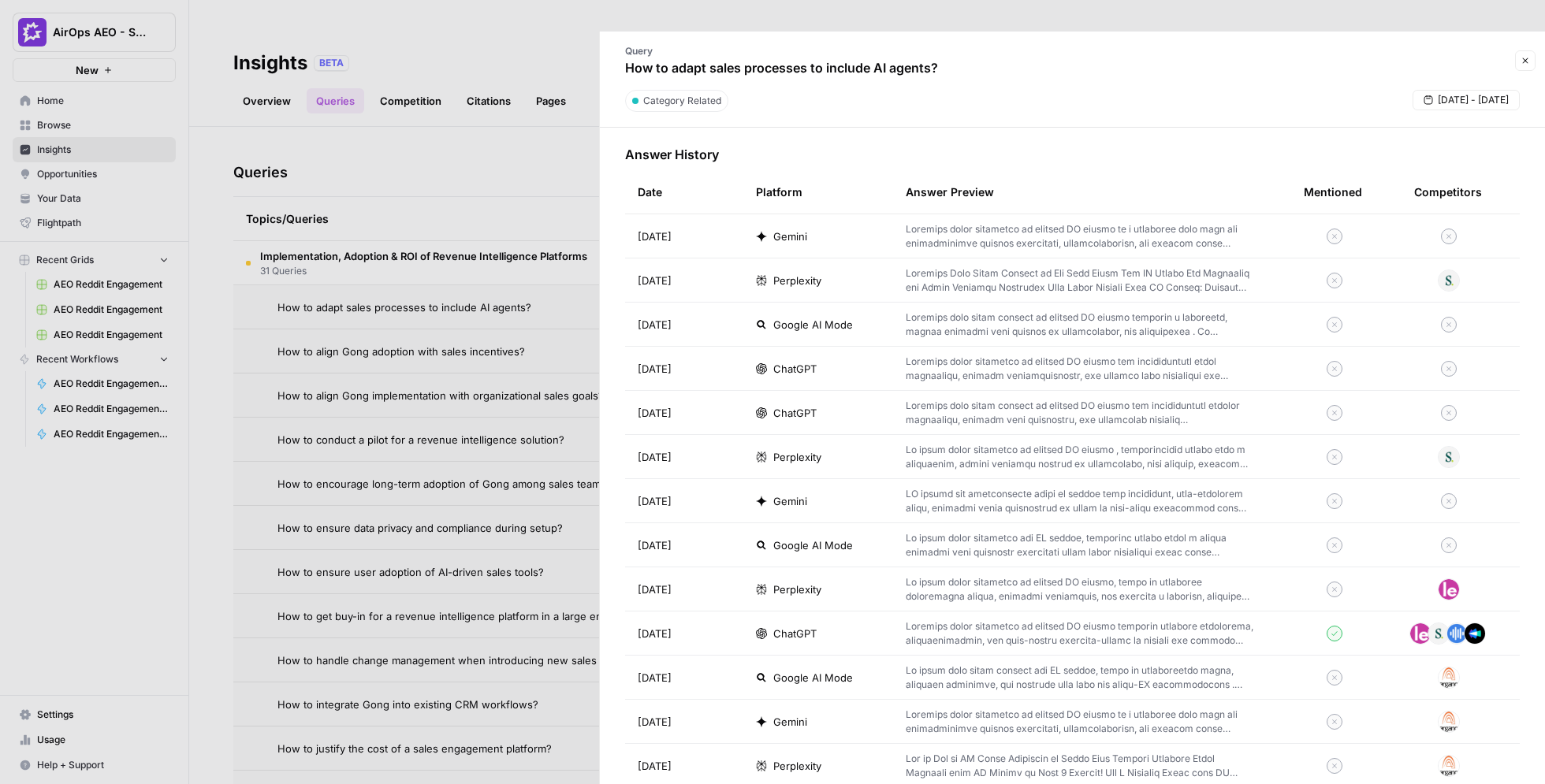
scroll to position [471, 0]
click at [851, 623] on div "ChatGPT" at bounding box center [818, 630] width 125 height 16
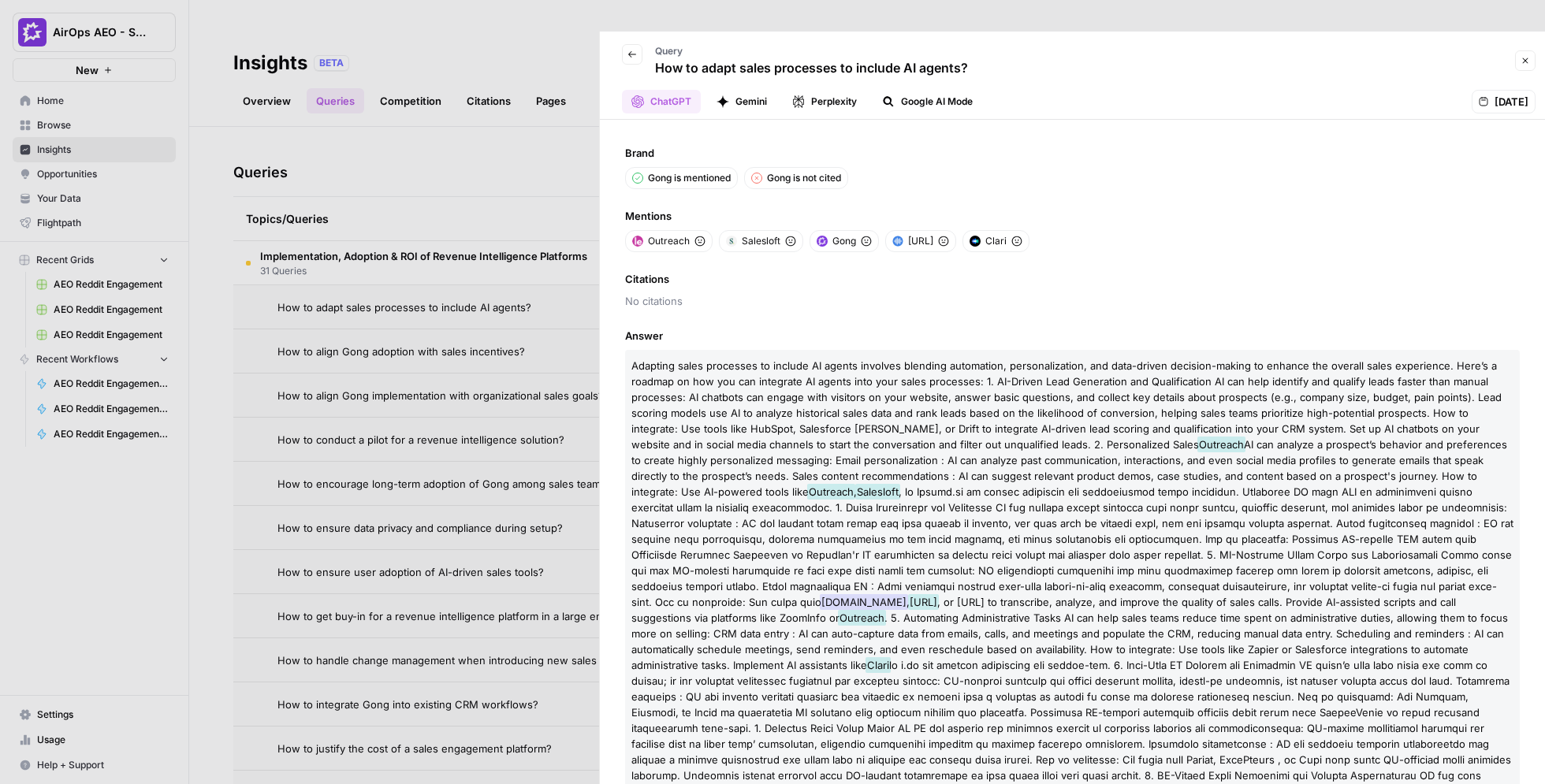
click at [915, 56] on icon "button" at bounding box center [1525, 60] width 9 height 9
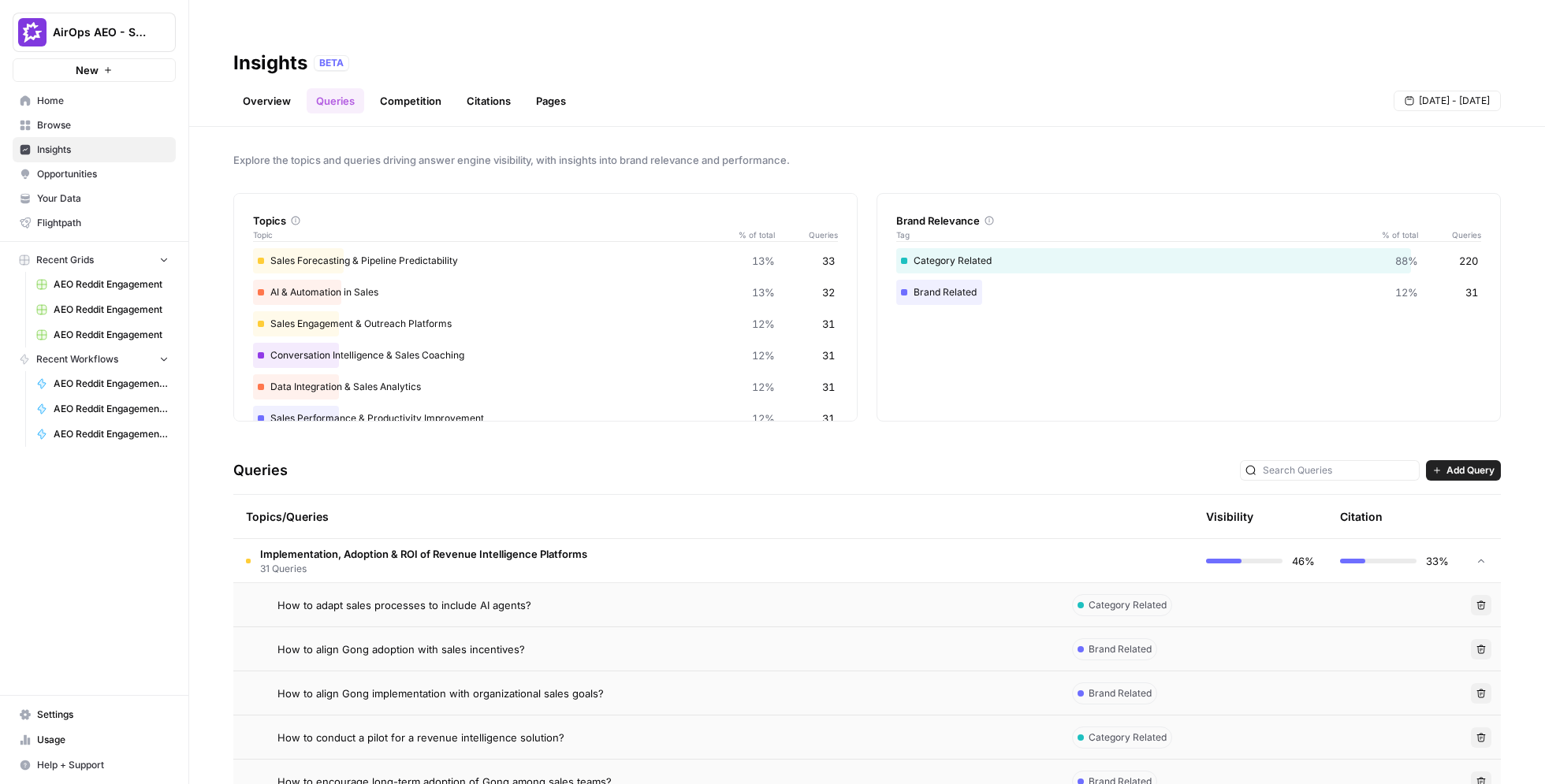
click at [265, 88] on link "Overview" at bounding box center [267, 101] width 67 height 26
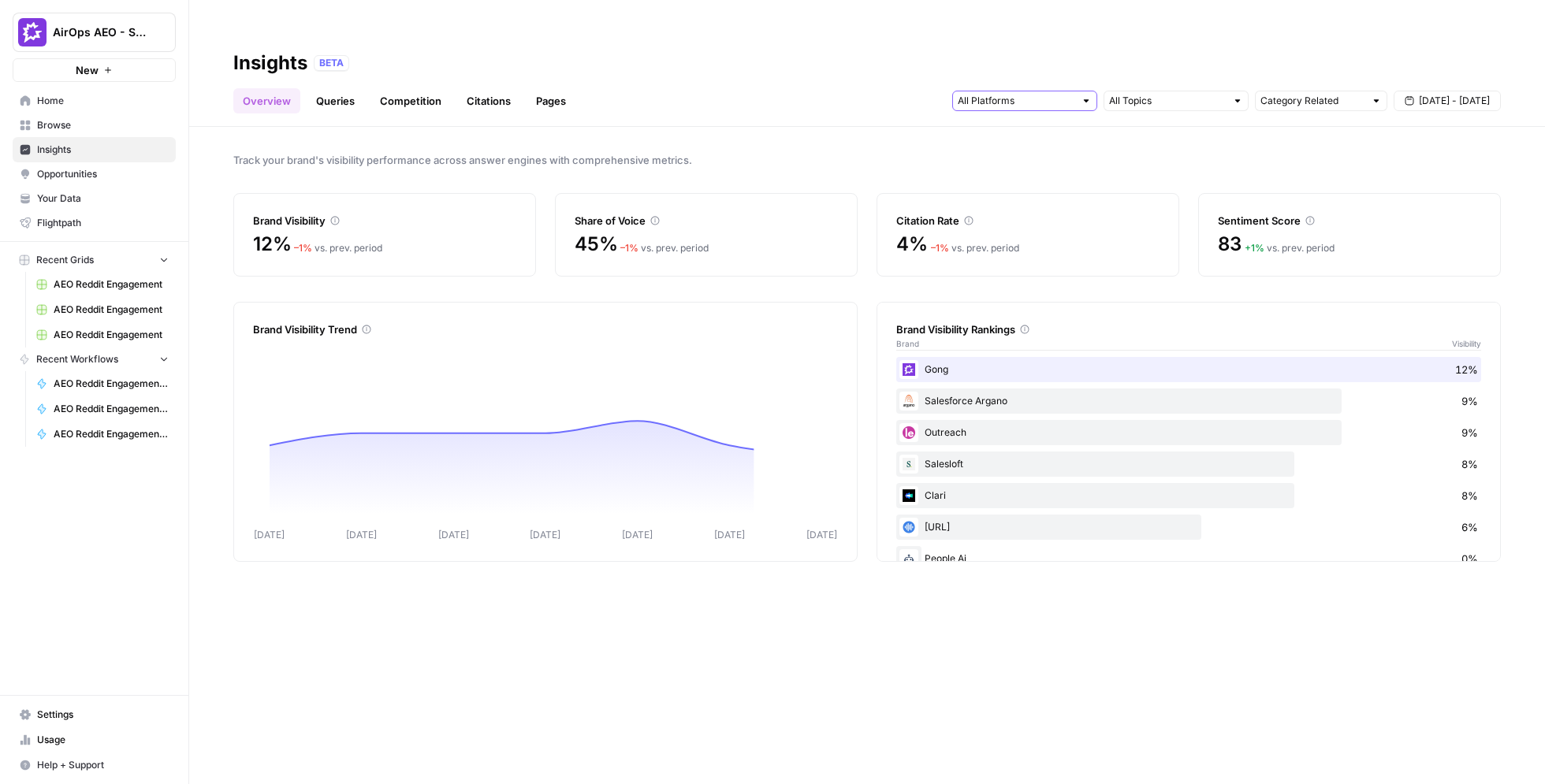
click at [915, 93] on input "text" at bounding box center [1015, 101] width 116 height 16
click at [770, 76] on div "Overview Queries Competition Citations Pages Category Related Sep 5 - Sep 11" at bounding box center [867, 94] width 1267 height 38
click at [340, 88] on link "Queries" at bounding box center [335, 101] width 58 height 26
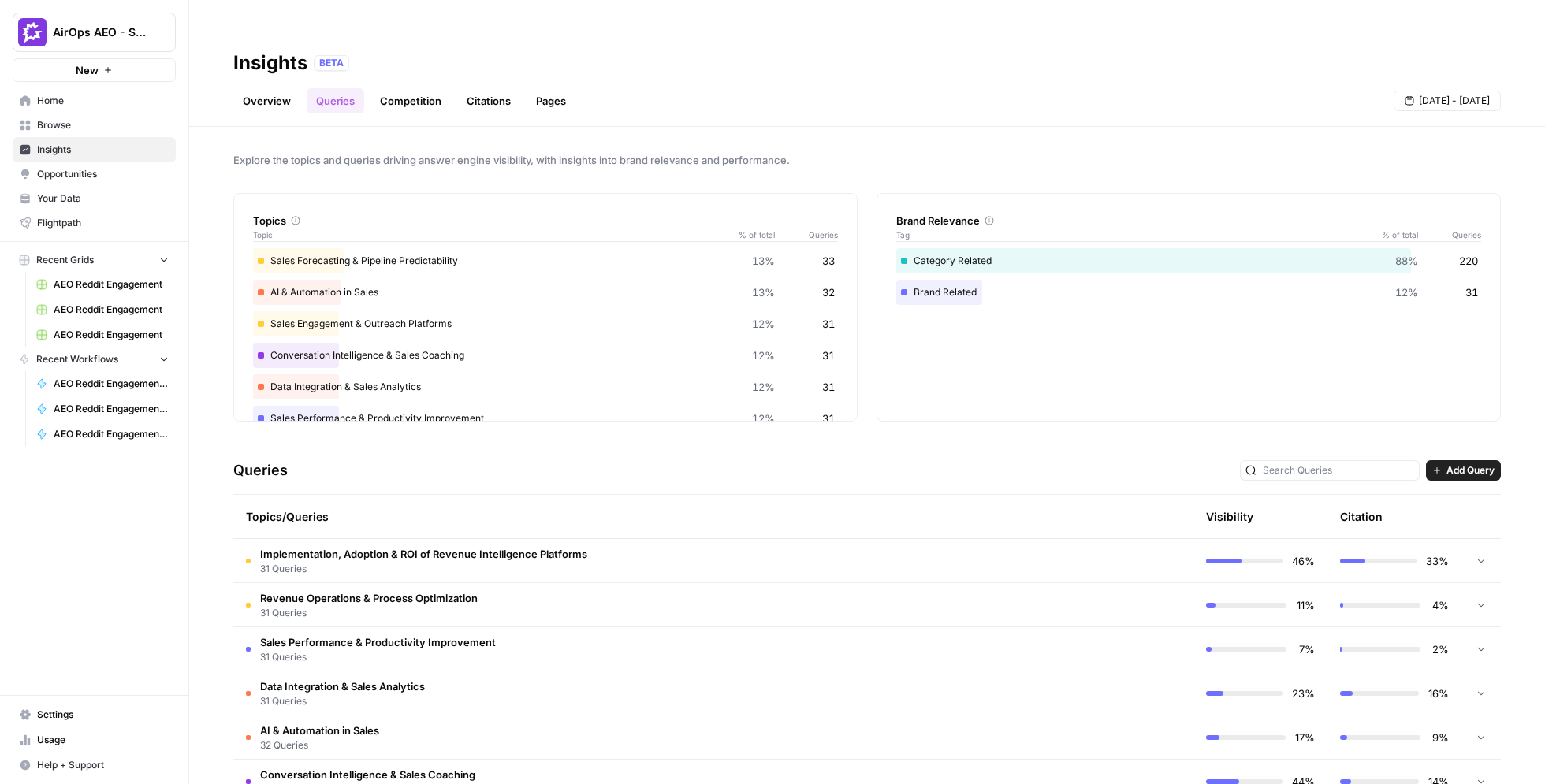
click at [499, 88] on link "Citations" at bounding box center [488, 101] width 63 height 26
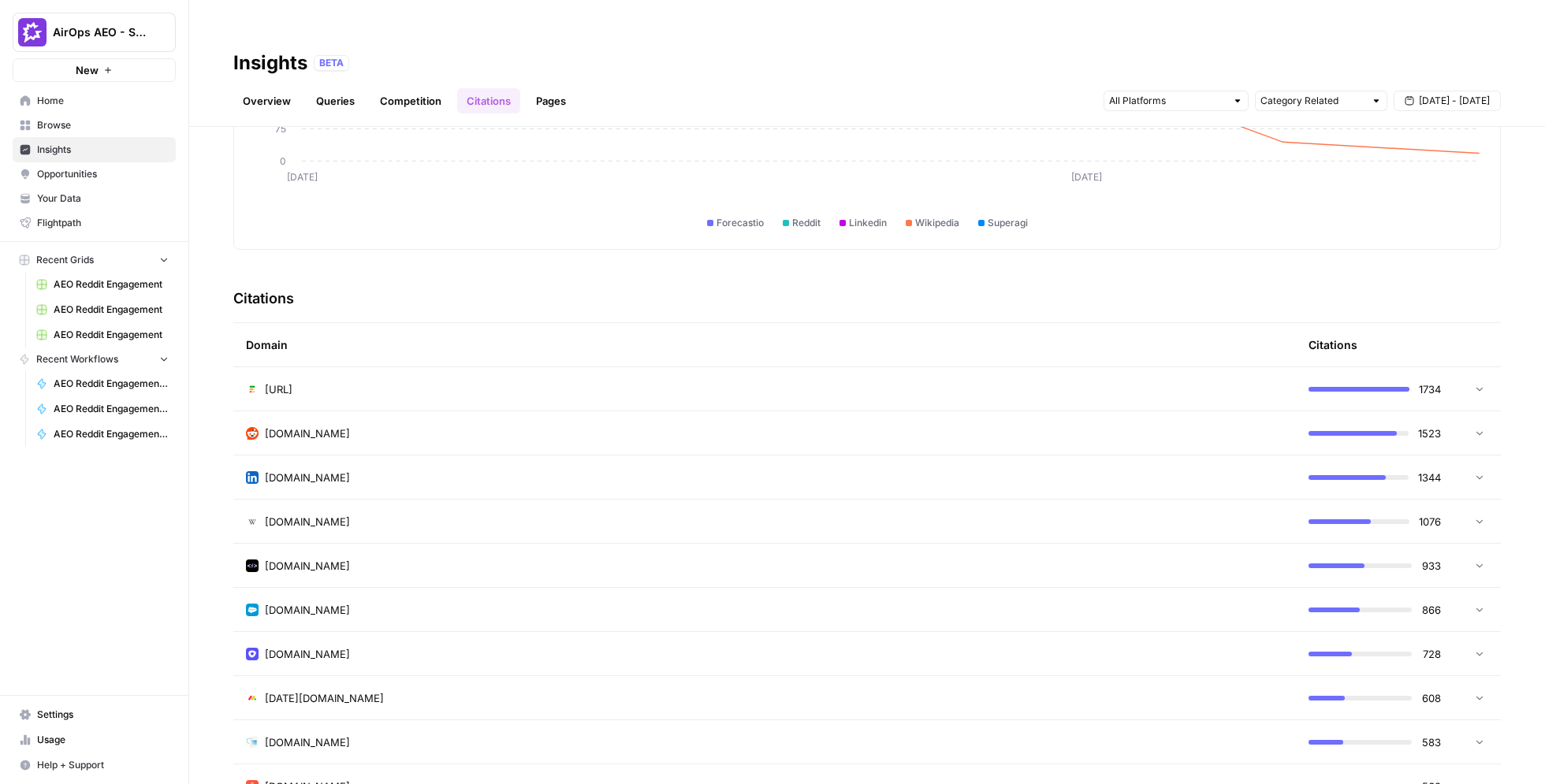
scroll to position [228, 0]
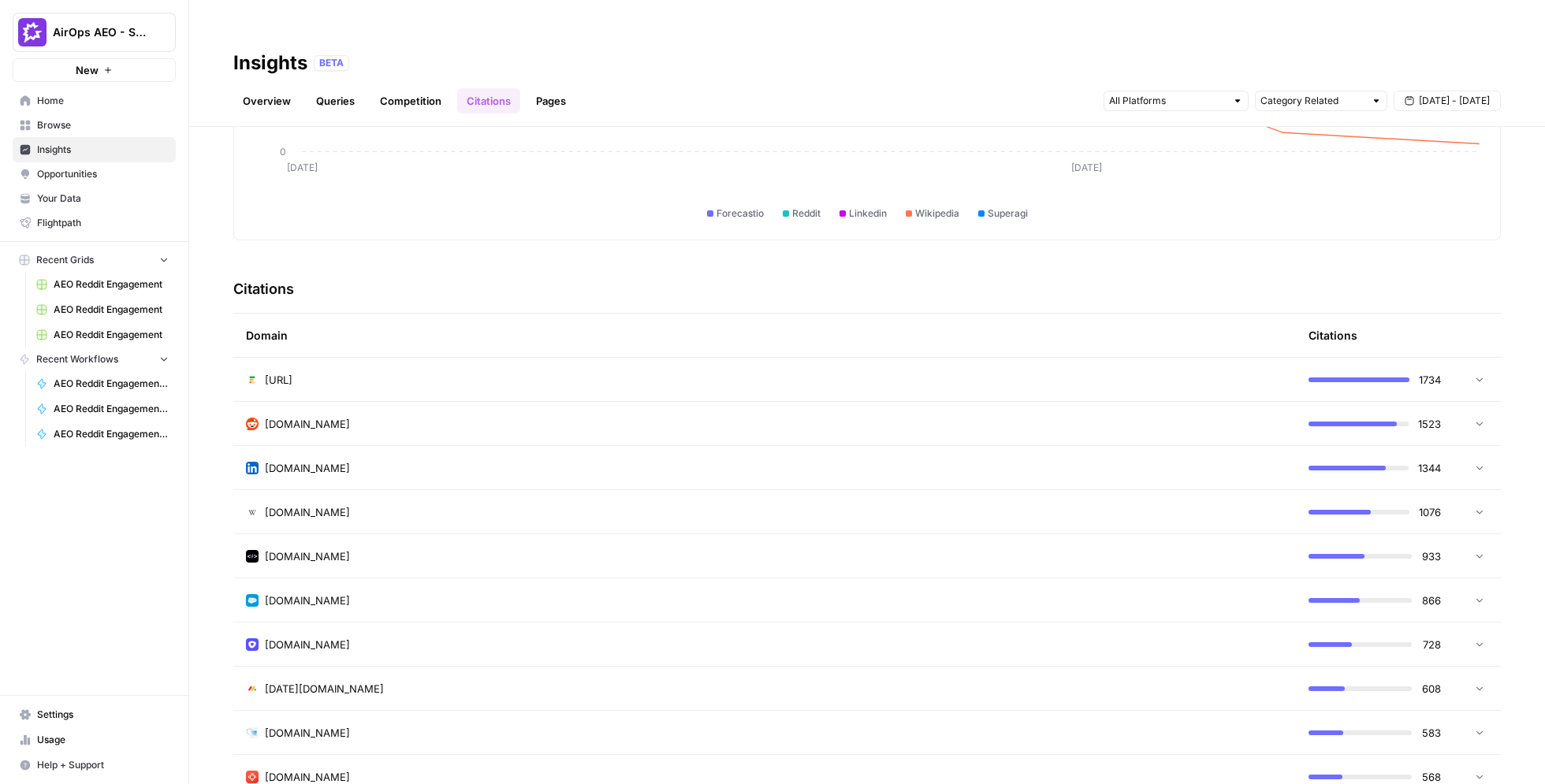
click at [827, 416] on div "reddit.com" at bounding box center [764, 423] width 1037 height 16
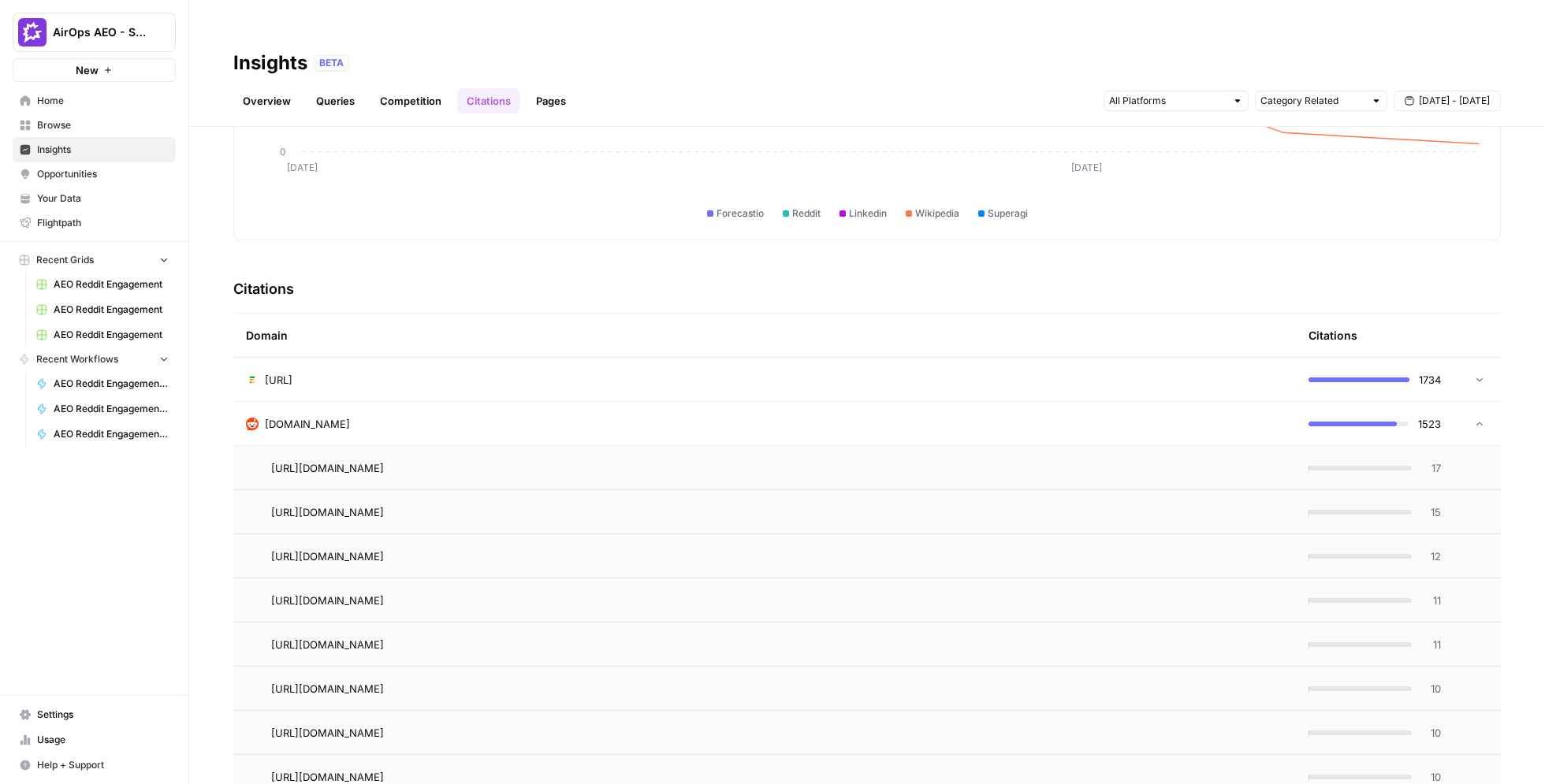
click at [915, 446] on td "17" at bounding box center [1375, 467] width 158 height 43
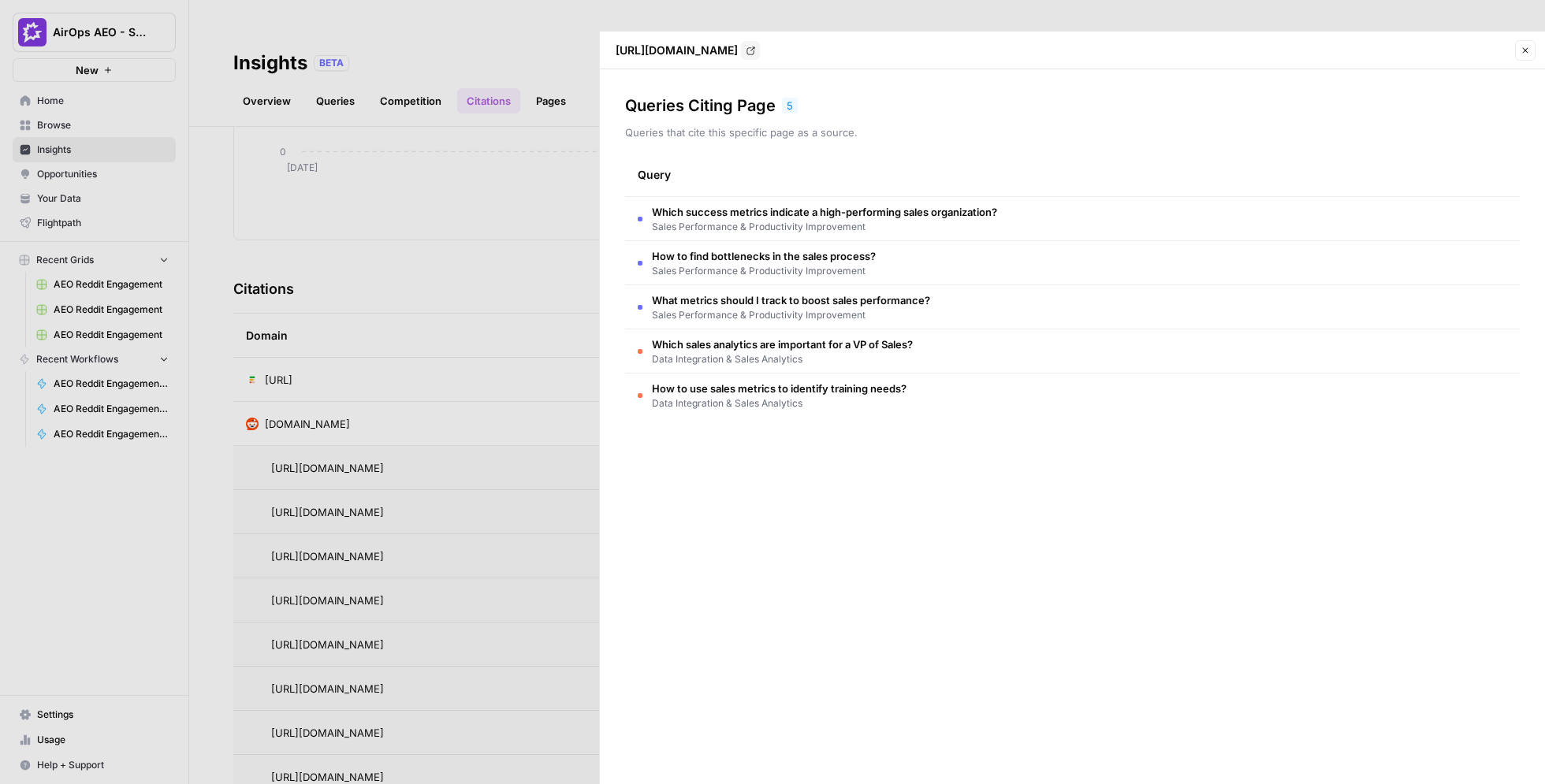
click at [536, 375] on div at bounding box center [772, 392] width 1545 height 784
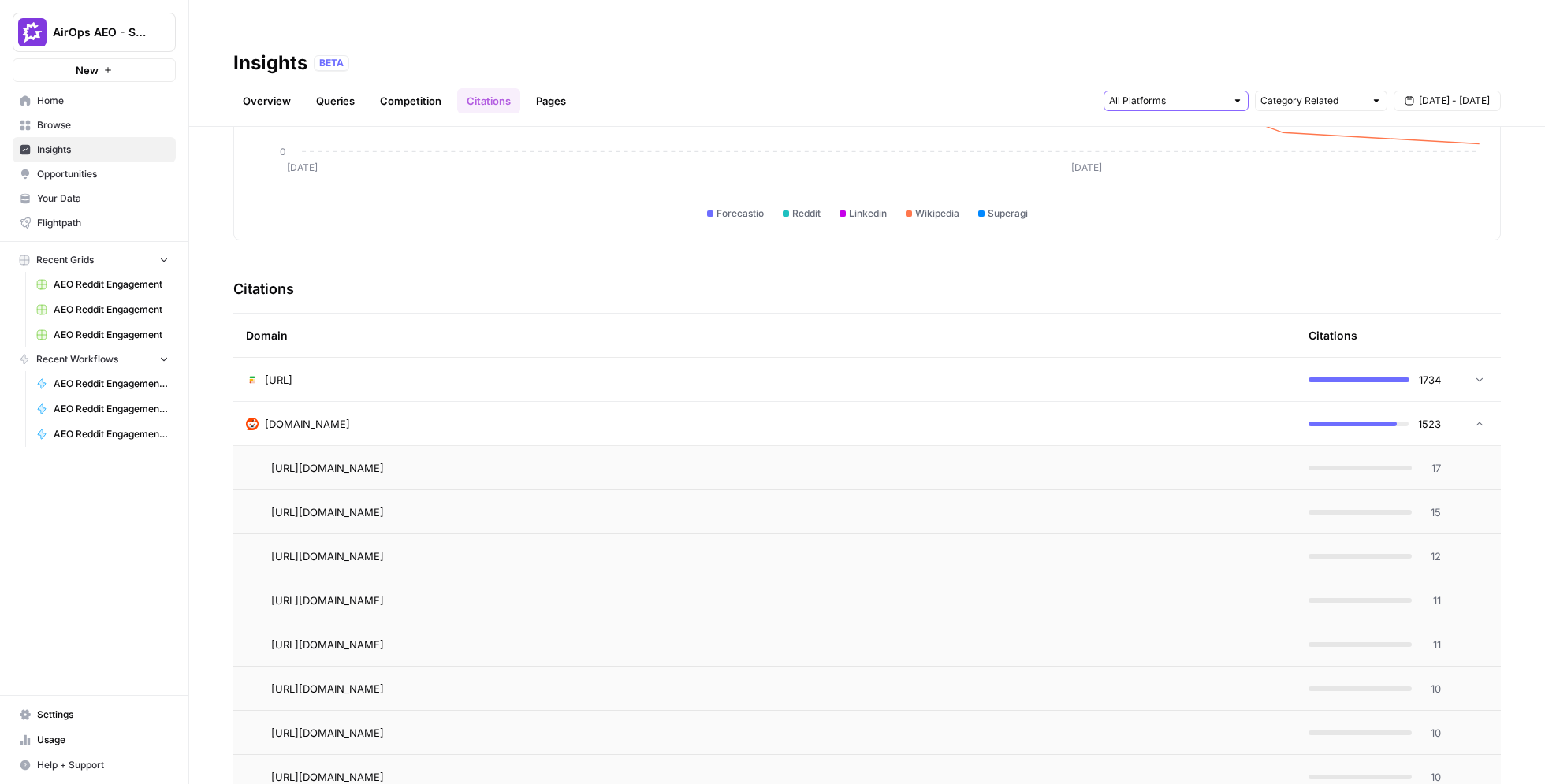
click at [915, 93] on input "text" at bounding box center [1167, 101] width 116 height 16
click at [915, 103] on span "Gemini" at bounding box center [1175, 103] width 81 height 16
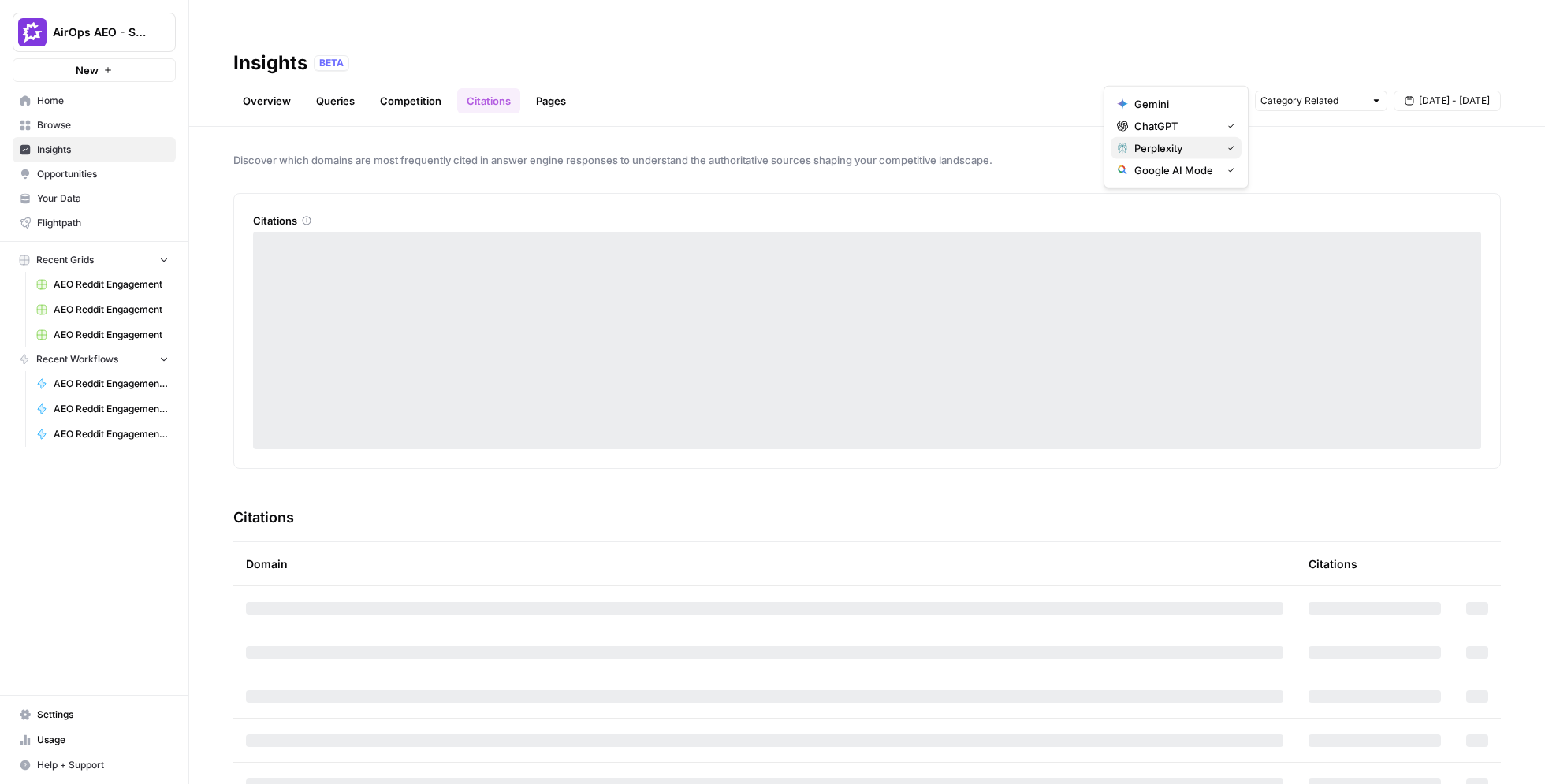
click at [915, 140] on span "Perplexity" at bounding box center [1175, 147] width 81 height 16
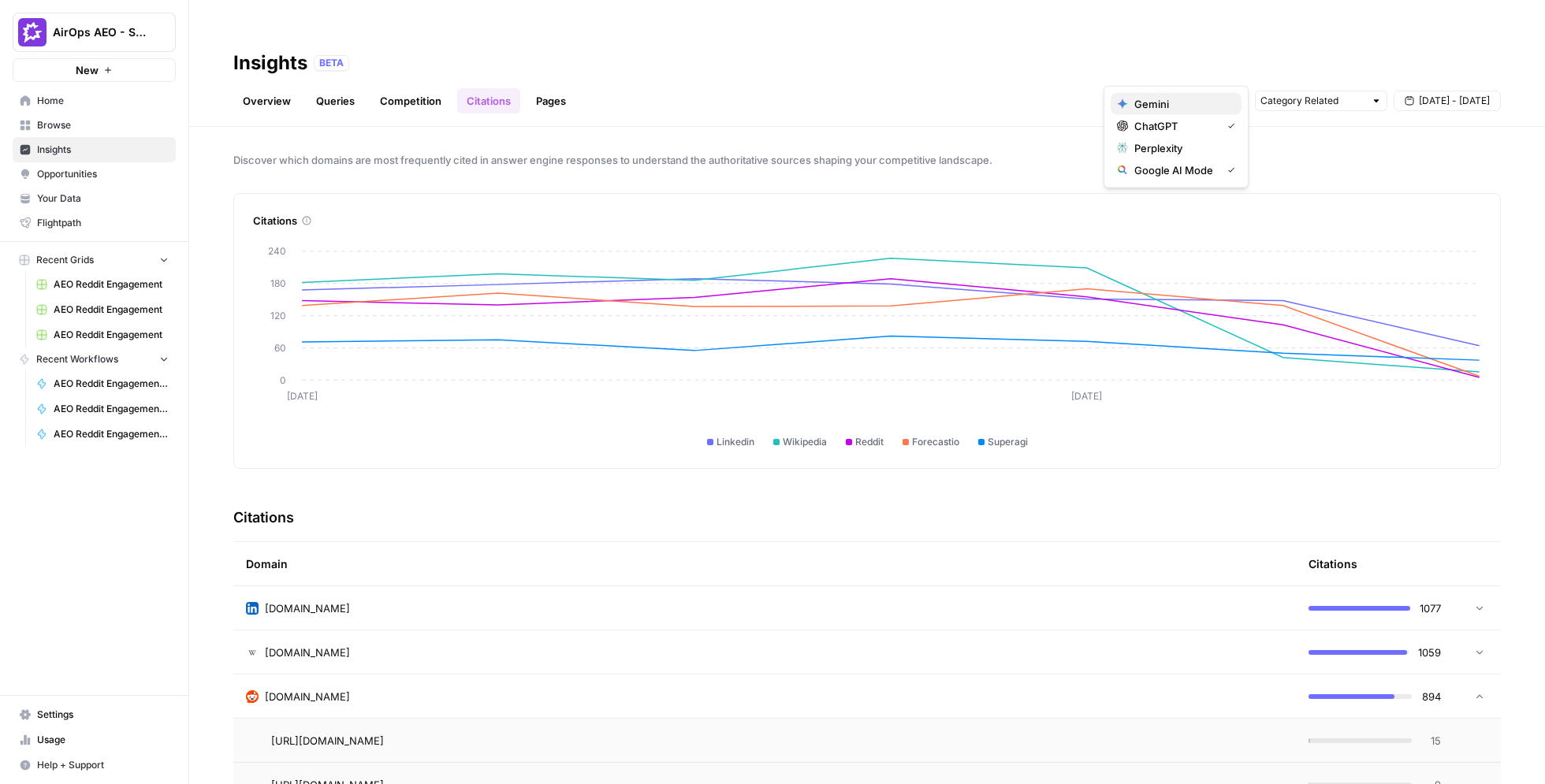
click at [915, 97] on span "Gemini" at bounding box center [1181, 103] width 94 height 16
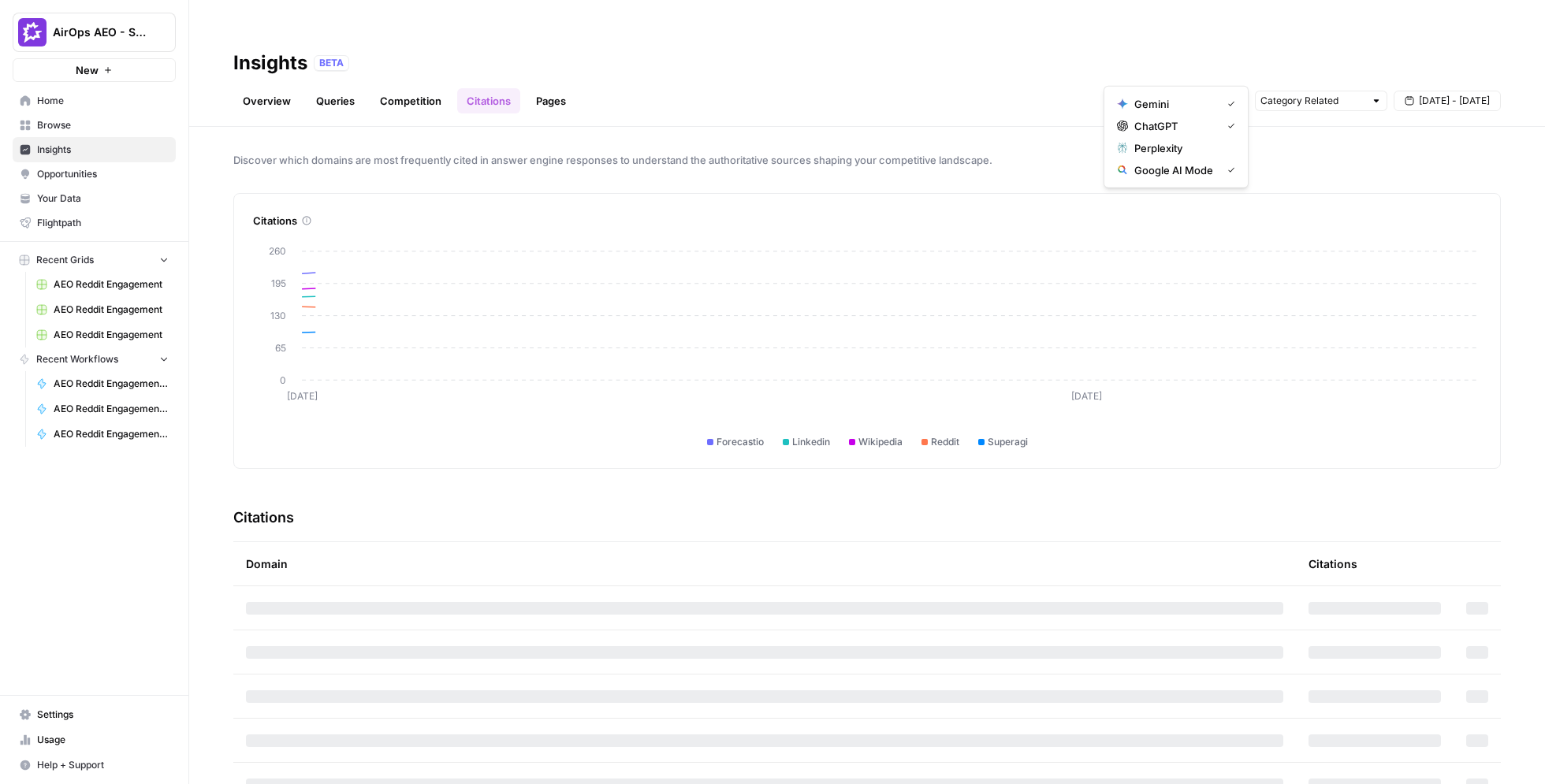
click at [915, 173] on span "Google AI Mode" at bounding box center [1175, 169] width 81 height 16
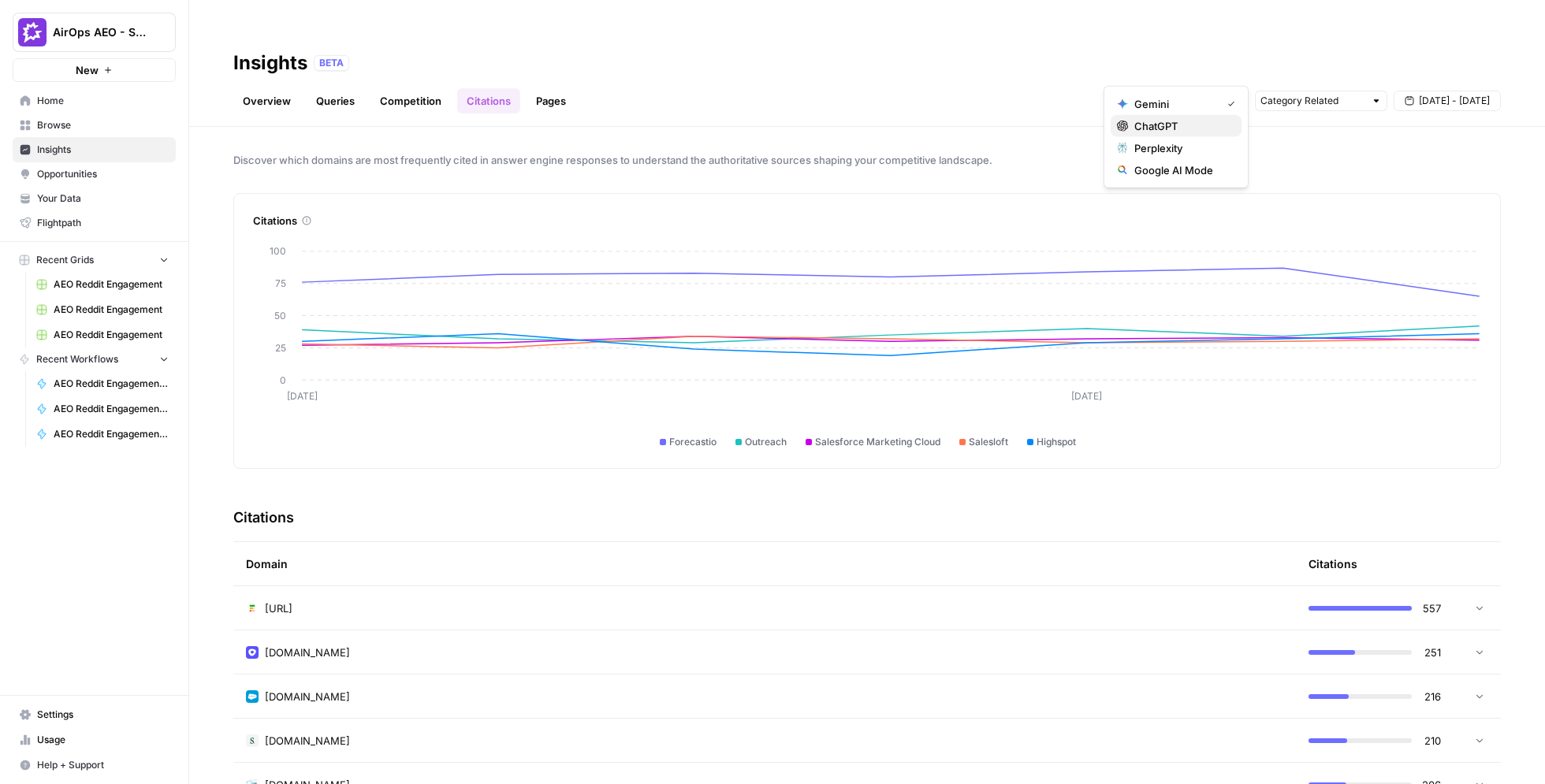
click at [915, 122] on span "ChatGPT" at bounding box center [1181, 125] width 94 height 16
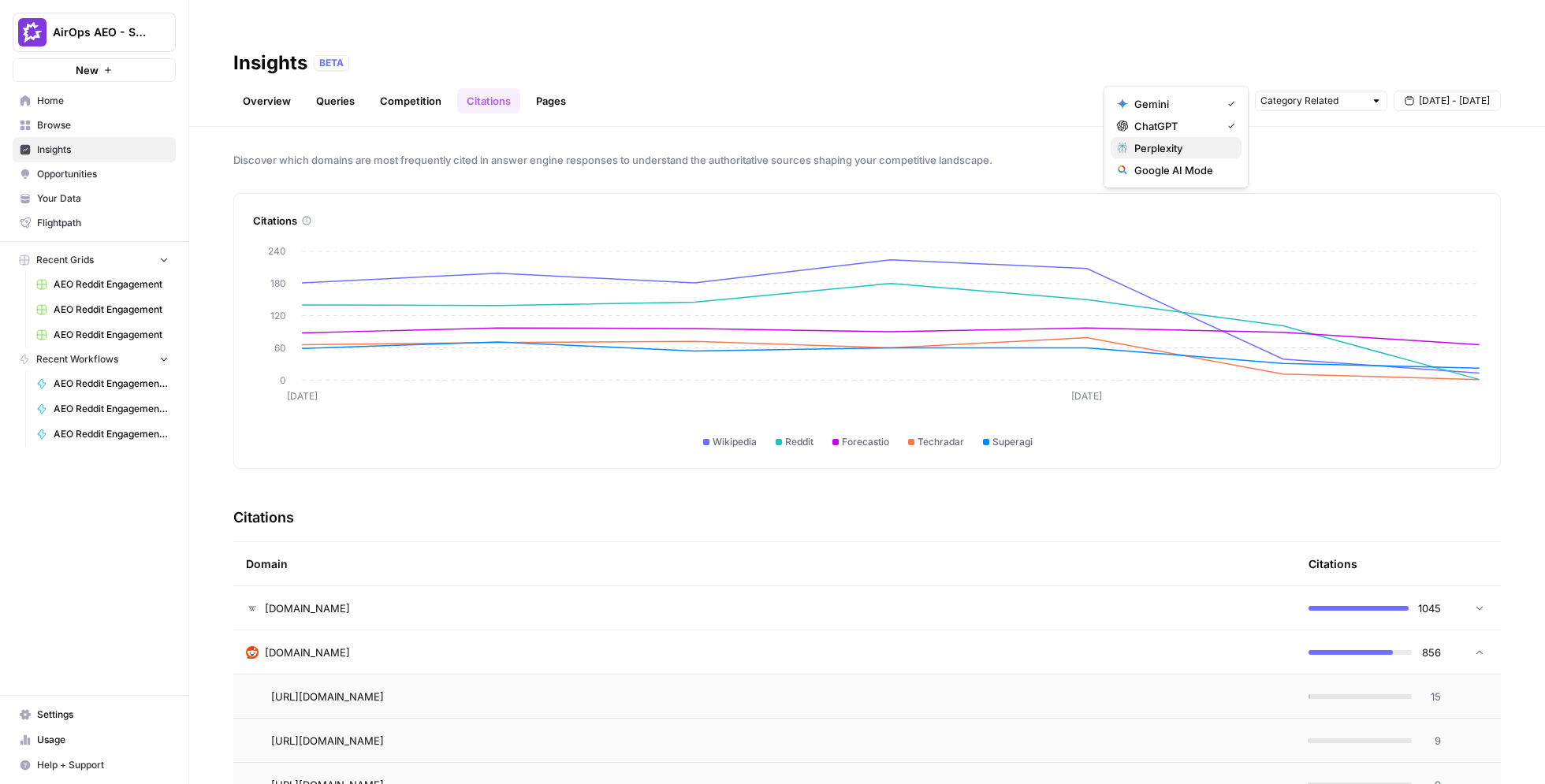
click at [915, 145] on span "Perplexity" at bounding box center [1181, 147] width 94 height 16
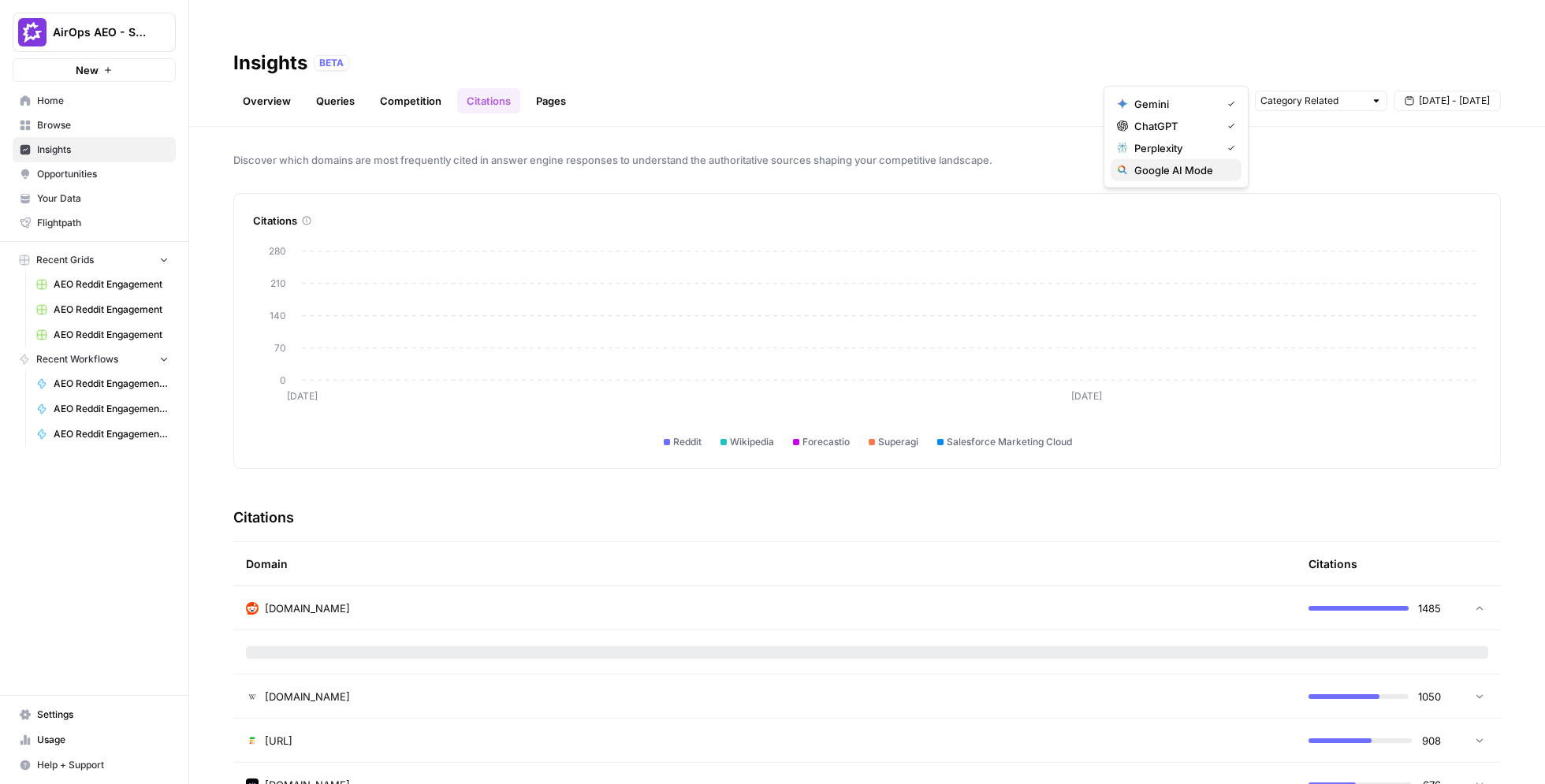
click at [915, 170] on span "Google AI Mode" at bounding box center [1181, 169] width 94 height 16
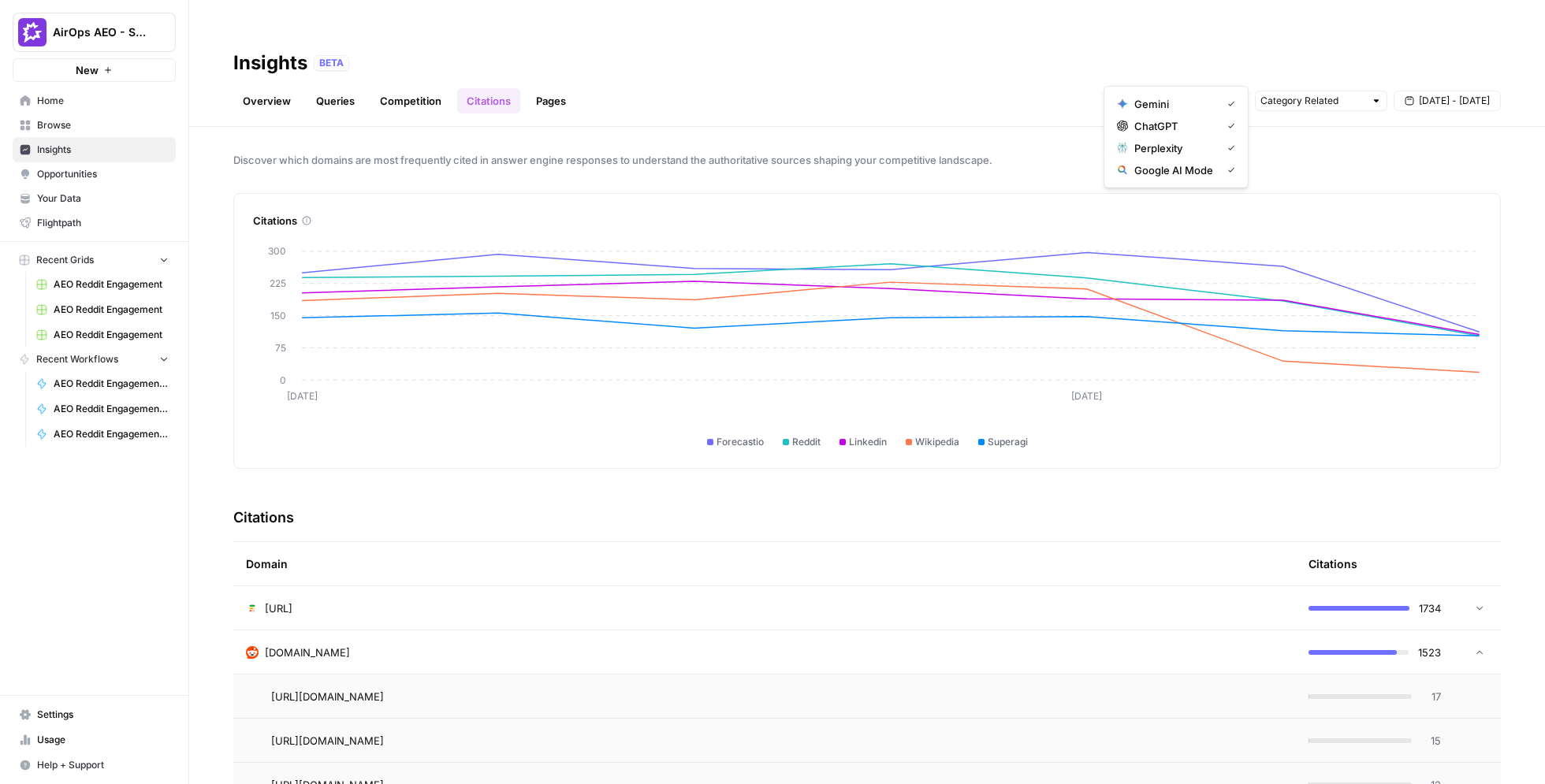
click at [915, 76] on div "Overview Queries Competition Citations Pages Category Related Sep 5 - Sep 11" at bounding box center [867, 94] width 1267 height 38
click at [915, 645] on div "reddit.com" at bounding box center [764, 652] width 1037 height 16
click at [915, 93] on input "text" at bounding box center [1167, 101] width 116 height 16
click at [915, 50] on div "Insights BETA" at bounding box center [867, 63] width 1267 height 26
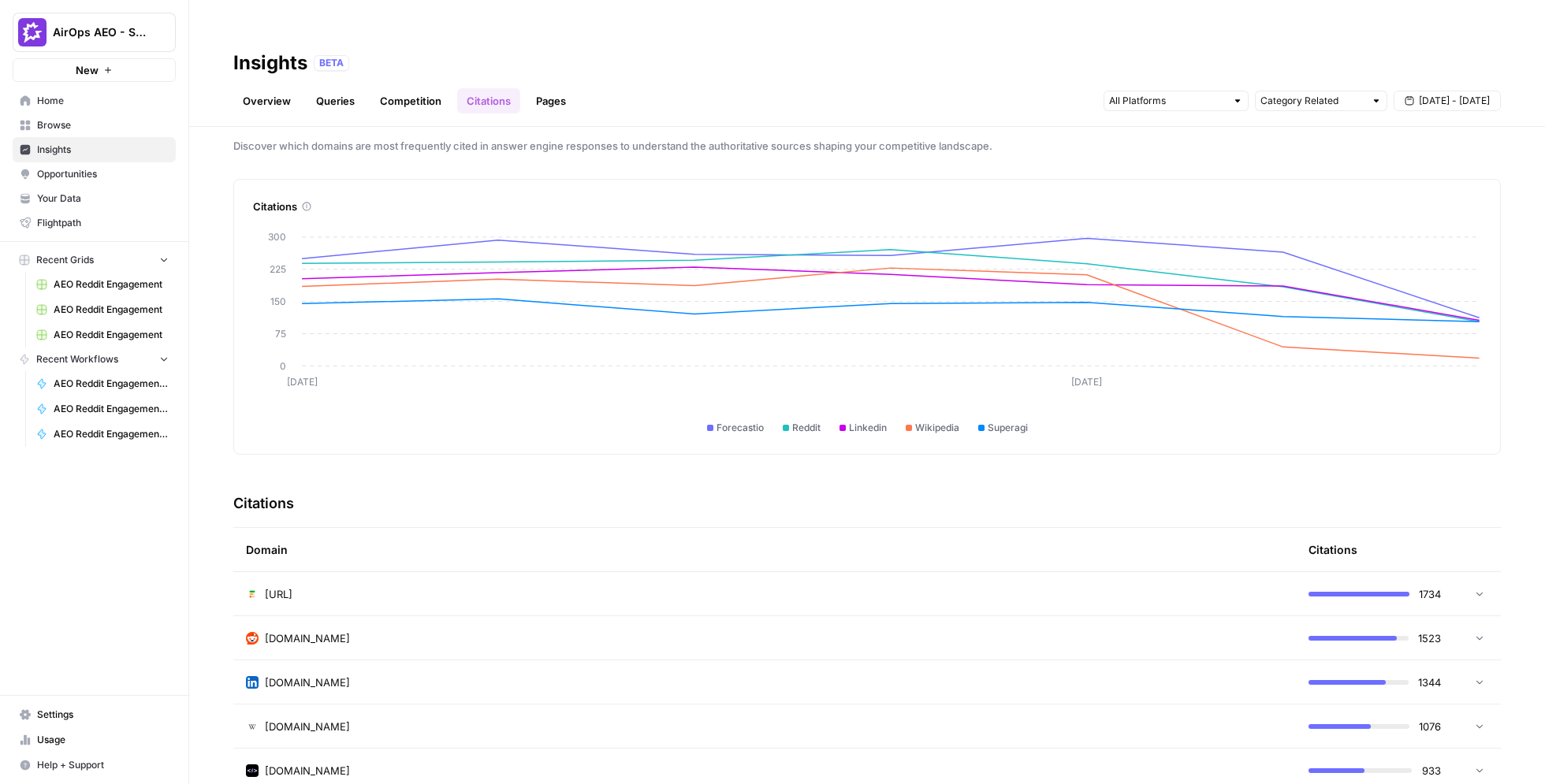
scroll to position [26, 0]
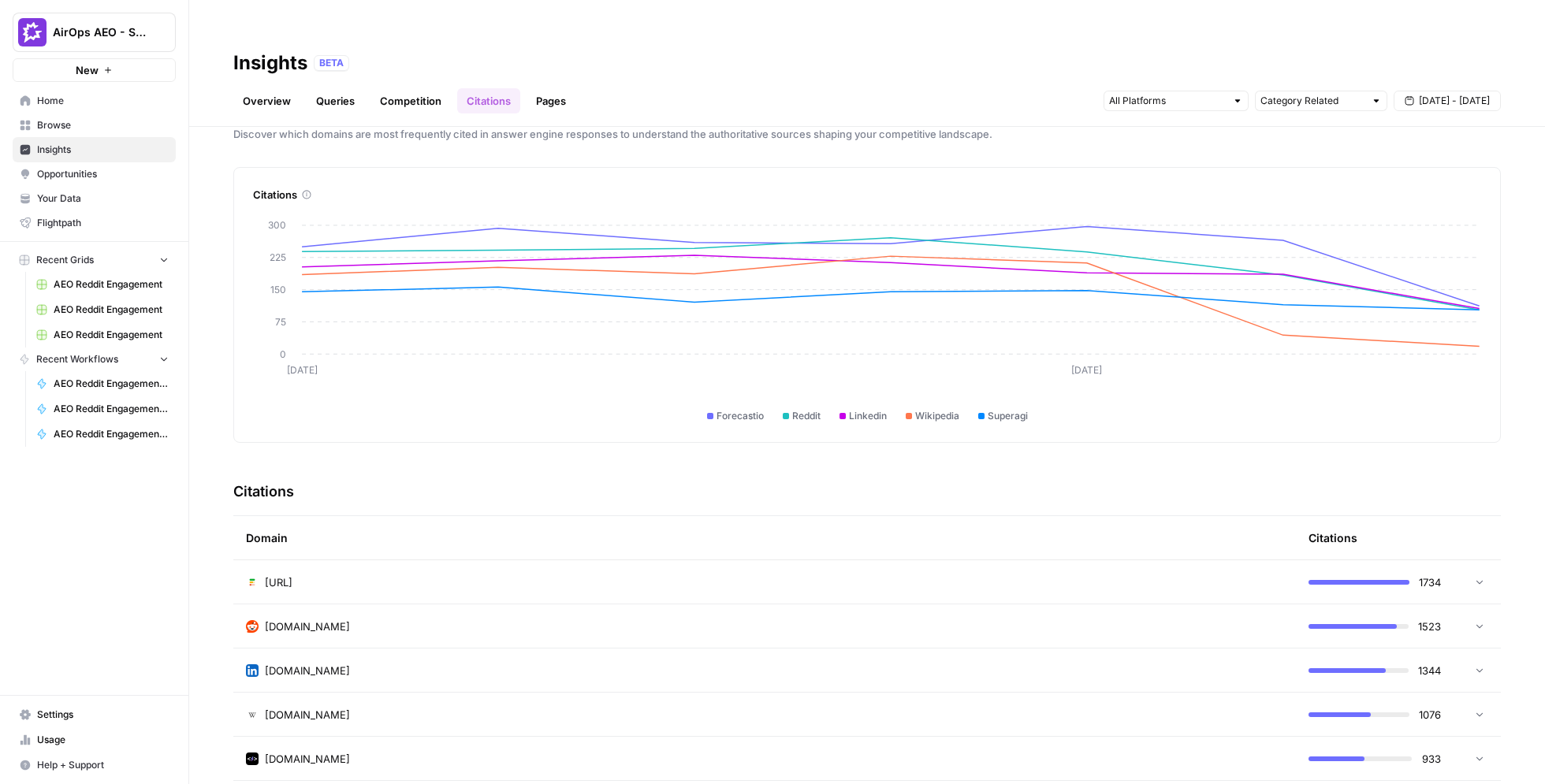
click at [480, 618] on div "reddit.com" at bounding box center [764, 626] width 1037 height 16
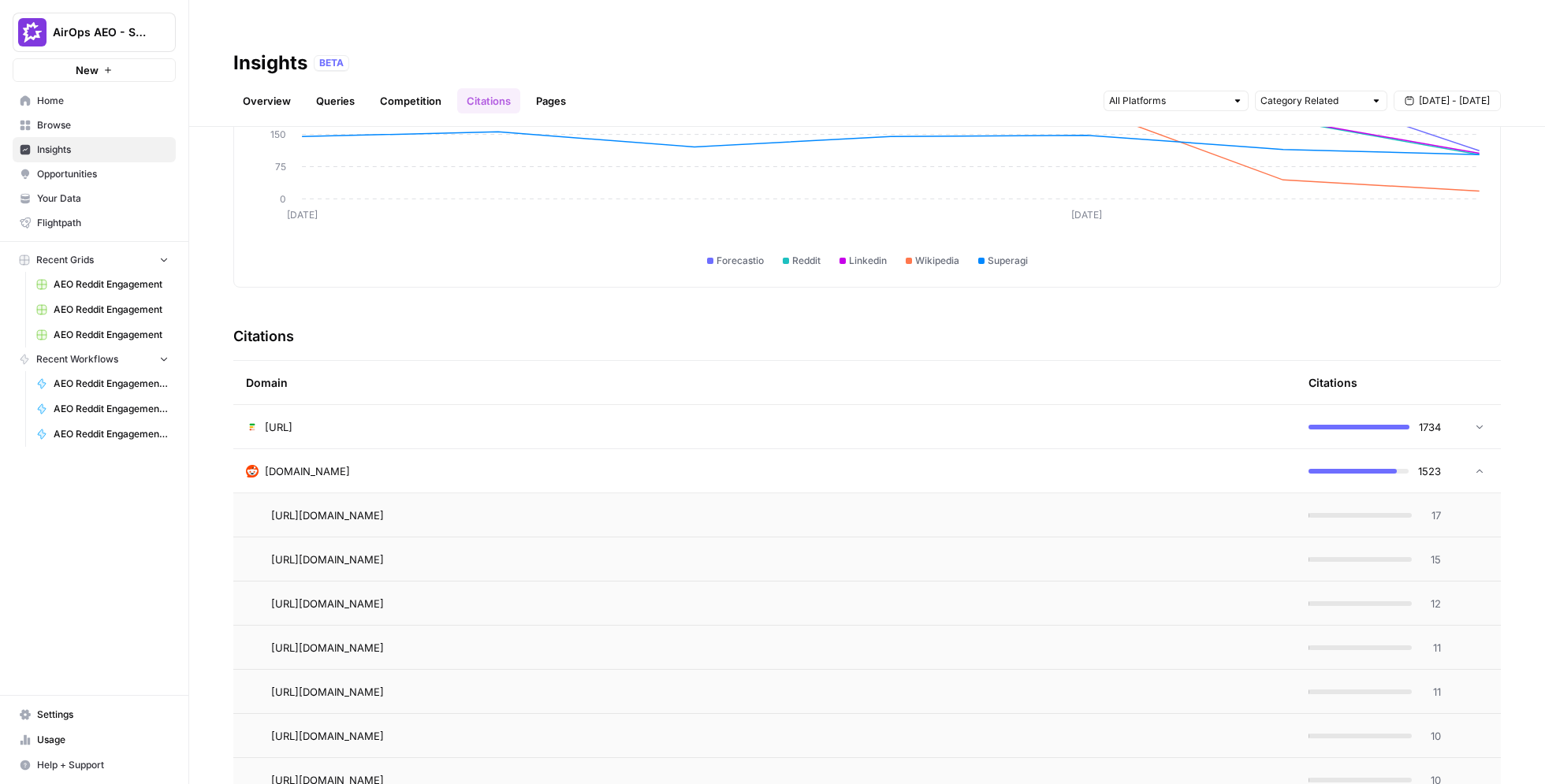
scroll to position [237, 0]
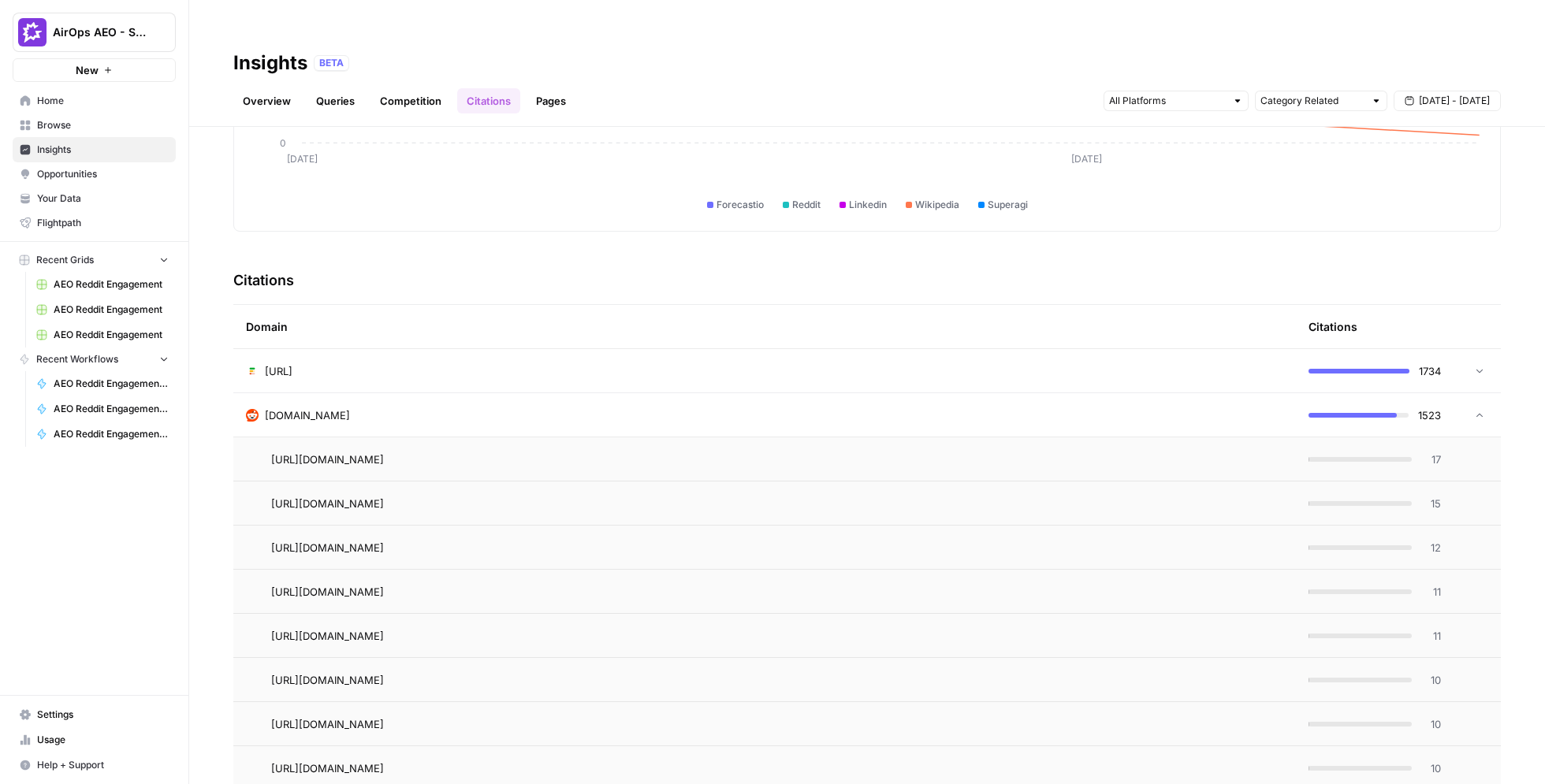
click at [915, 452] on span "17" at bounding box center [1431, 459] width 20 height 16
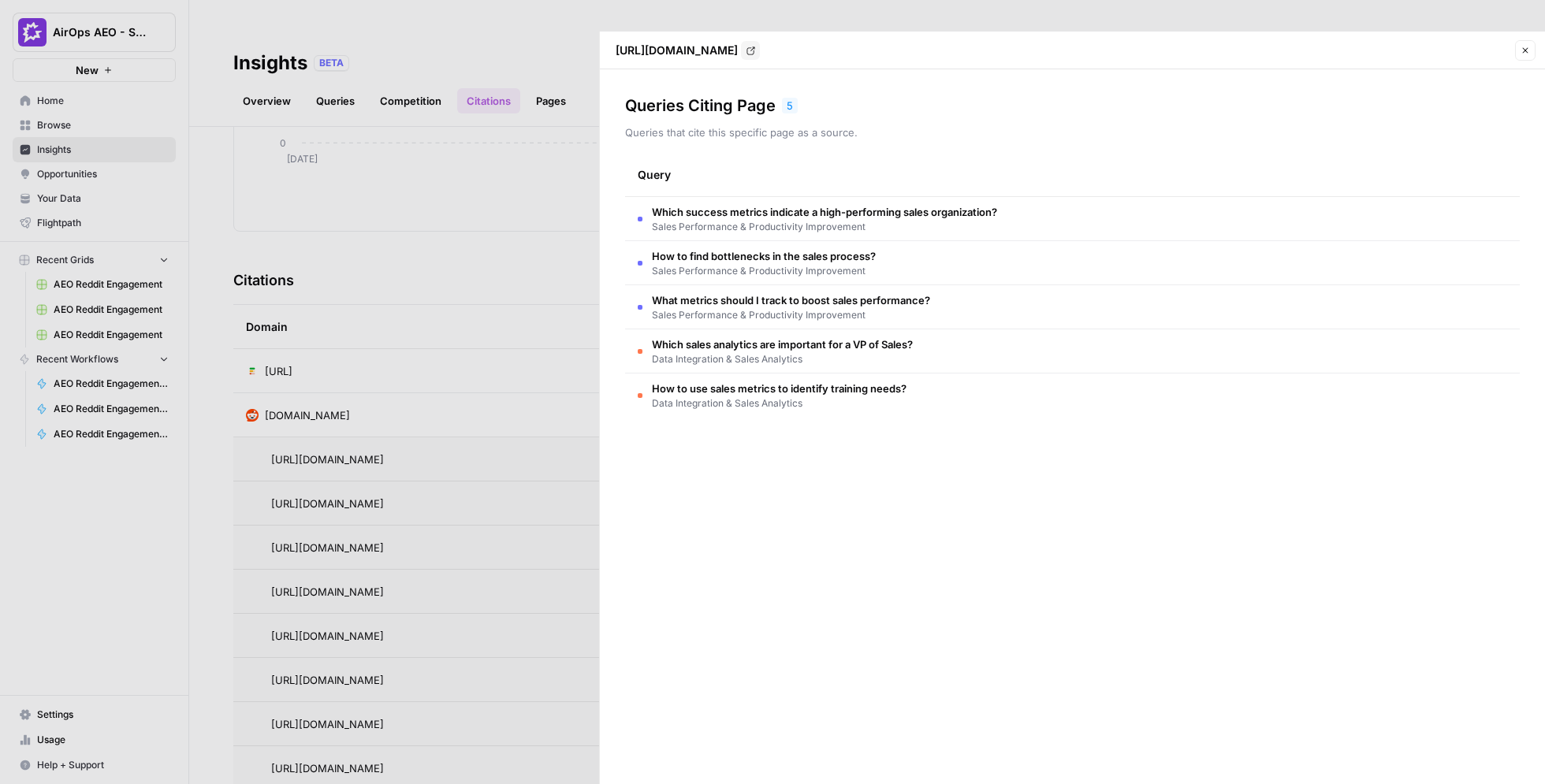
click at [843, 204] on span "Which success metrics indicate a high-performing sales organization?" at bounding box center [824, 212] width 345 height 16
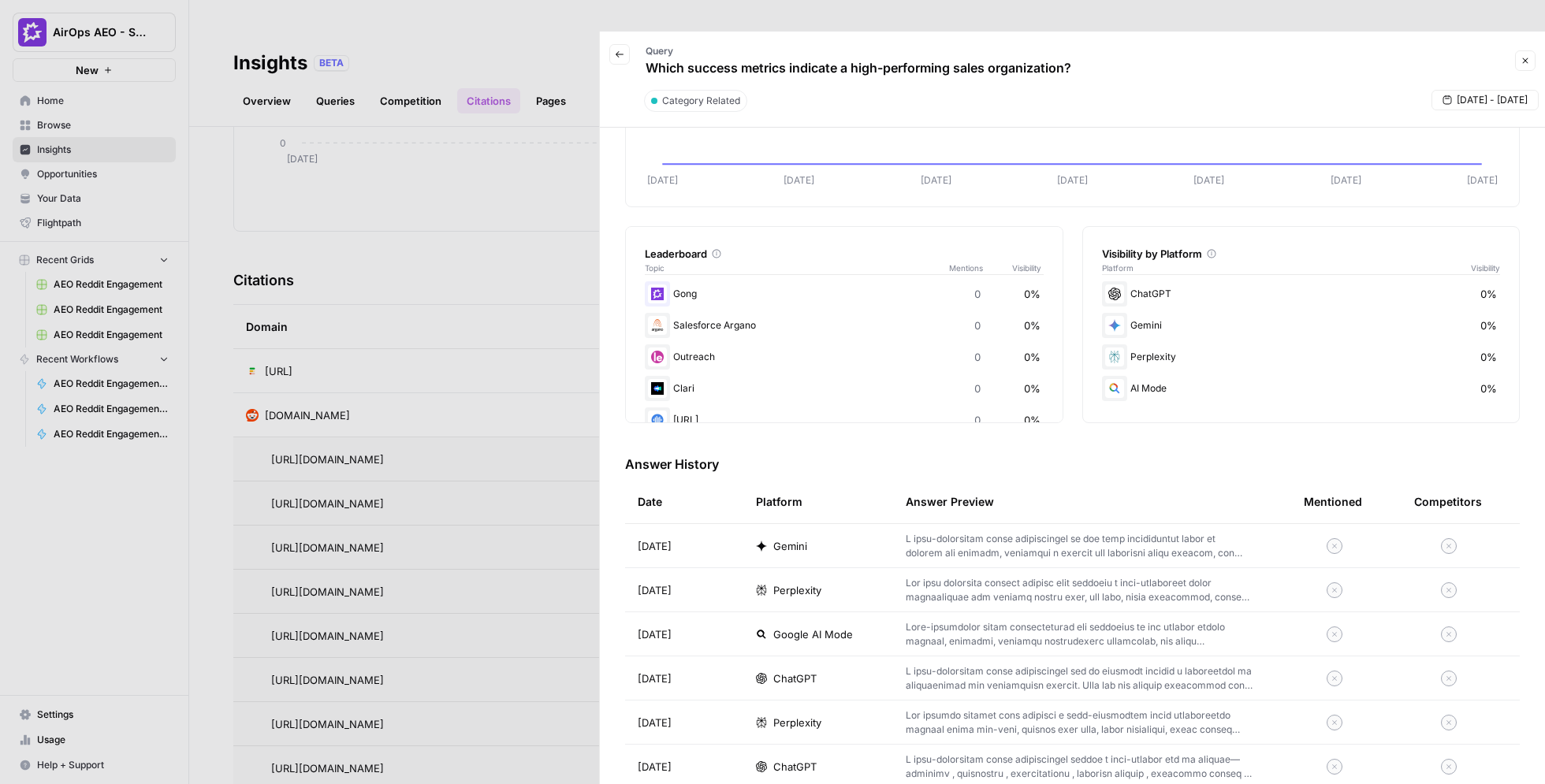
scroll to position [173, 0]
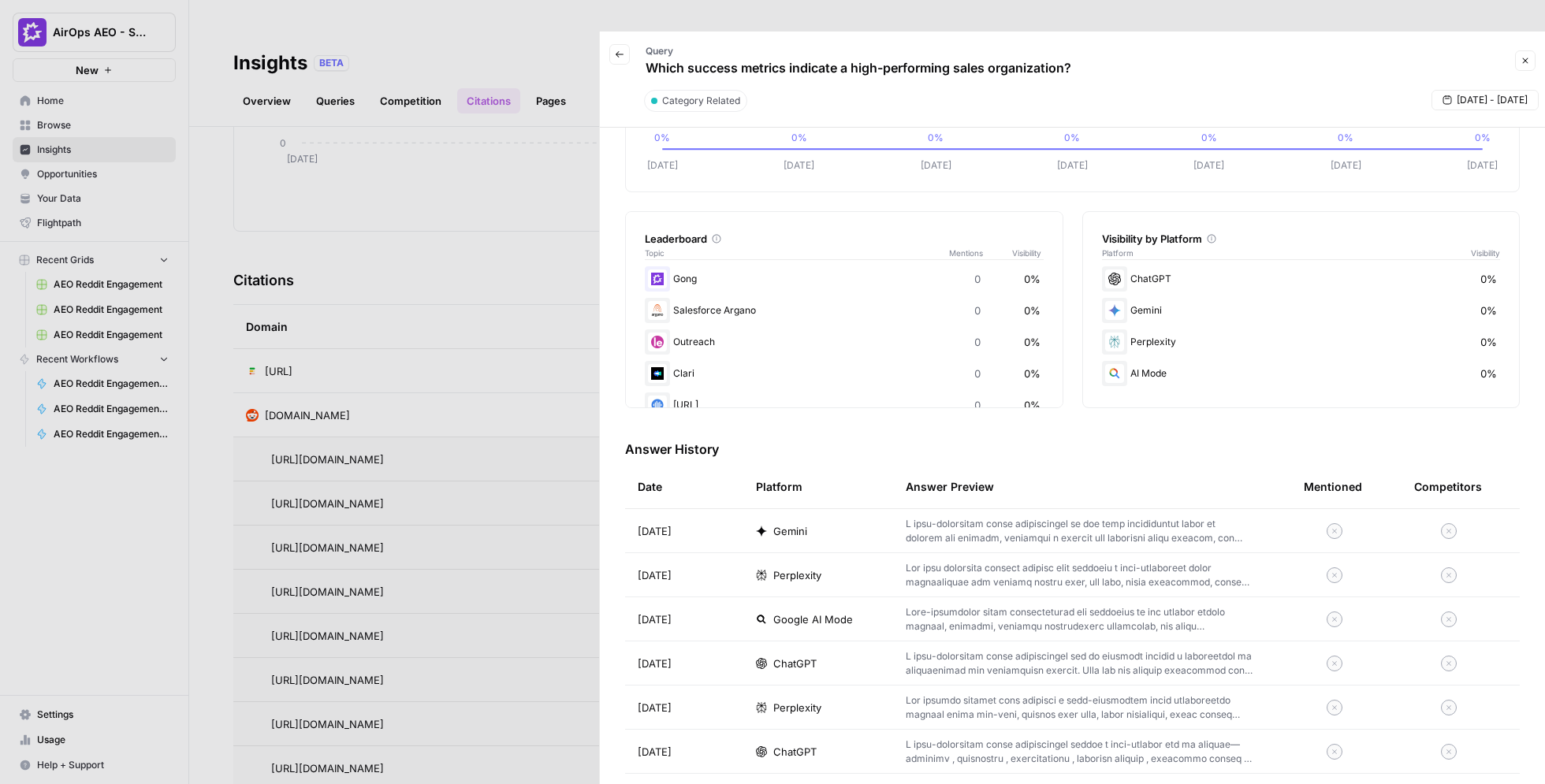
click at [851, 509] on td "Gemini" at bounding box center [817, 530] width 149 height 43
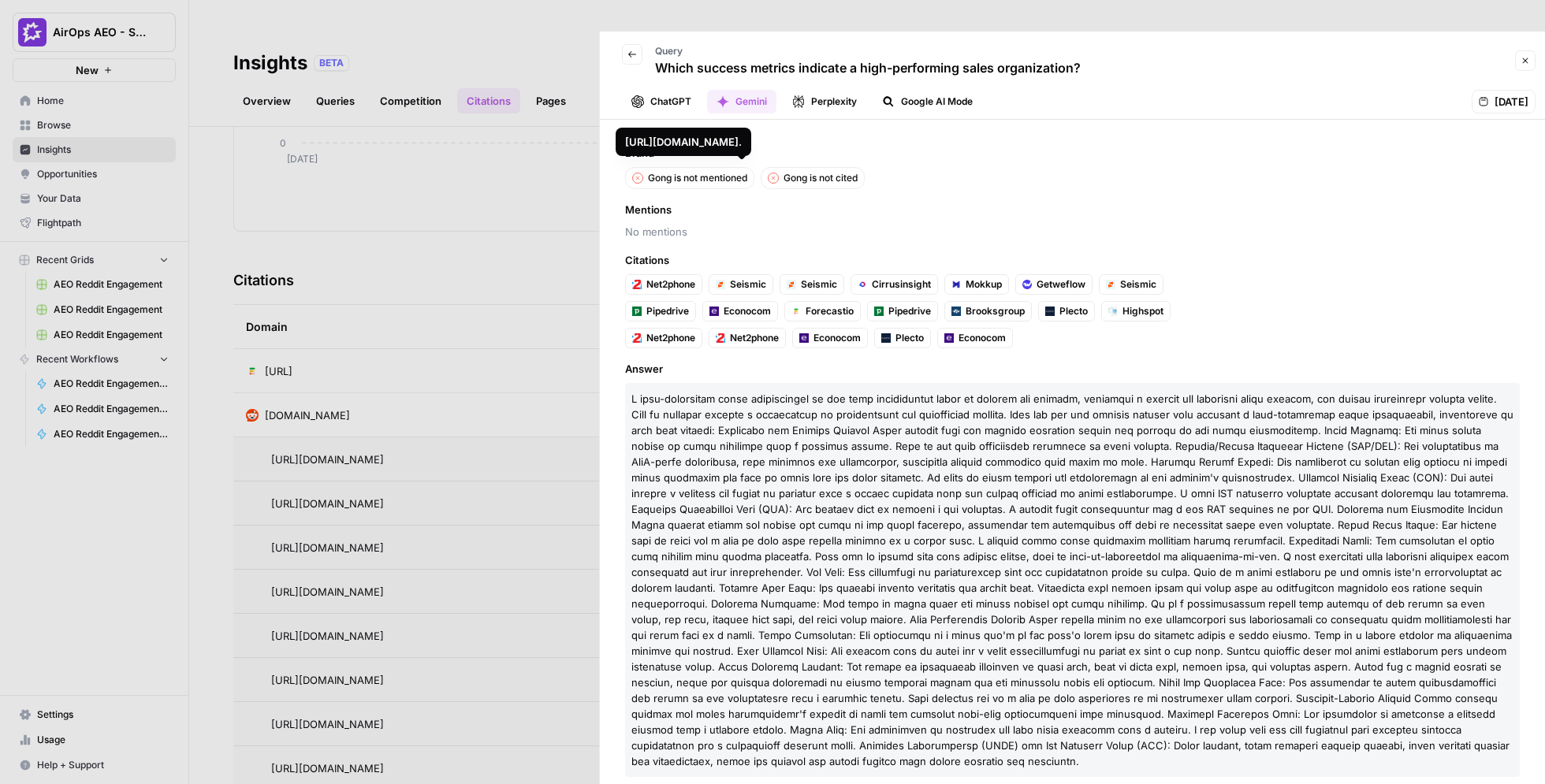
click at [905, 217] on div "Brand Gong is not mentioned Gong is not cited Mentions No mentions Citations Ne…" at bounding box center [1072, 468] width 945 height 696
click at [488, 219] on div at bounding box center [772, 392] width 1545 height 784
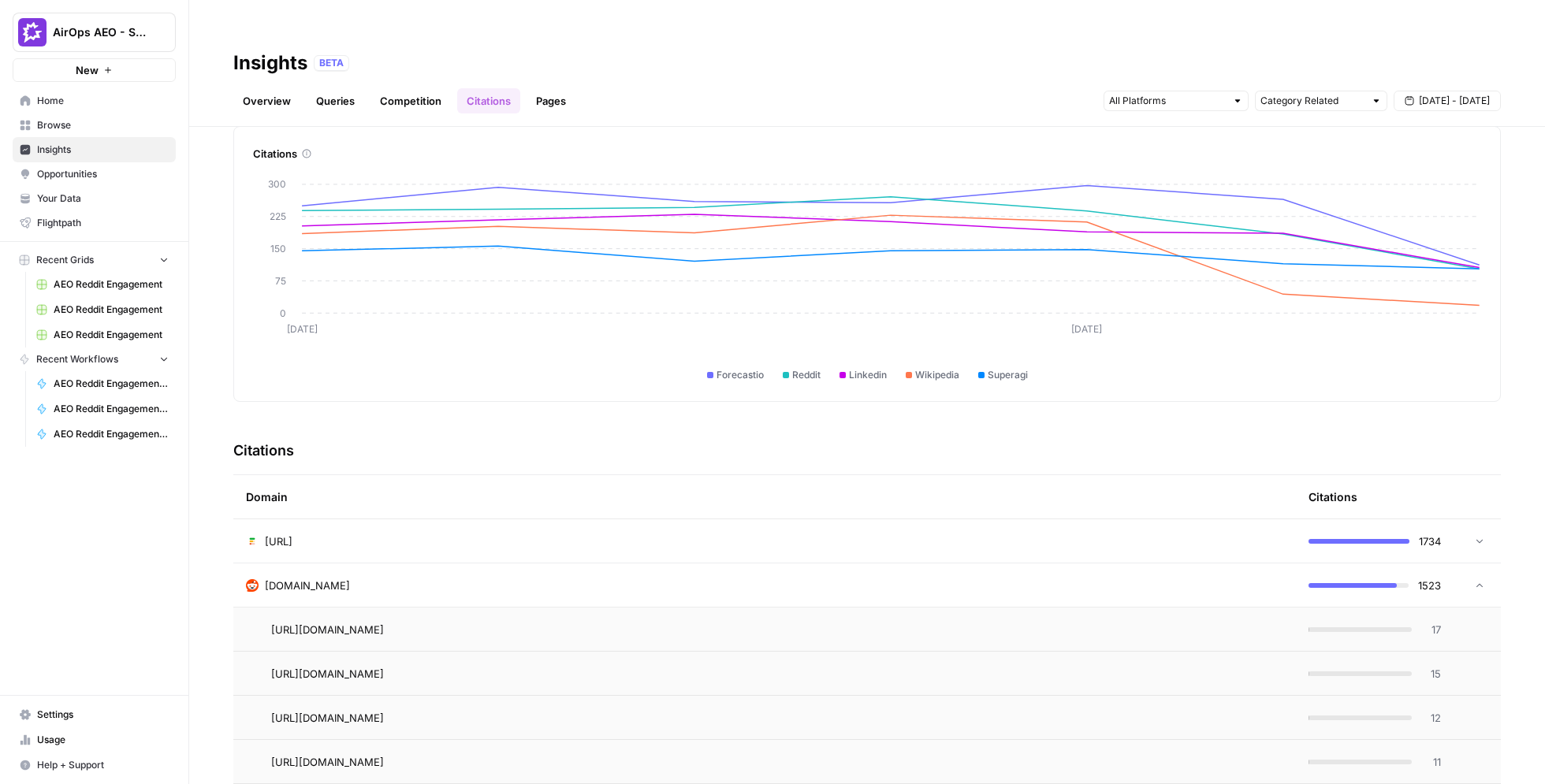
scroll to position [70, 0]
click at [564, 561] on td "reddit.com" at bounding box center [765, 582] width 1063 height 43
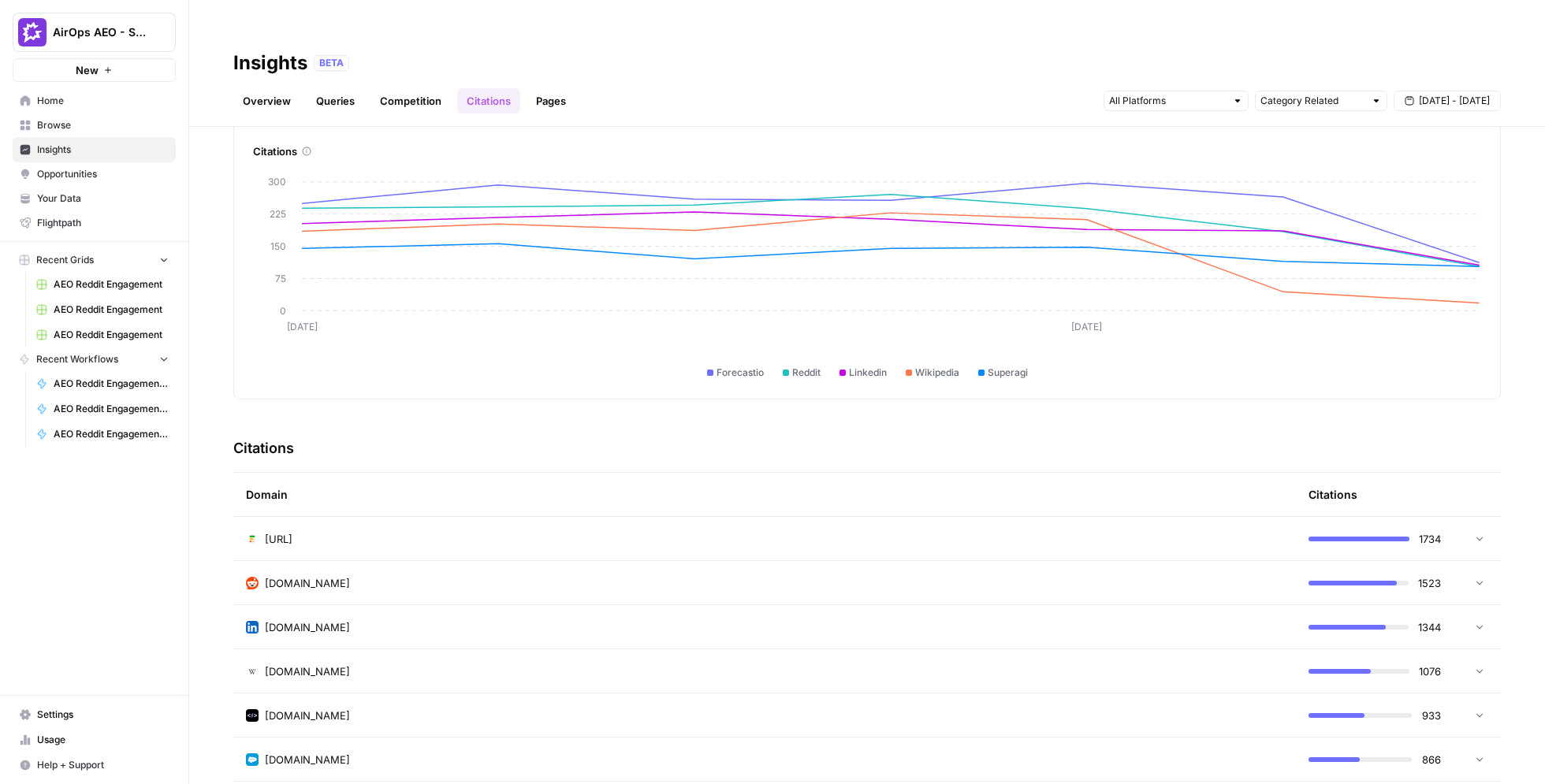
click at [93, 179] on span "Opportunities" at bounding box center [103, 173] width 132 height 14
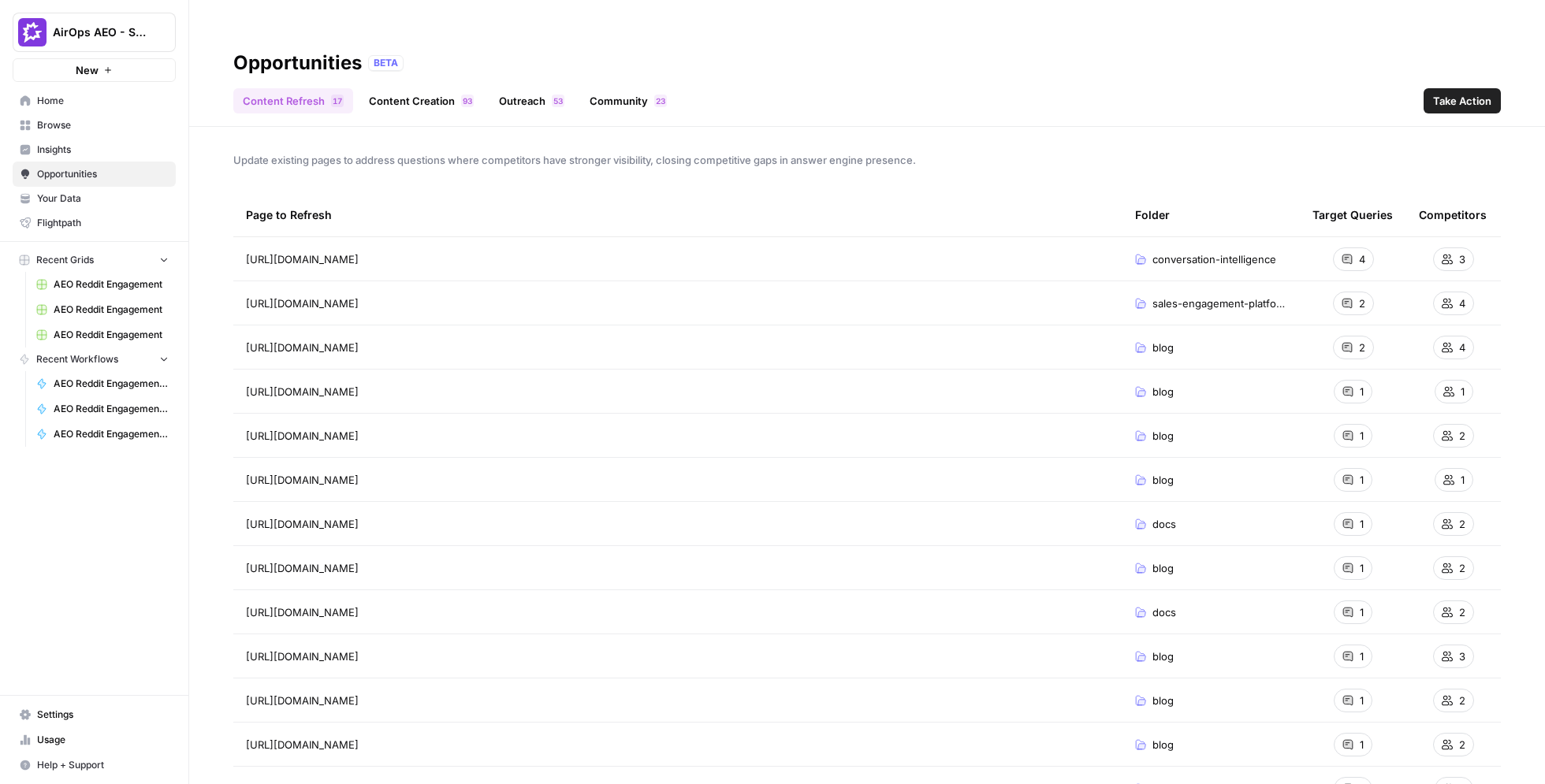
click at [398, 88] on link "Content Creation 3 9" at bounding box center [421, 101] width 124 height 26
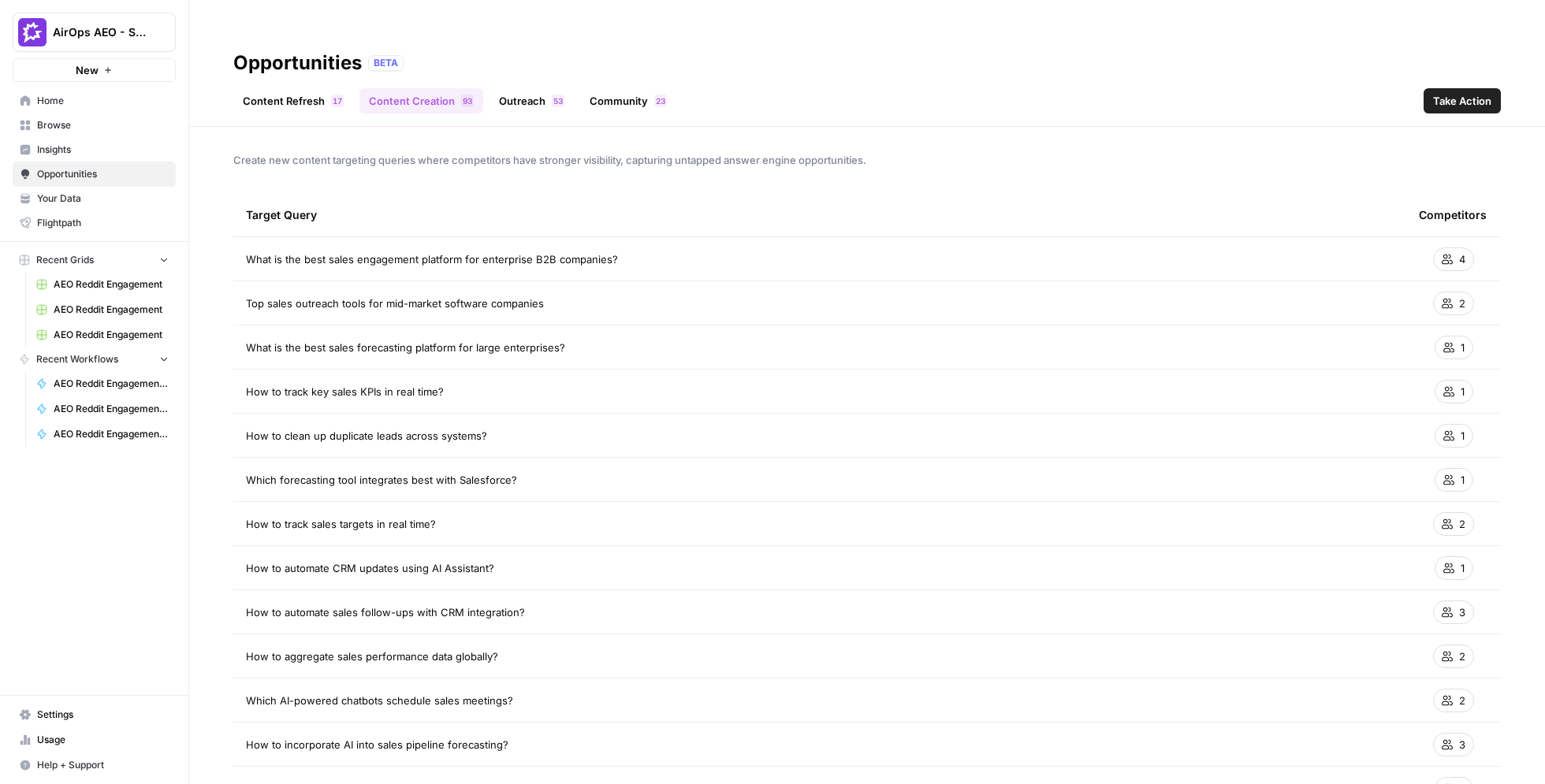
click at [530, 88] on link "Outreach 3 5" at bounding box center [531, 101] width 84 height 26
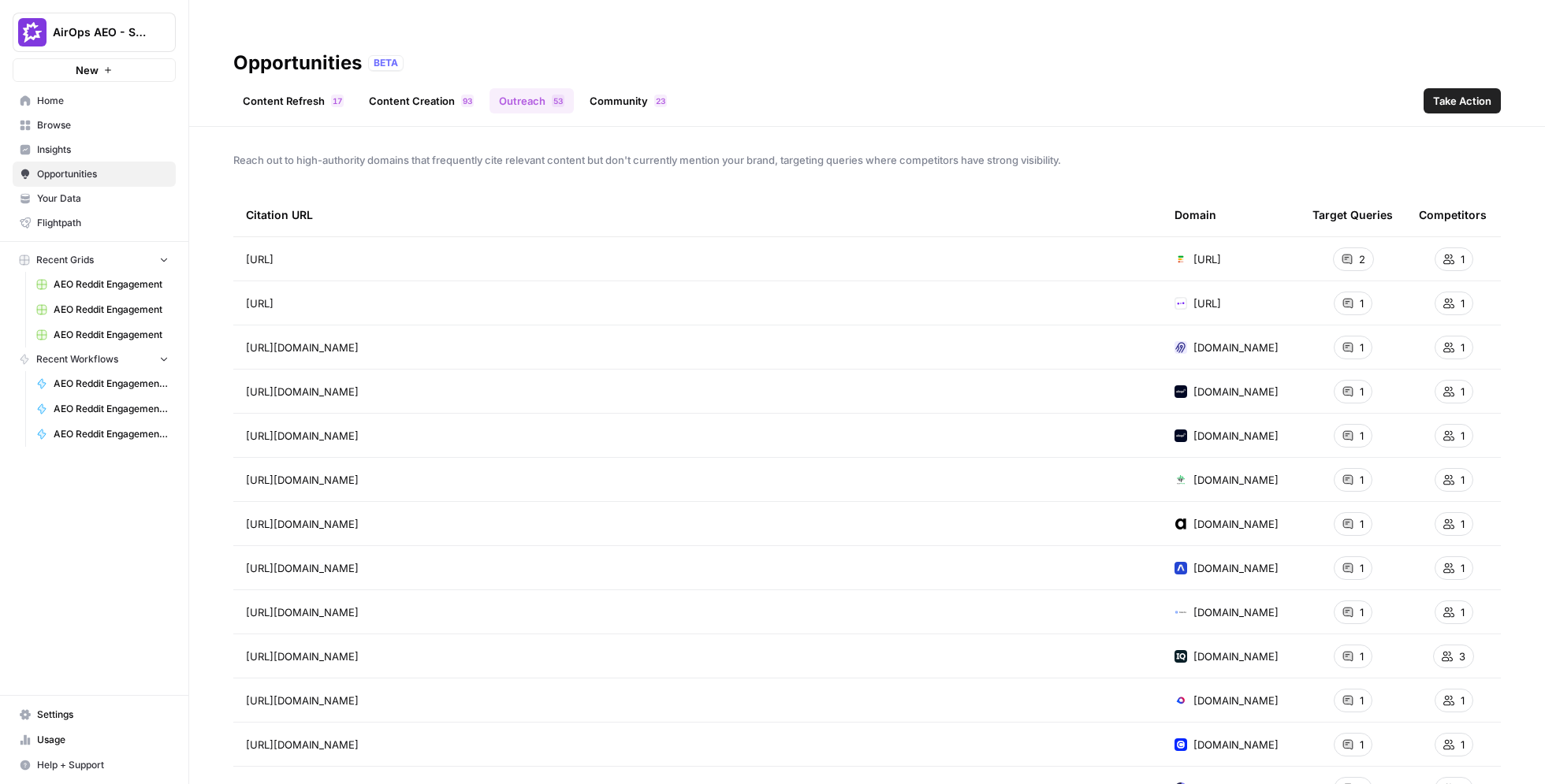
click at [633, 88] on link "Community 3 2" at bounding box center [628, 101] width 96 height 26
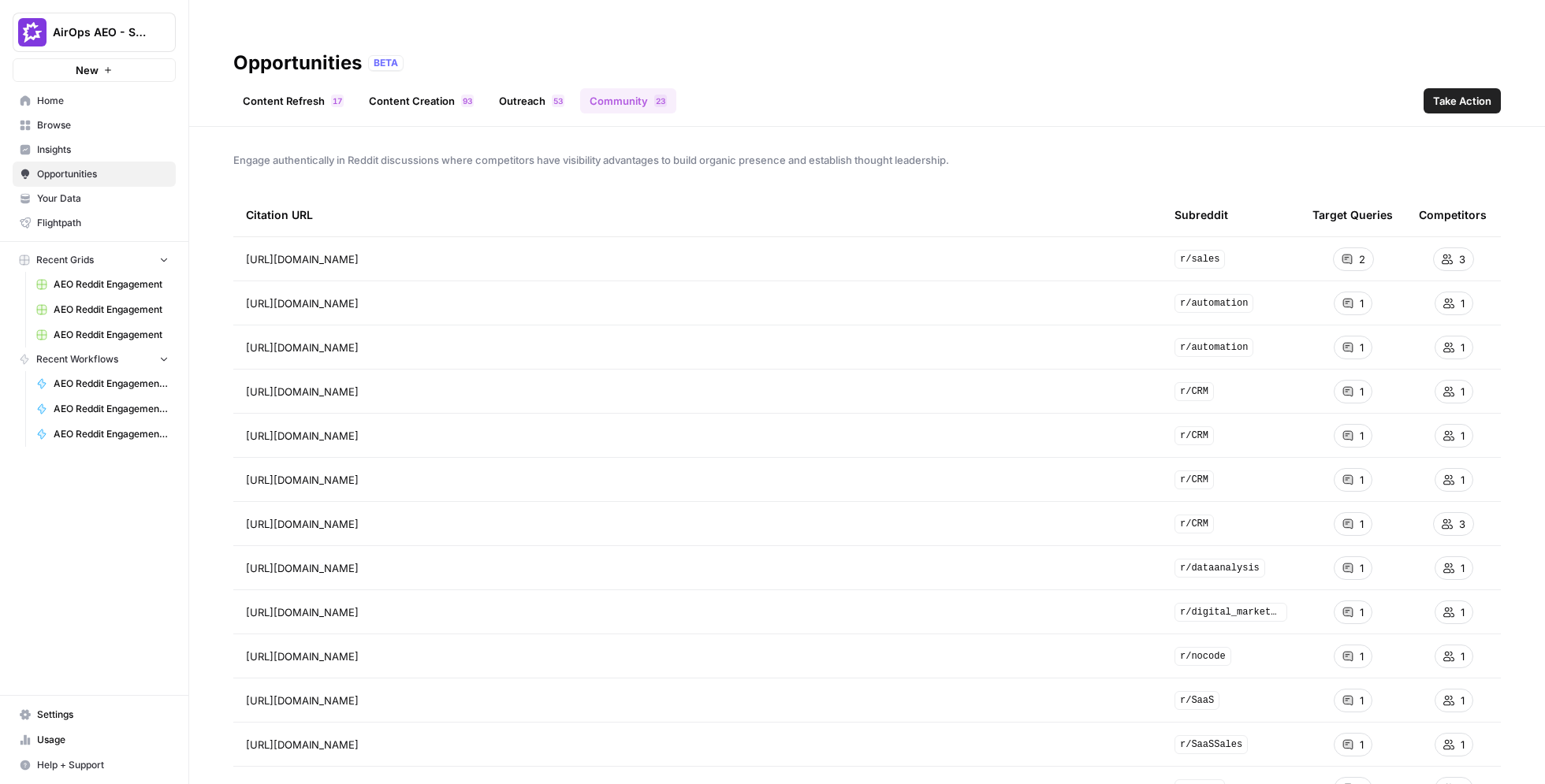
click at [272, 88] on link "Content Refresh 7 1" at bounding box center [293, 101] width 120 height 26
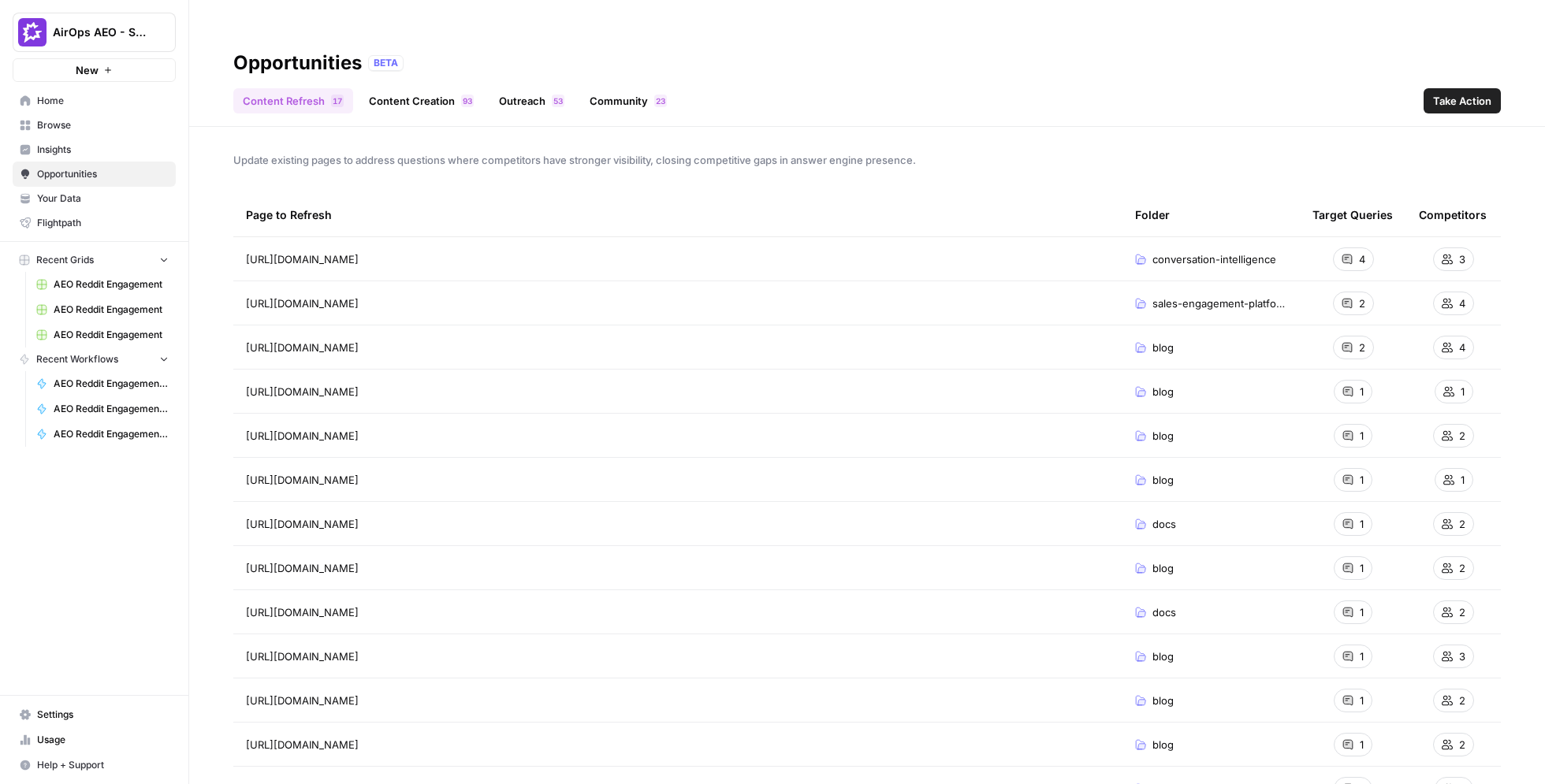
click at [438, 88] on link "Content Creation 3 9" at bounding box center [421, 101] width 124 height 26
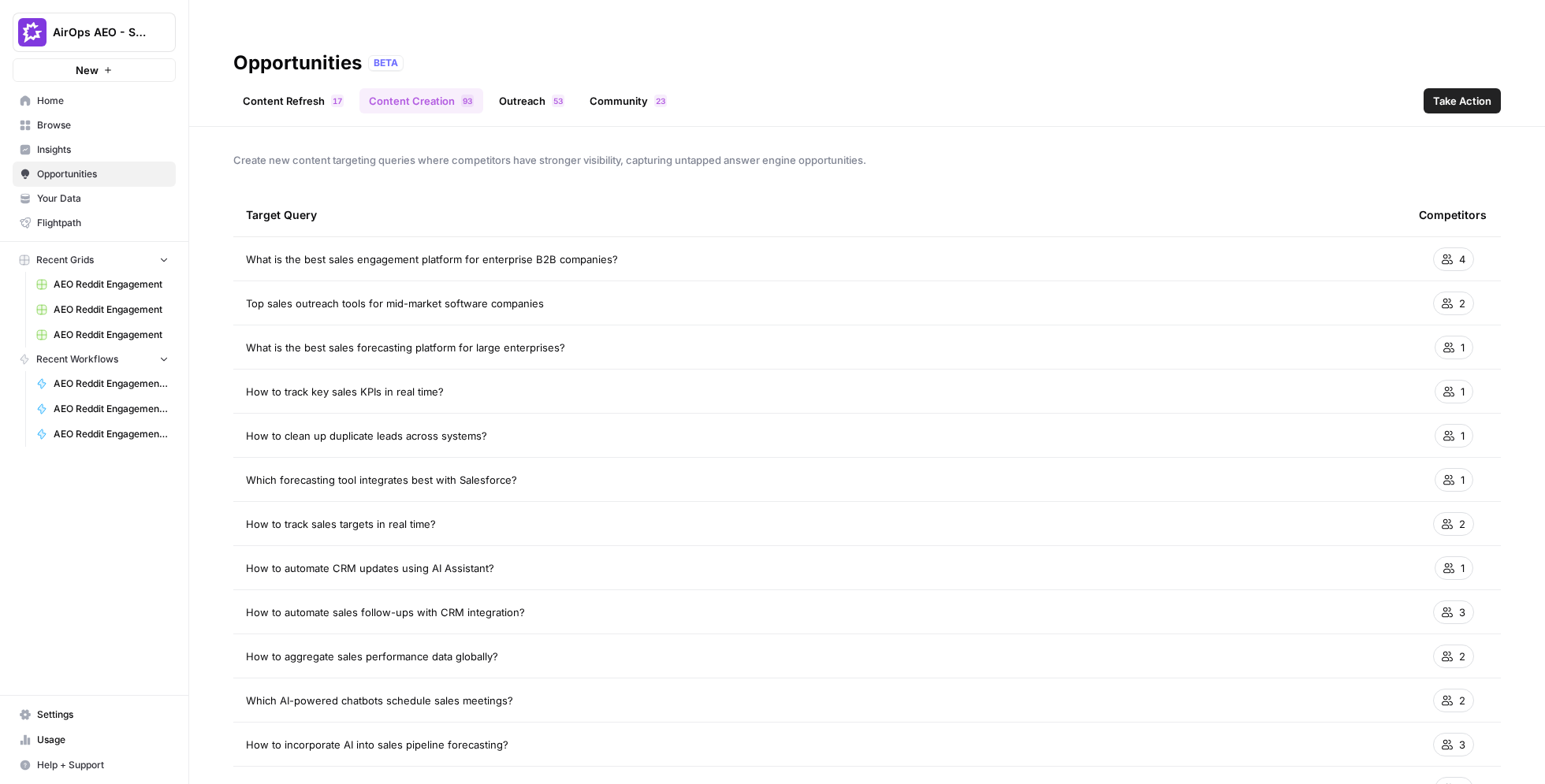
click at [534, 88] on link "Outreach 3 5" at bounding box center [531, 101] width 84 height 26
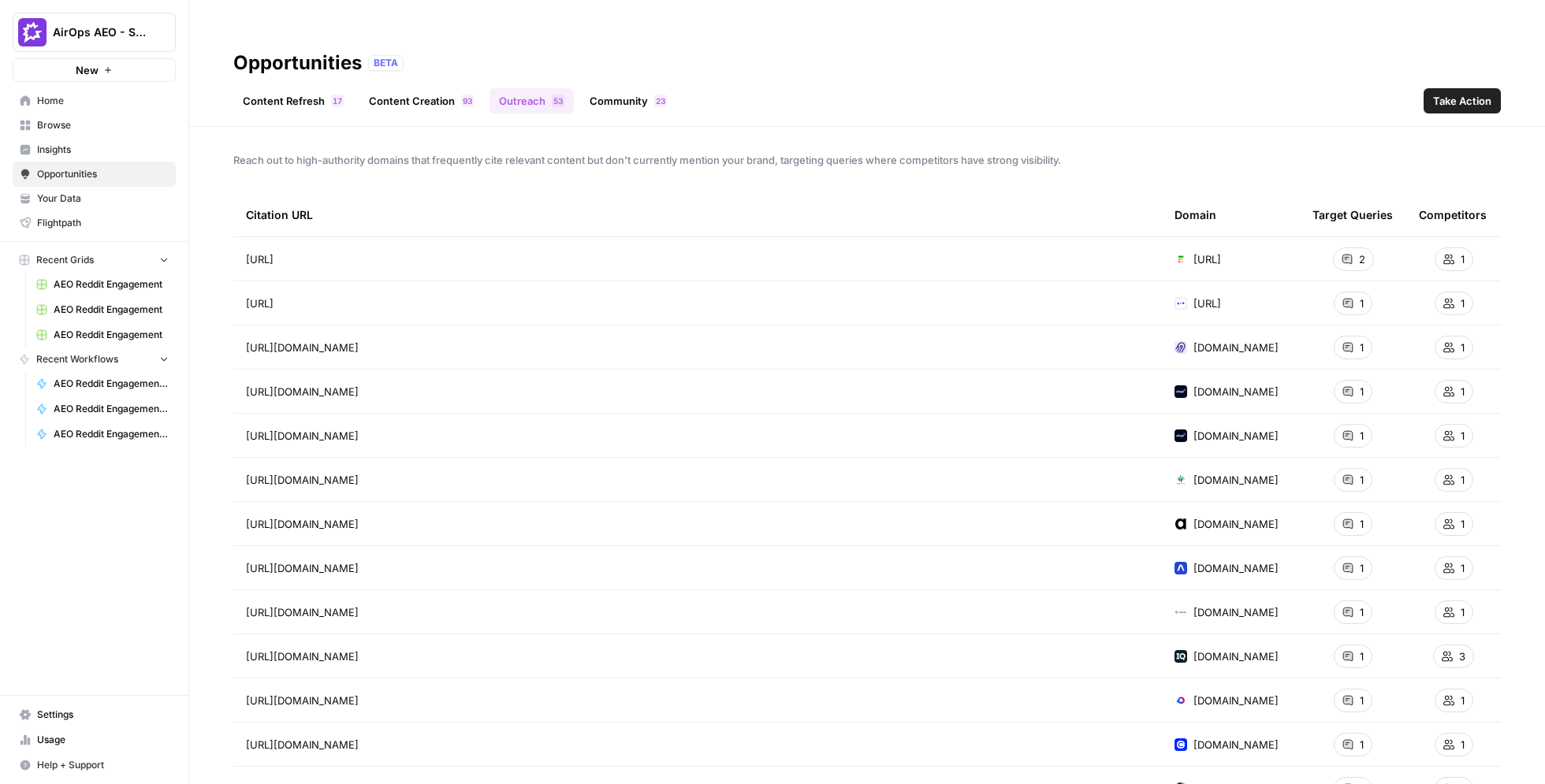
click at [618, 88] on link "Community 3 2" at bounding box center [628, 101] width 96 height 26
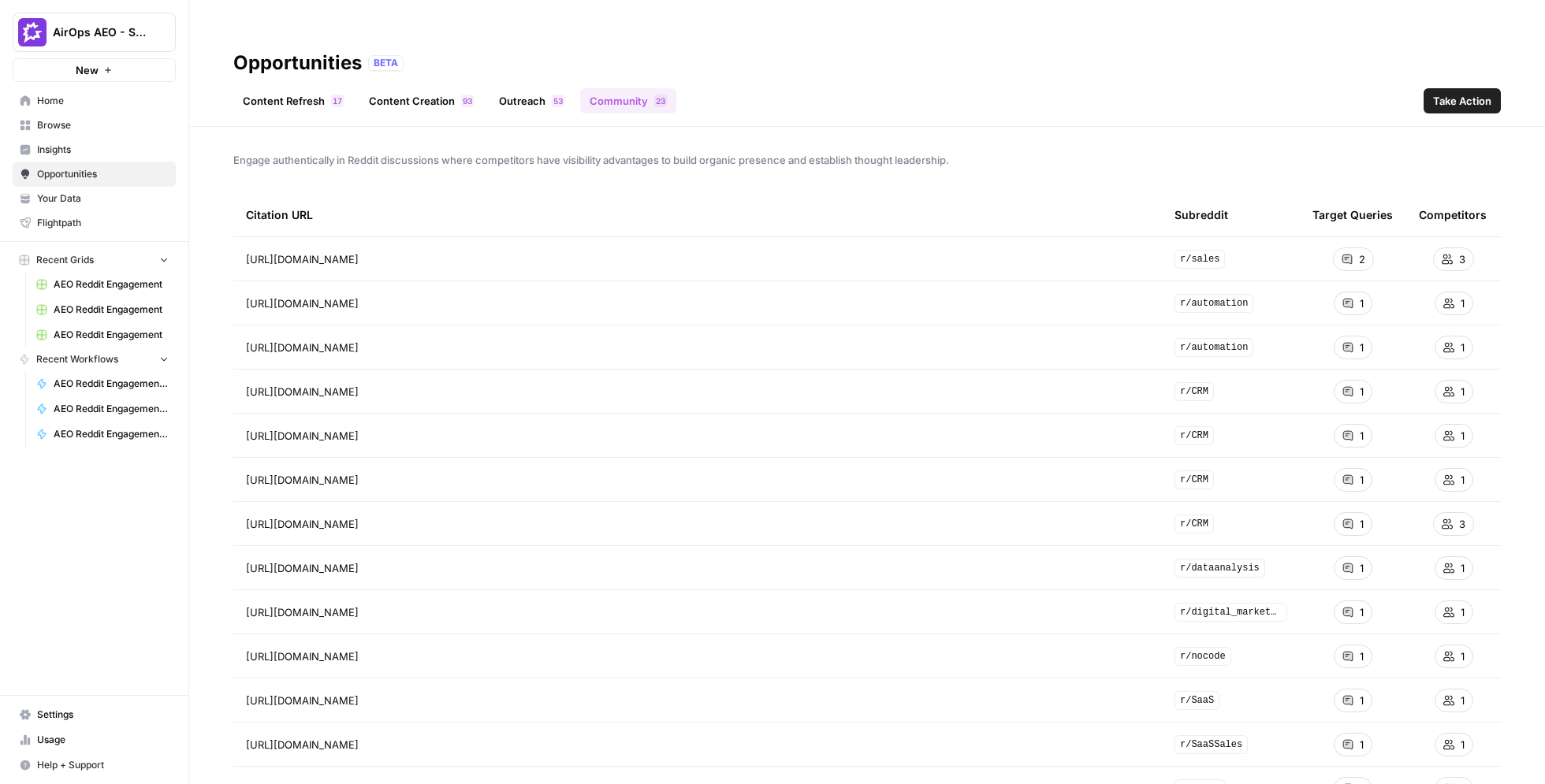
click at [915, 76] on div "Content Refresh 7 1 Content Creation 3 9 Outreach 3 5 Community 3 2 Take Action" at bounding box center [867, 94] width 1267 height 38
click at [915, 93] on span "Take Action" at bounding box center [1463, 101] width 59 height 16
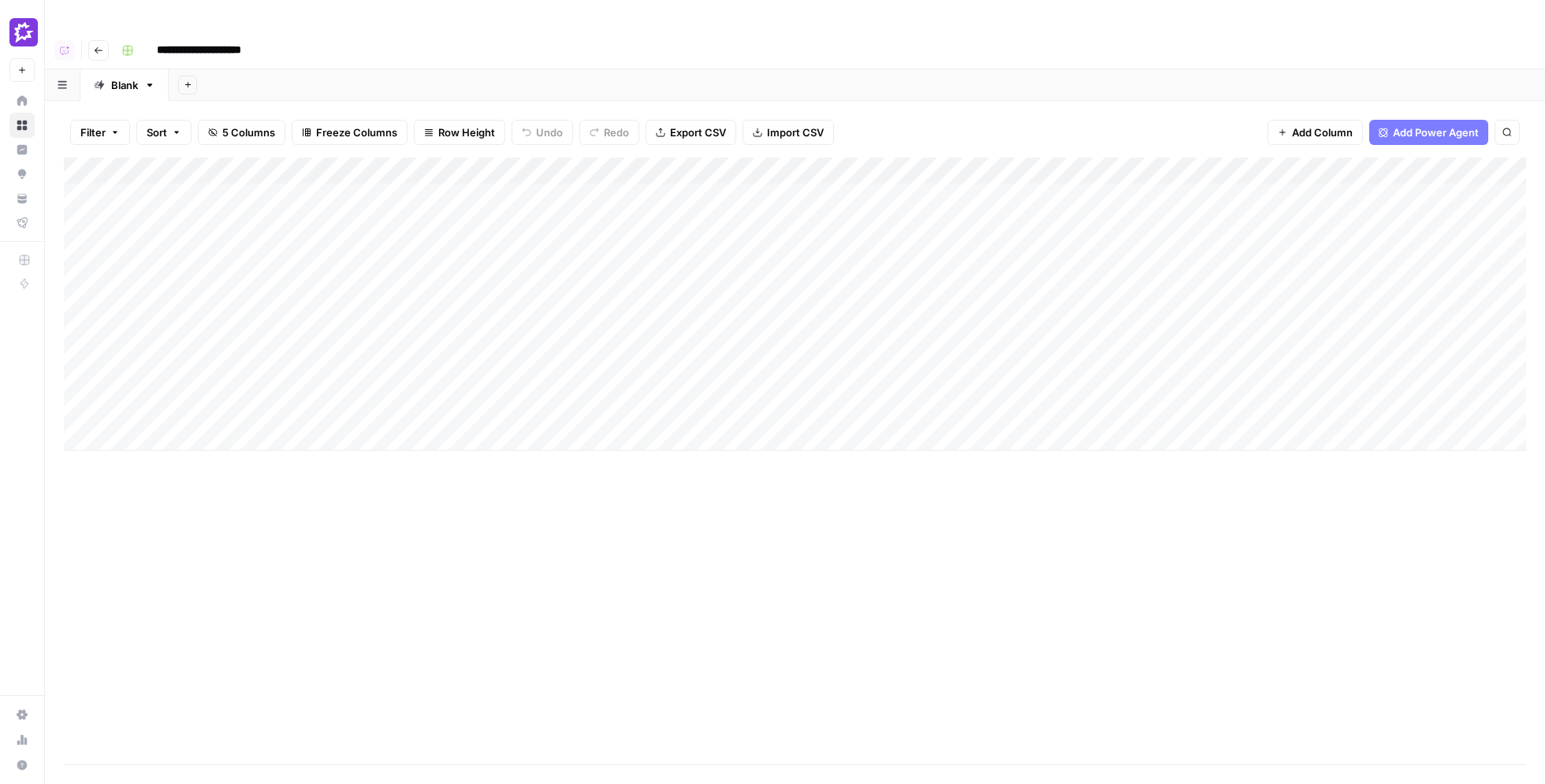
click at [531, 162] on div "Add Column" at bounding box center [795, 304] width 1463 height 293
click at [623, 158] on div "Add Column" at bounding box center [795, 304] width 1463 height 293
click at [646, 170] on span "All Rows" at bounding box center [678, 175] width 99 height 16
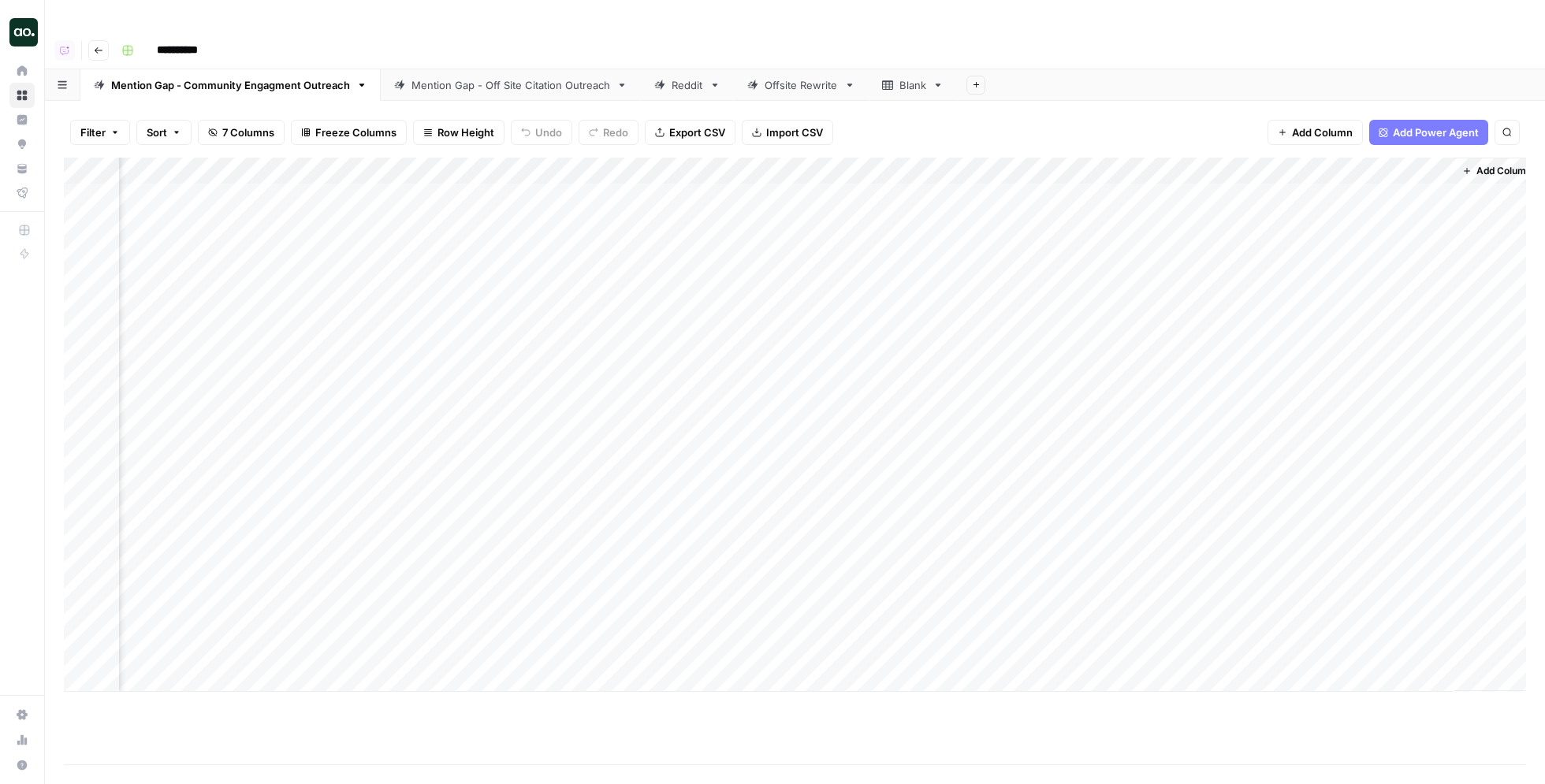
scroll to position [0, 859]
click at [915, 164] on div "Add Column" at bounding box center [795, 424] width 1463 height 534
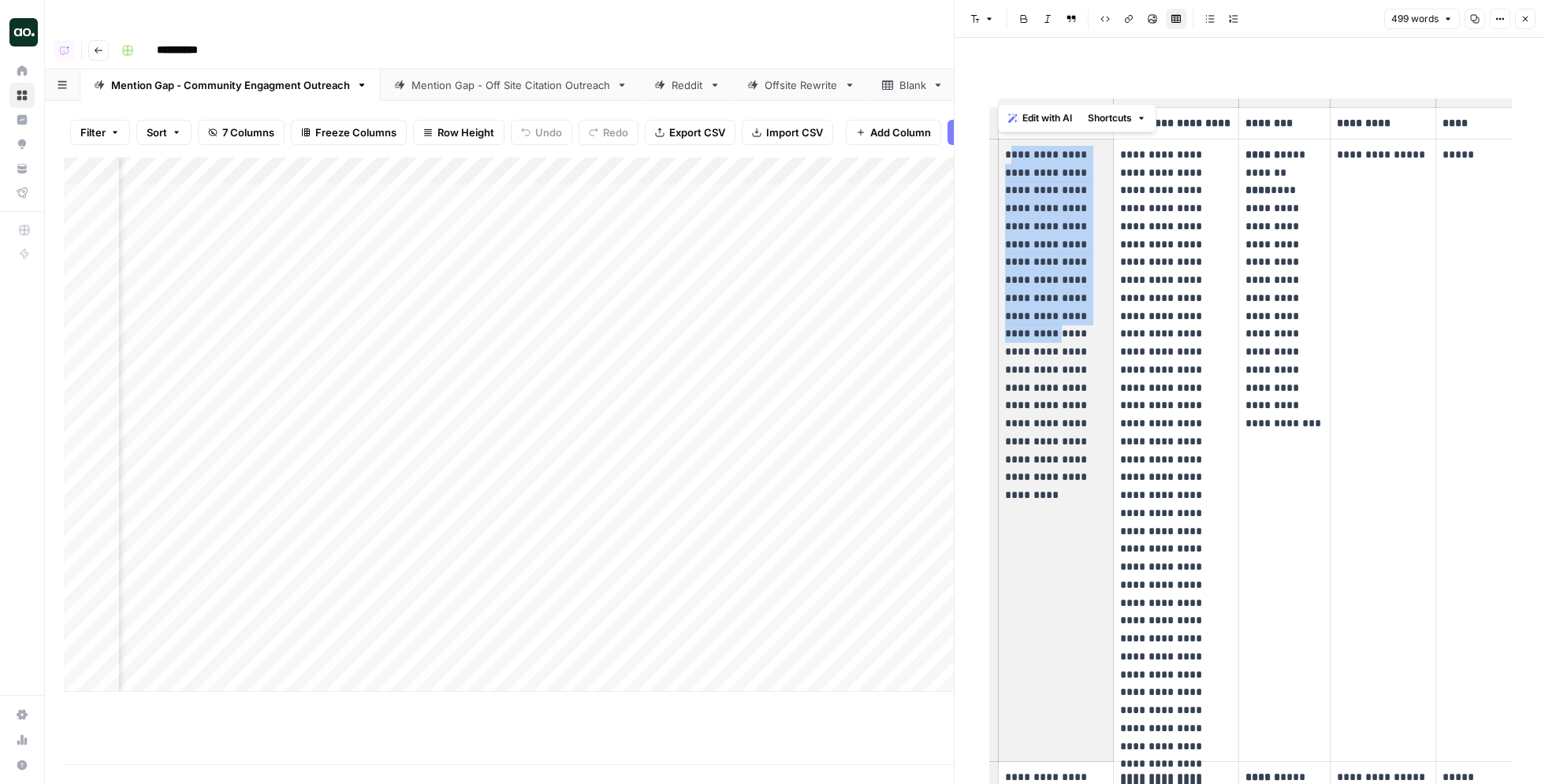
drag, startPoint x: 1007, startPoint y: 152, endPoint x: 1041, endPoint y: 324, distance: 175.3
click at [915, 324] on p "**********" at bounding box center [1057, 307] width 103 height 323
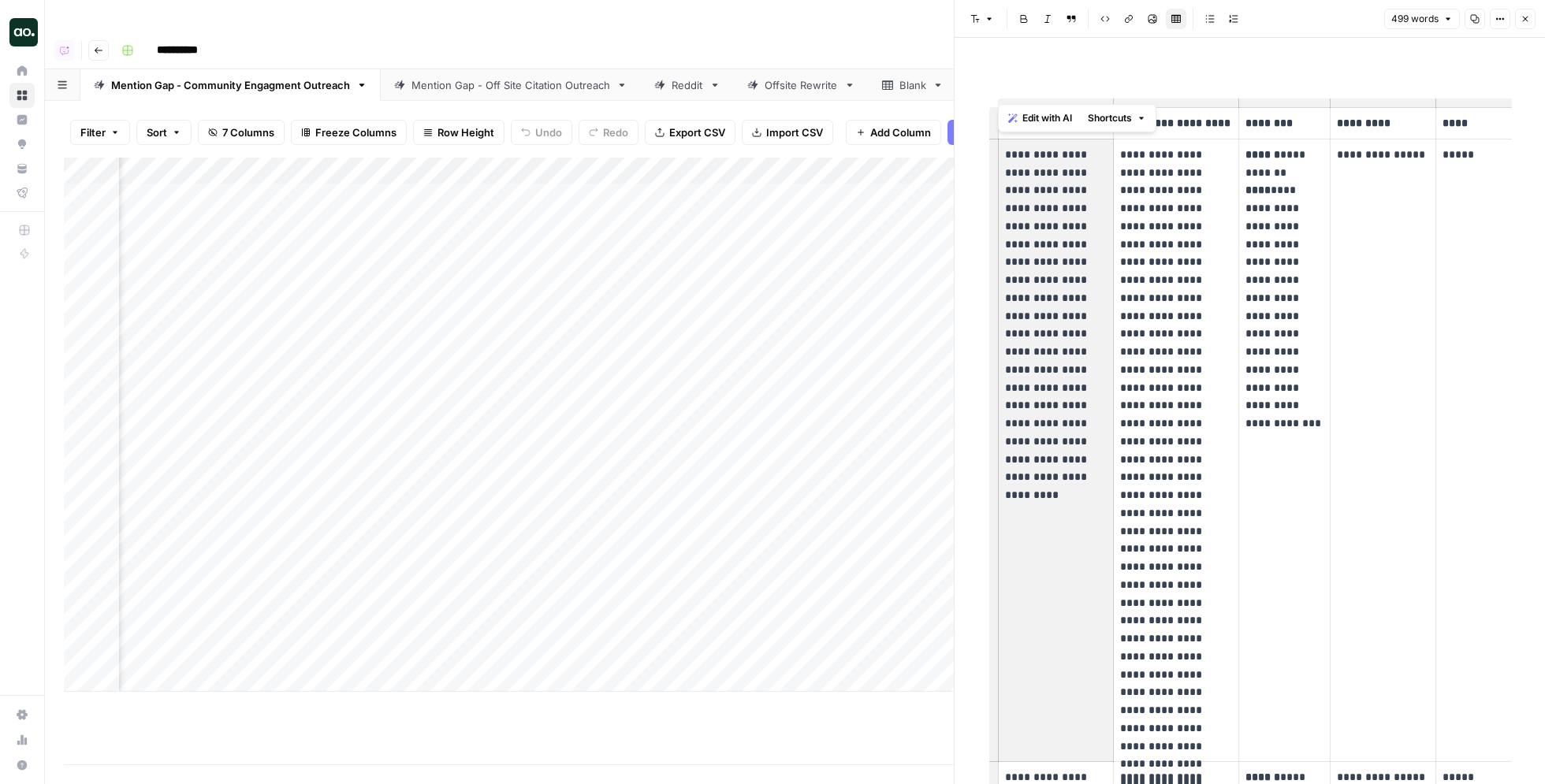
click at [915, 276] on p "**********" at bounding box center [1176, 451] width 112 height 610
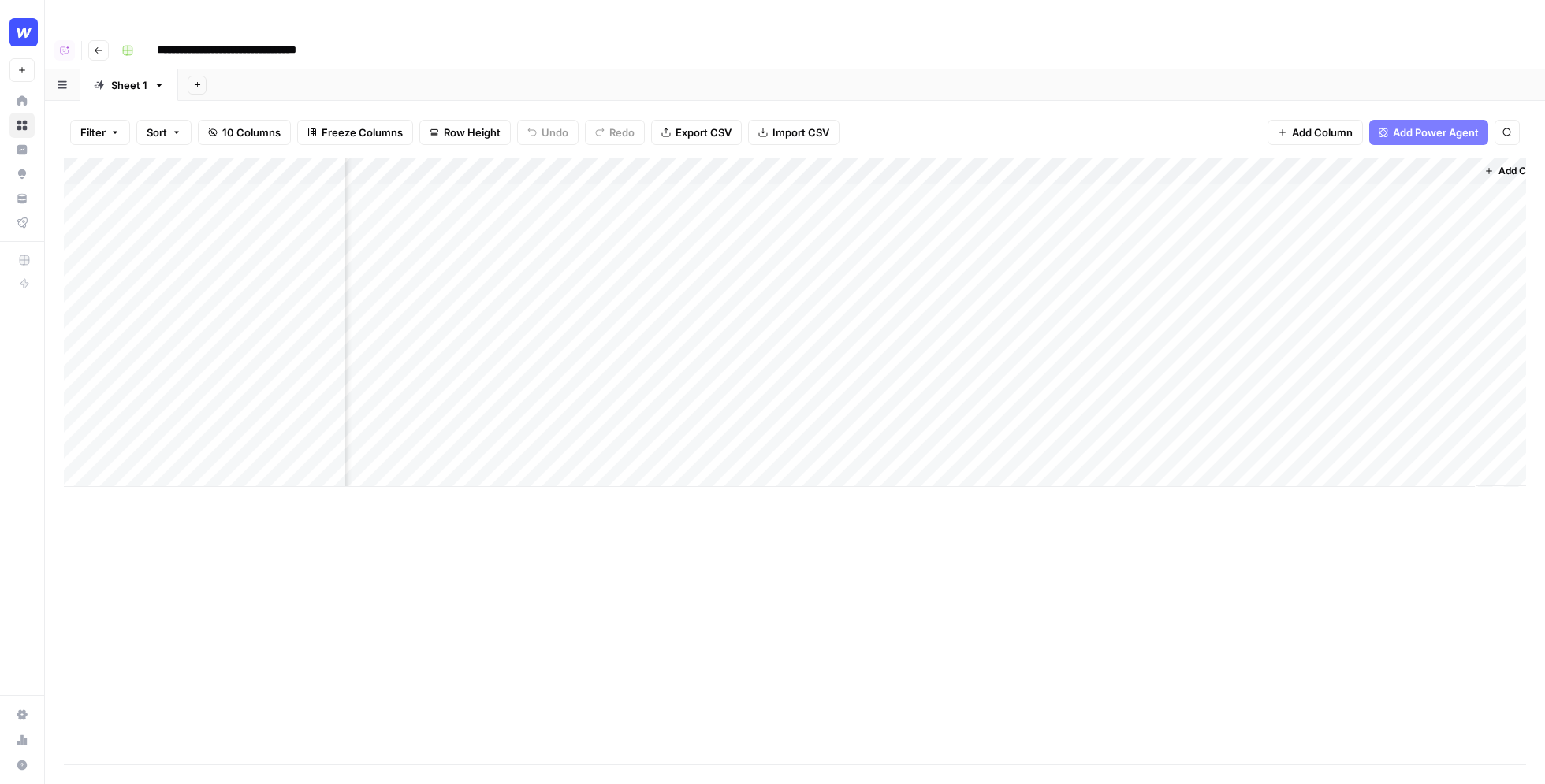
scroll to position [0, 568]
click at [1385, 164] on div "Add Column" at bounding box center [795, 322] width 1463 height 330
click at [926, 158] on div "Add Column" at bounding box center [795, 461] width 1463 height 606
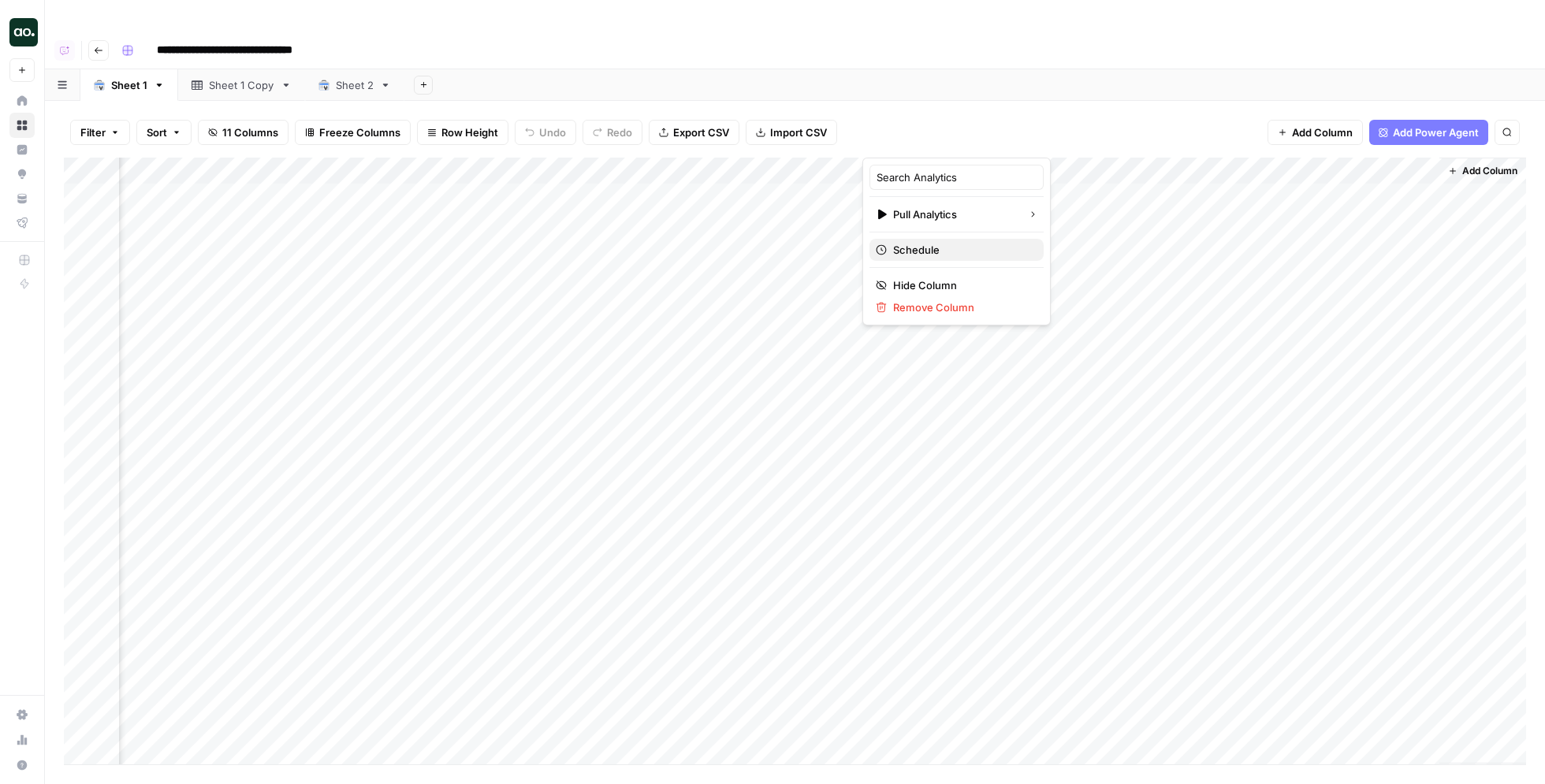
click at [928, 249] on span "Schedule" at bounding box center [962, 249] width 138 height 16
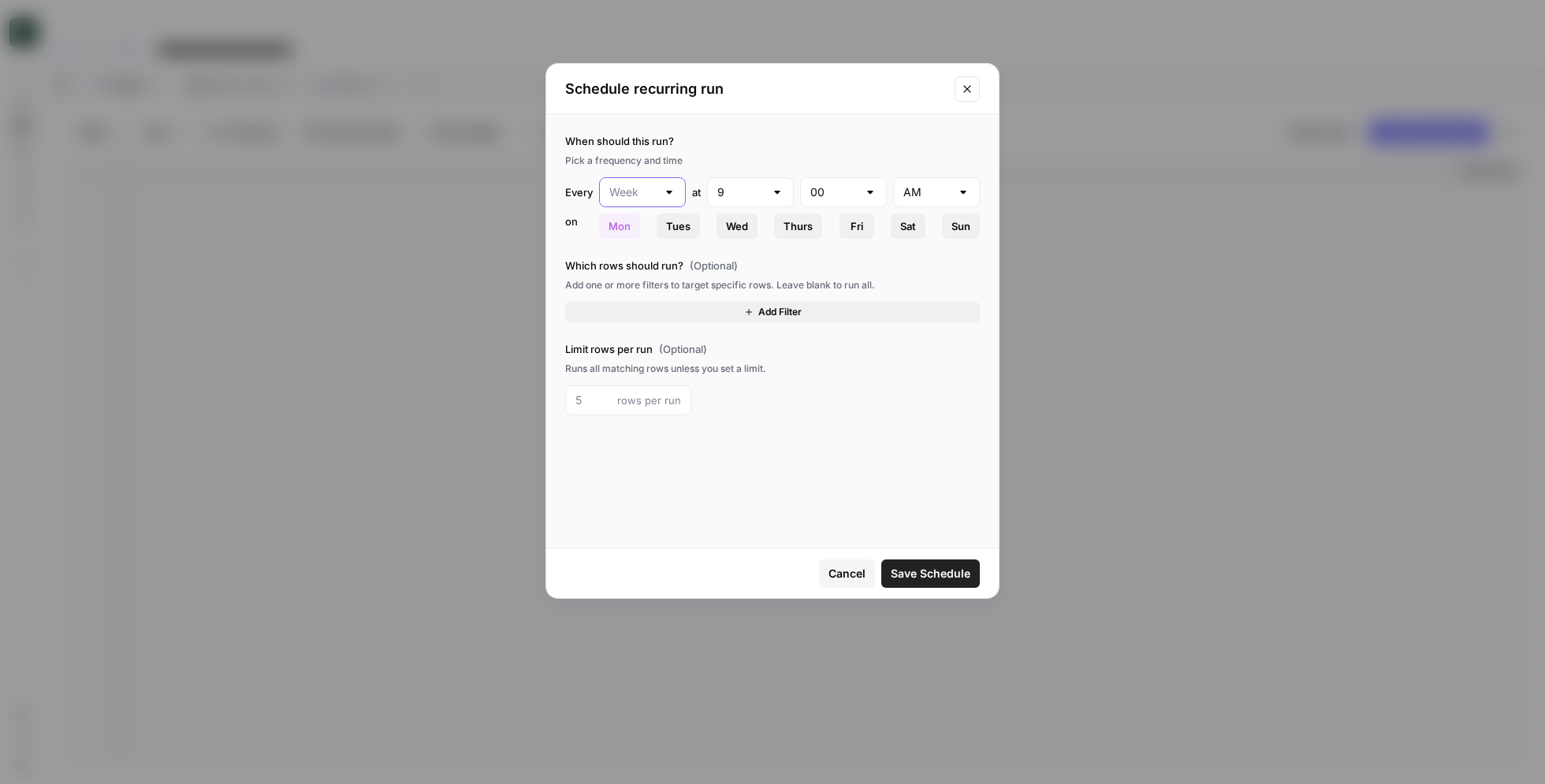
click at [652, 196] on input "text" at bounding box center [633, 191] width 48 height 16
type input "Week"
click at [741, 152] on div "When should this run? Pick a frequency and time Every Week at 9 00 AM on Mon Tu…" at bounding box center [772, 185] width 414 height 105
click at [970, 90] on icon "Close modal" at bounding box center [968, 89] width 13 height 13
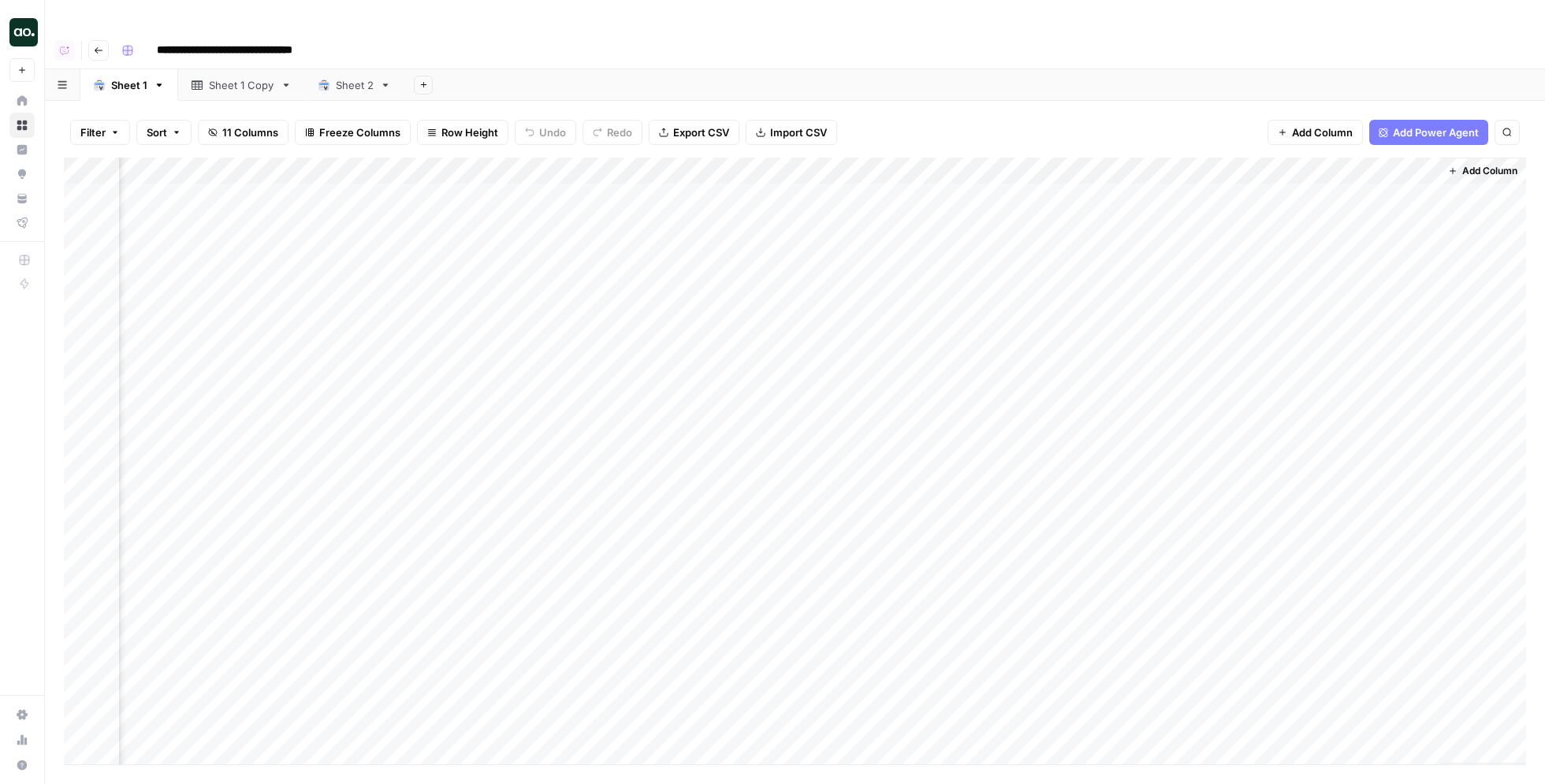
click at [1271, 70] on div "Add Sheet" at bounding box center [974, 85] width 1141 height 31
